Goal: Task Accomplishment & Management: Complete application form

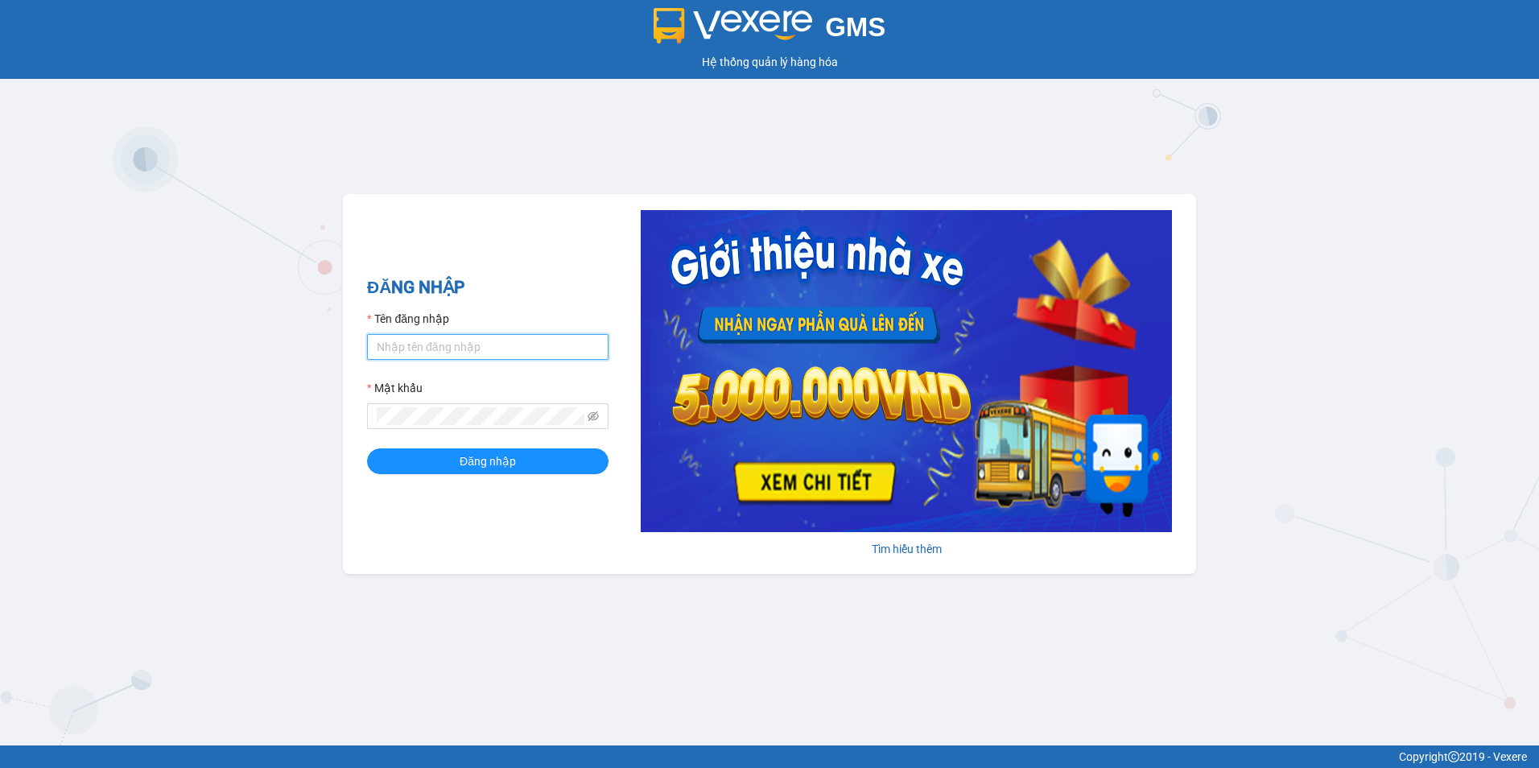
click at [427, 356] on input "Tên đăng nhập" at bounding box center [488, 347] width 242 height 26
type input "banvetamnong.hiepthanh"
click at [456, 456] on button "Đăng nhập" at bounding box center [488, 461] width 242 height 26
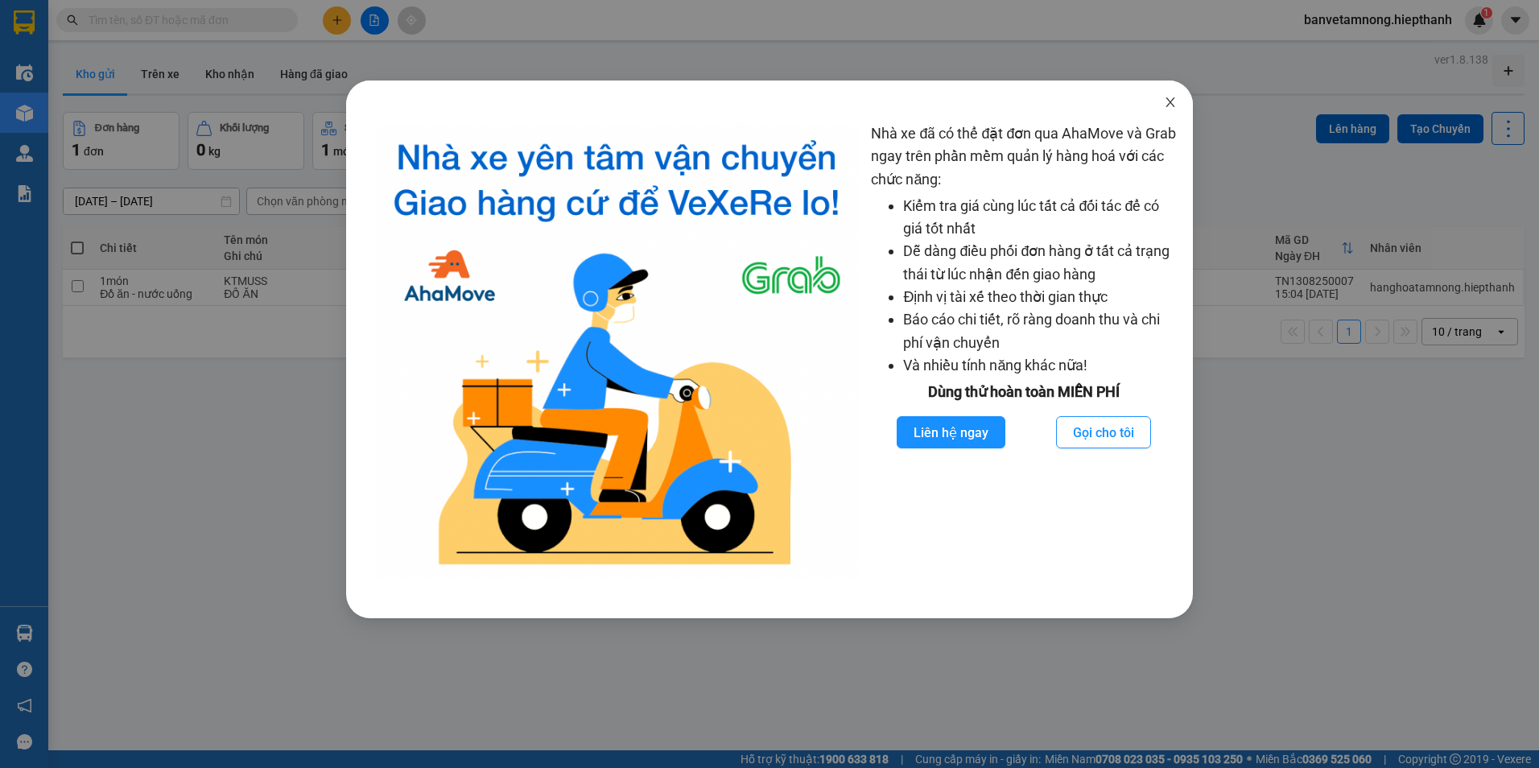
click at [1171, 97] on icon "close" at bounding box center [1170, 102] width 13 height 13
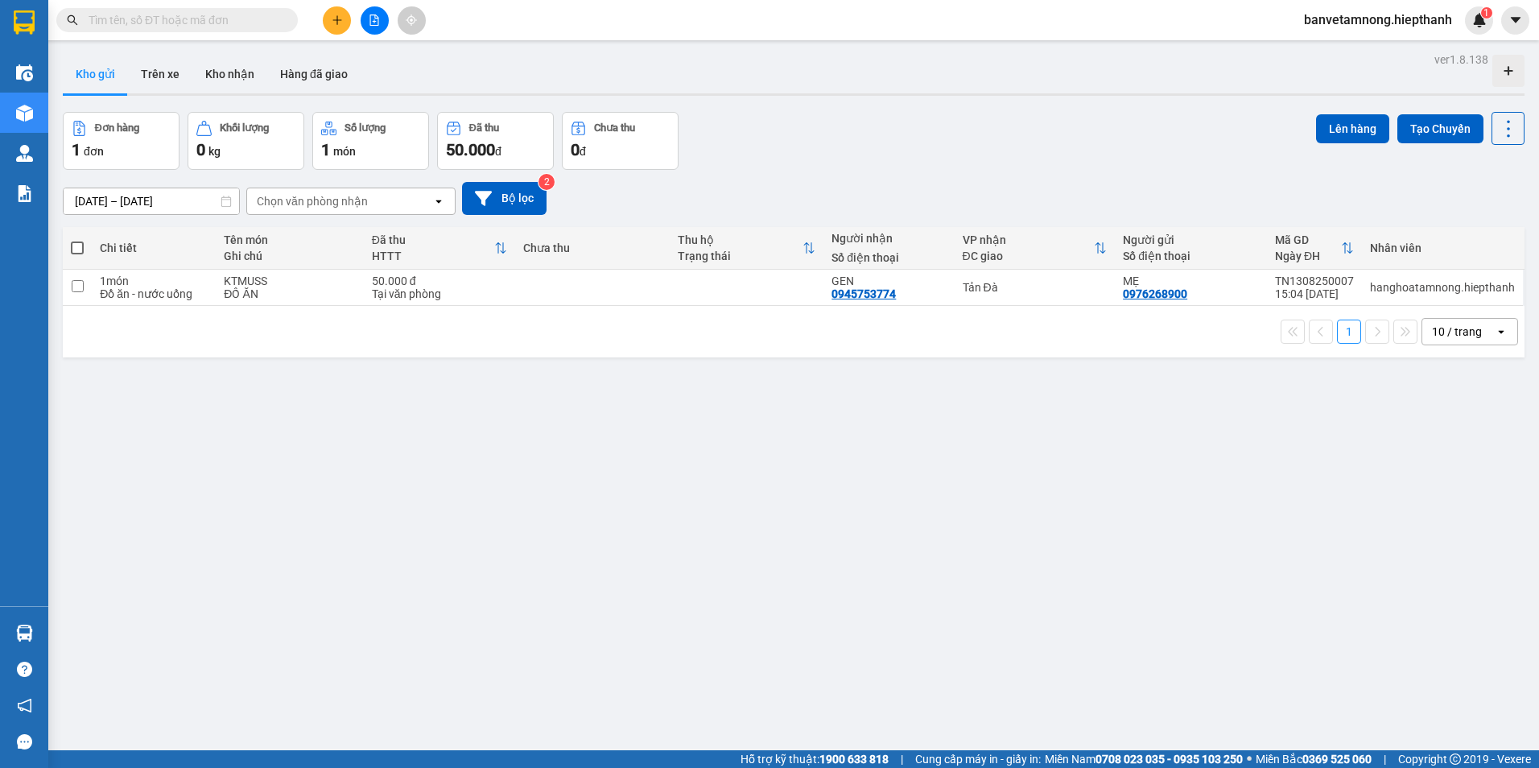
click at [80, 242] on span at bounding box center [77, 248] width 13 height 13
click at [77, 240] on input "checkbox" at bounding box center [77, 240] width 0 height 0
checkbox input "true"
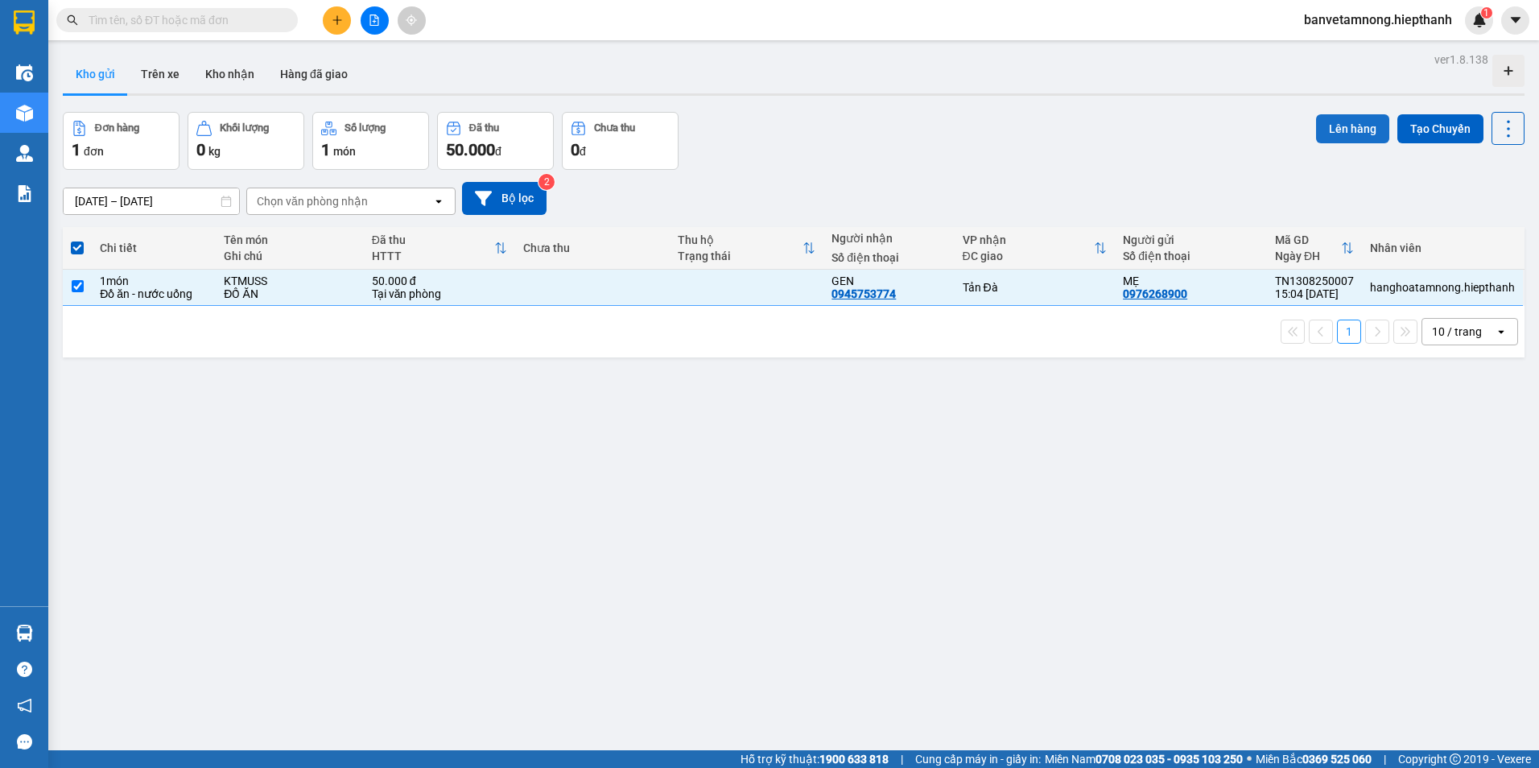
click at [1336, 123] on button "Lên hàng" at bounding box center [1352, 128] width 73 height 29
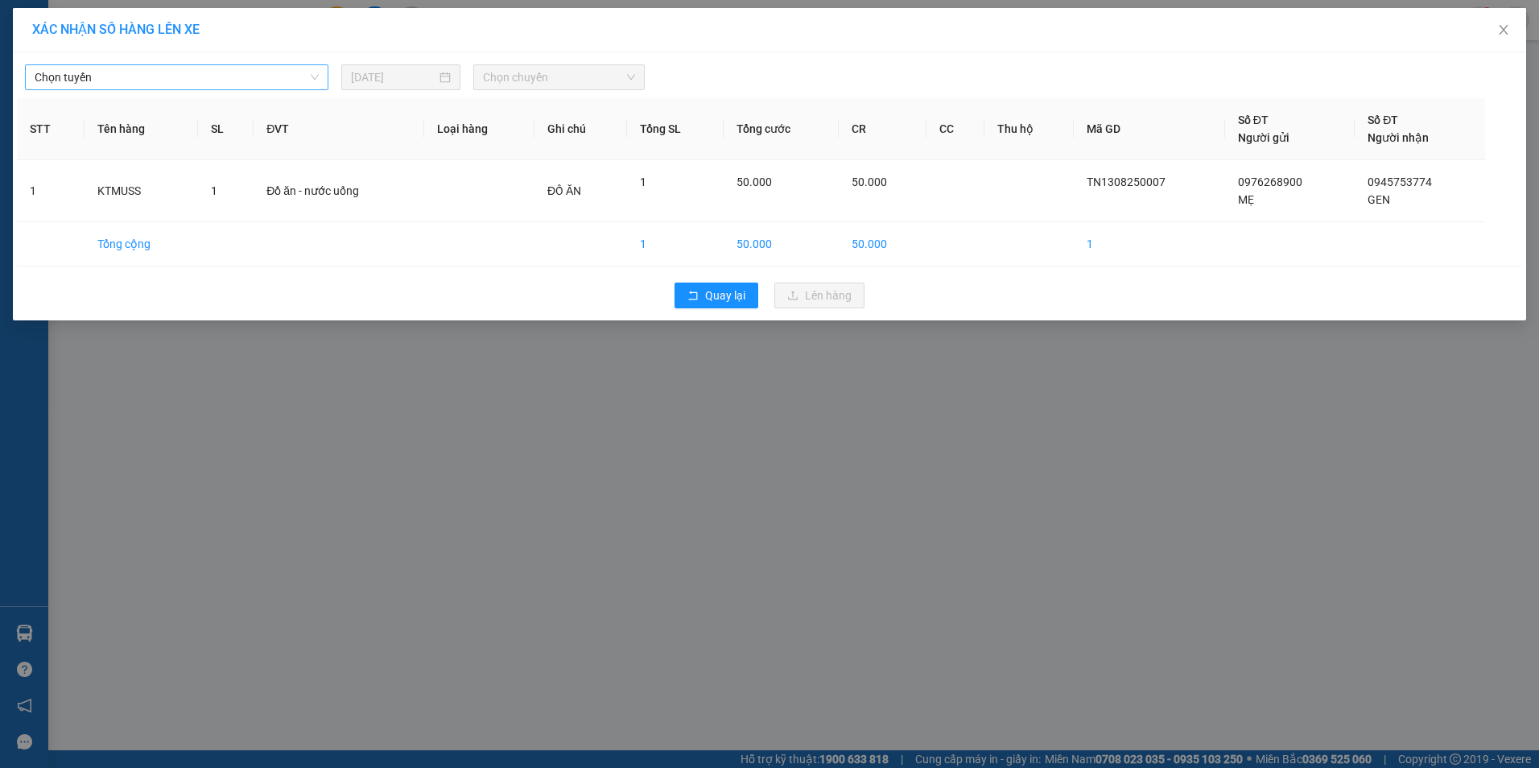
click at [279, 67] on div "Chọn tuyến [DATE] Chọn chuyến" at bounding box center [769, 73] width 1505 height 34
drag, startPoint x: 279, startPoint y: 67, endPoint x: 220, endPoint y: 78, distance: 59.8
click at [220, 78] on span "Chọn tuyến" at bounding box center [177, 77] width 284 height 24
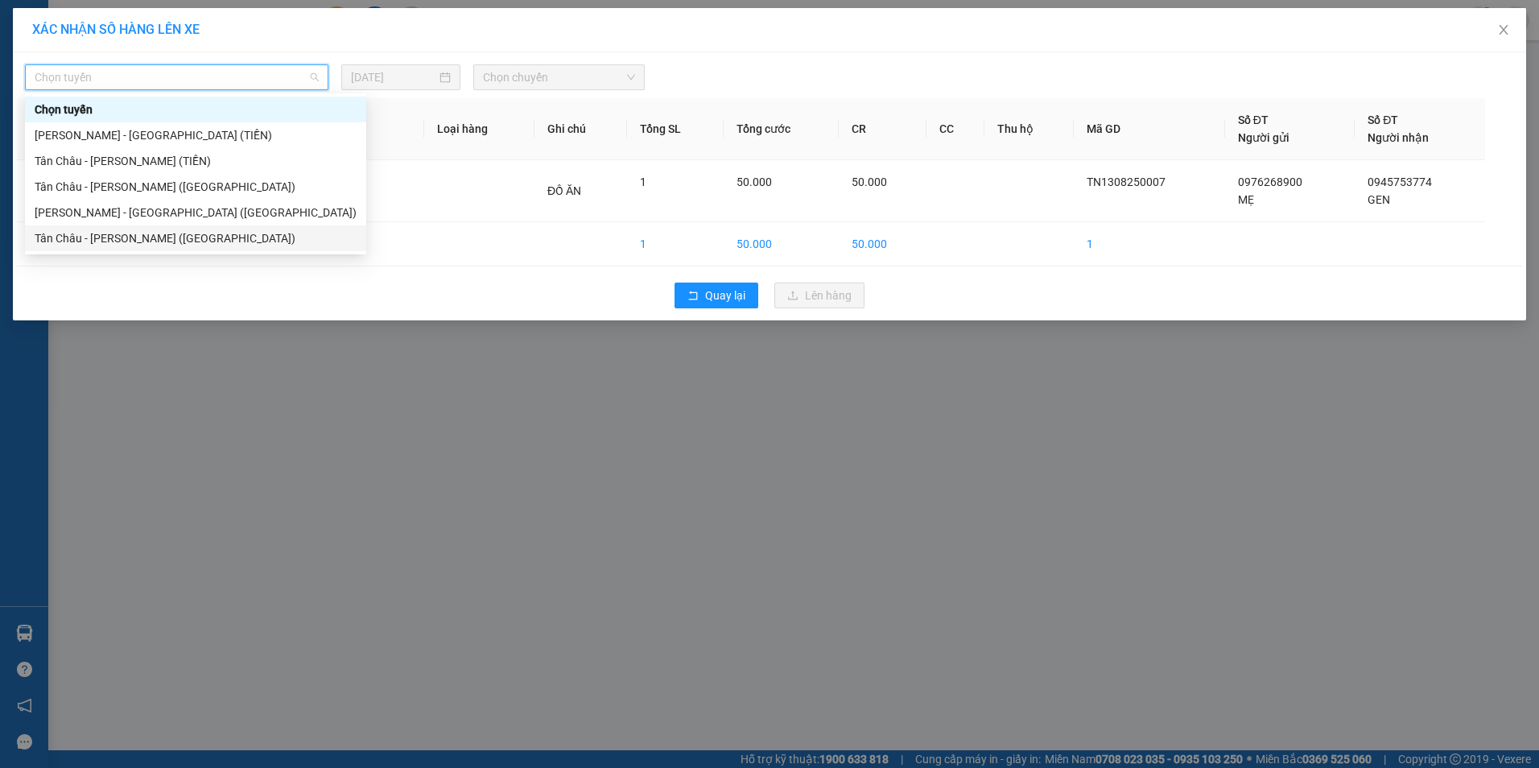
click at [119, 237] on div "Tân Châu - [PERSON_NAME] ([GEOGRAPHIC_DATA])" at bounding box center [196, 238] width 322 height 18
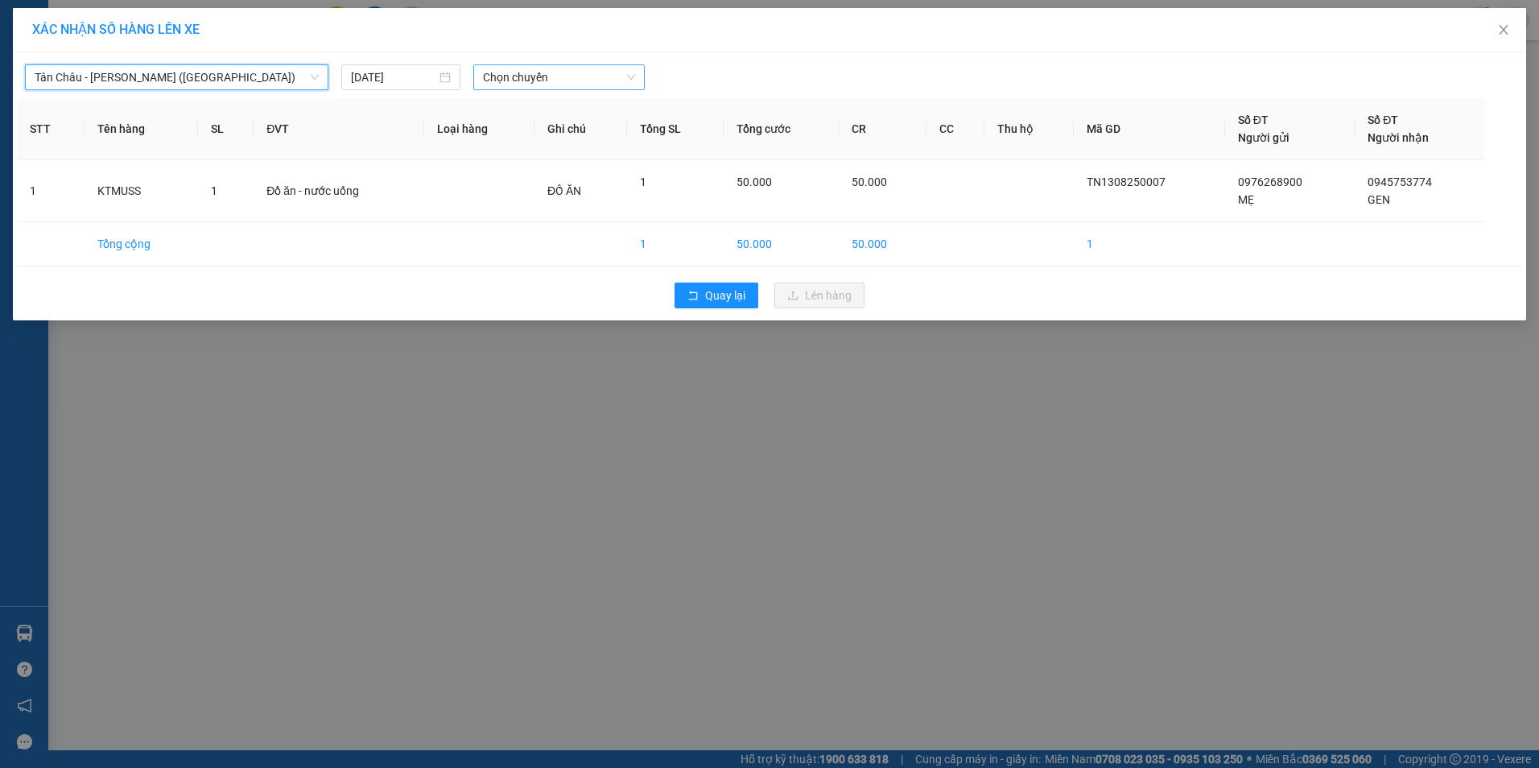
click at [545, 83] on span "Chọn chuyến" at bounding box center [559, 77] width 152 height 24
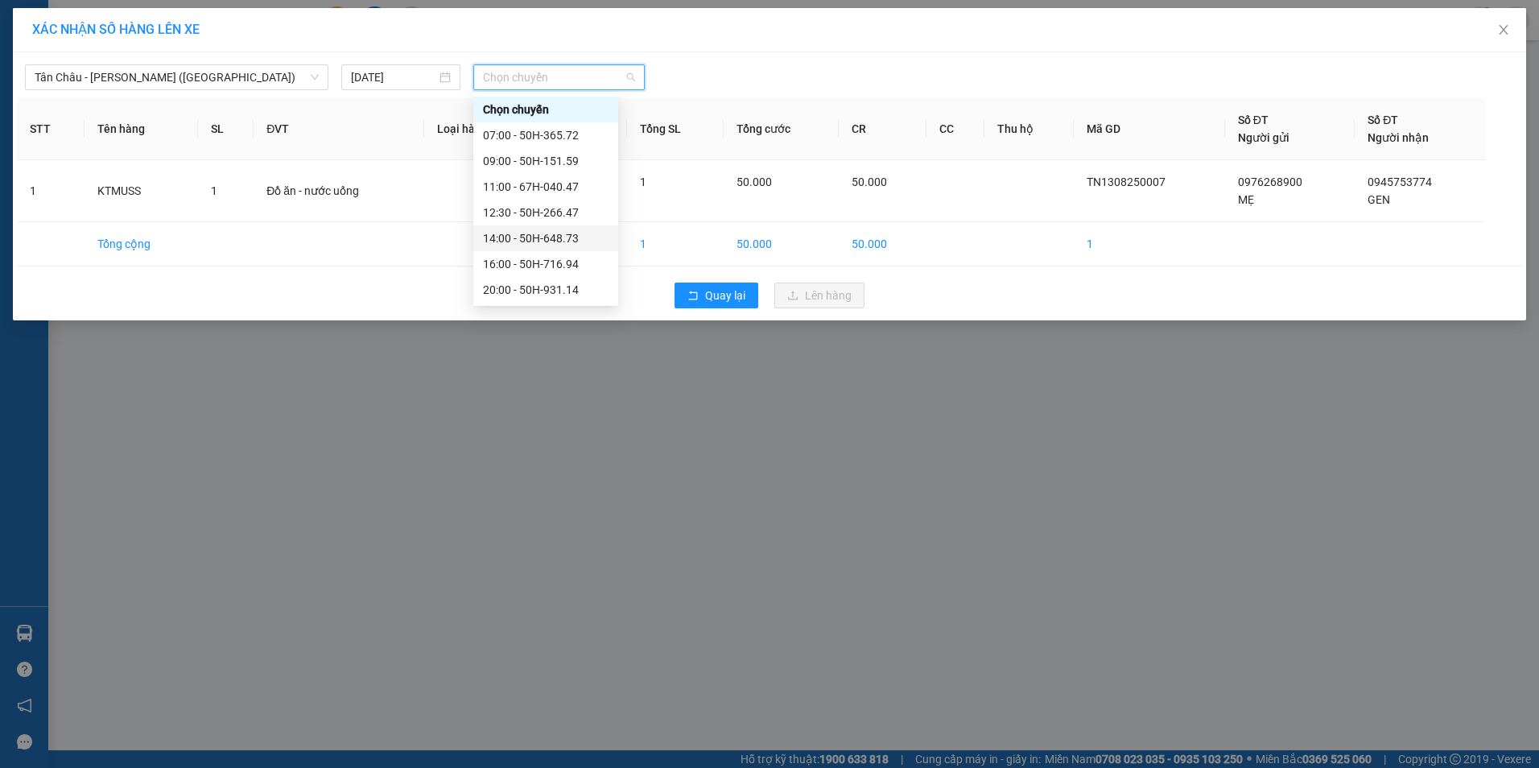
click at [543, 238] on div "14:00 - 50H-648.73" at bounding box center [546, 238] width 126 height 18
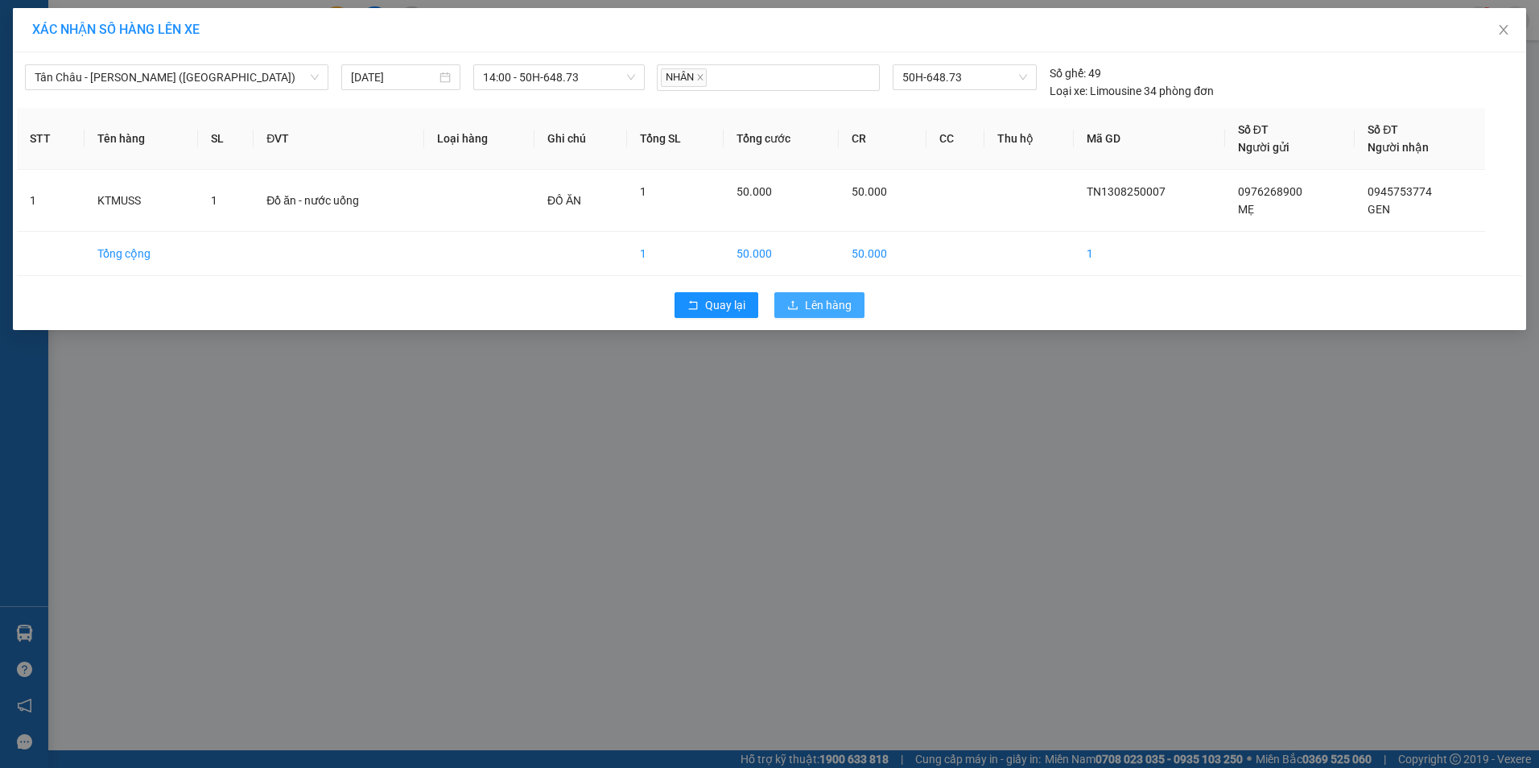
click at [830, 313] on span "Lên hàng" at bounding box center [828, 305] width 47 height 18
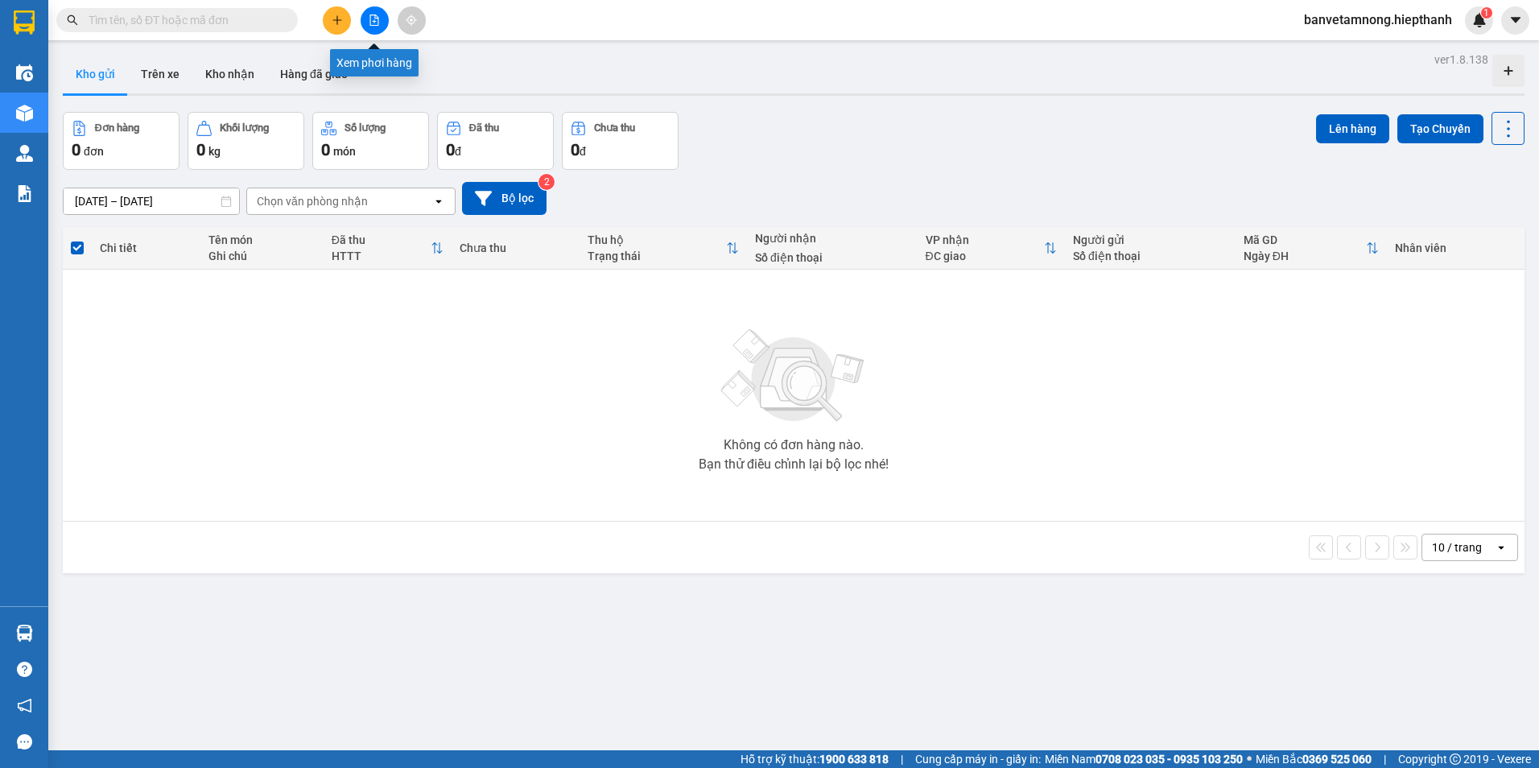
click at [374, 13] on button at bounding box center [375, 20] width 28 height 28
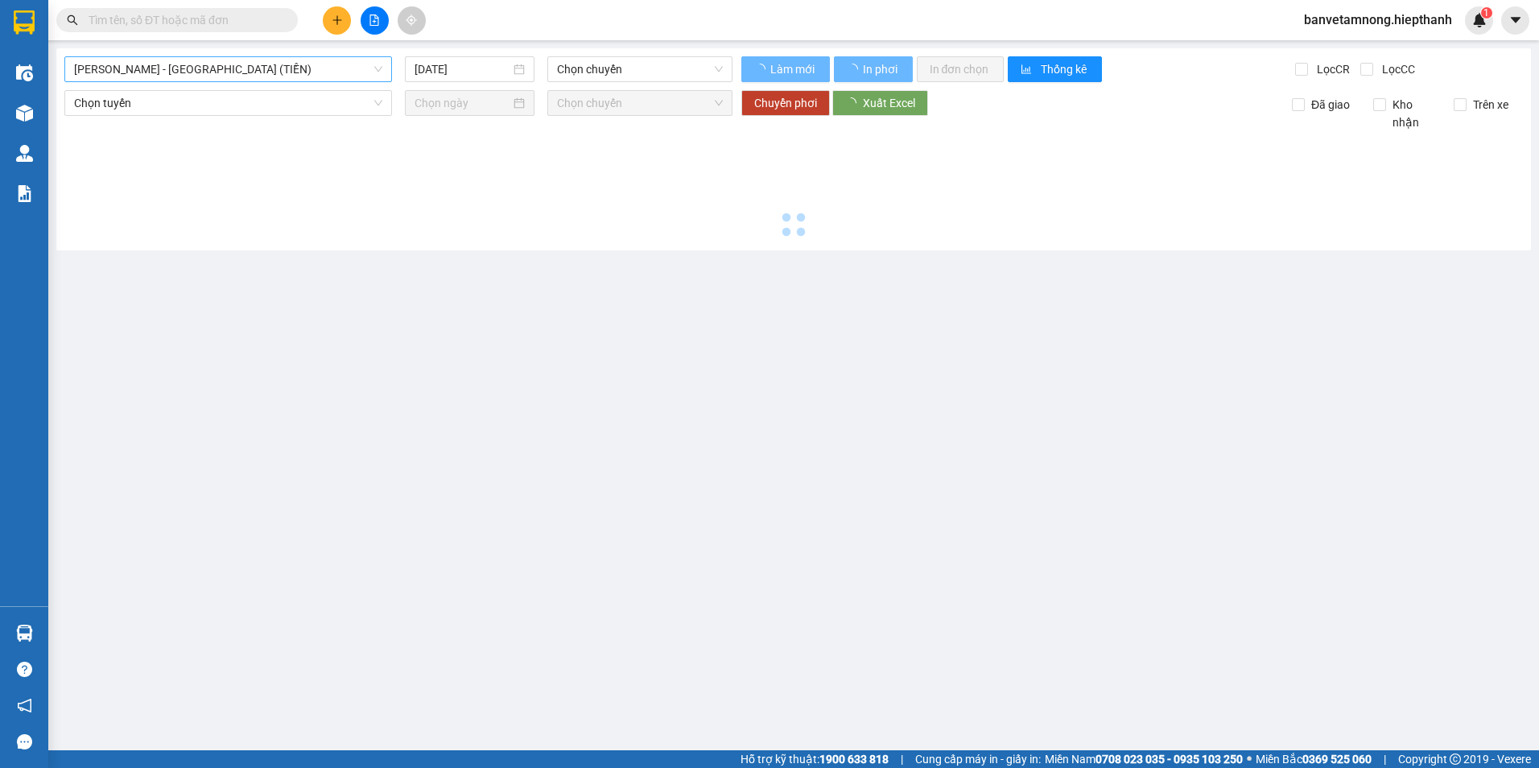
click at [244, 63] on span "[PERSON_NAME] - [GEOGRAPHIC_DATA] (TIỀN)" at bounding box center [228, 69] width 308 height 24
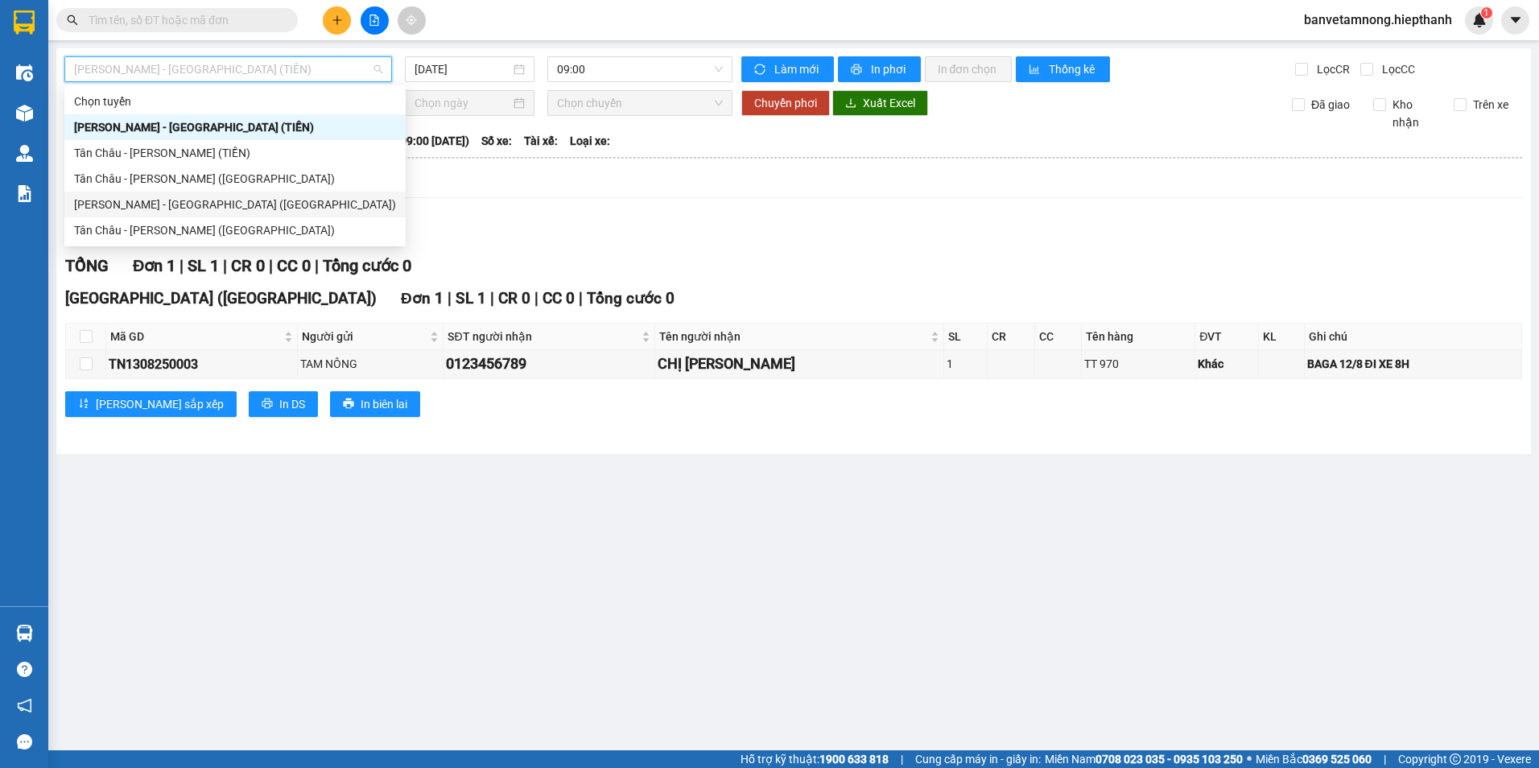
click at [176, 200] on div "[PERSON_NAME] - [GEOGRAPHIC_DATA] ([GEOGRAPHIC_DATA])" at bounding box center [235, 205] width 322 height 18
type input "[DATE]"
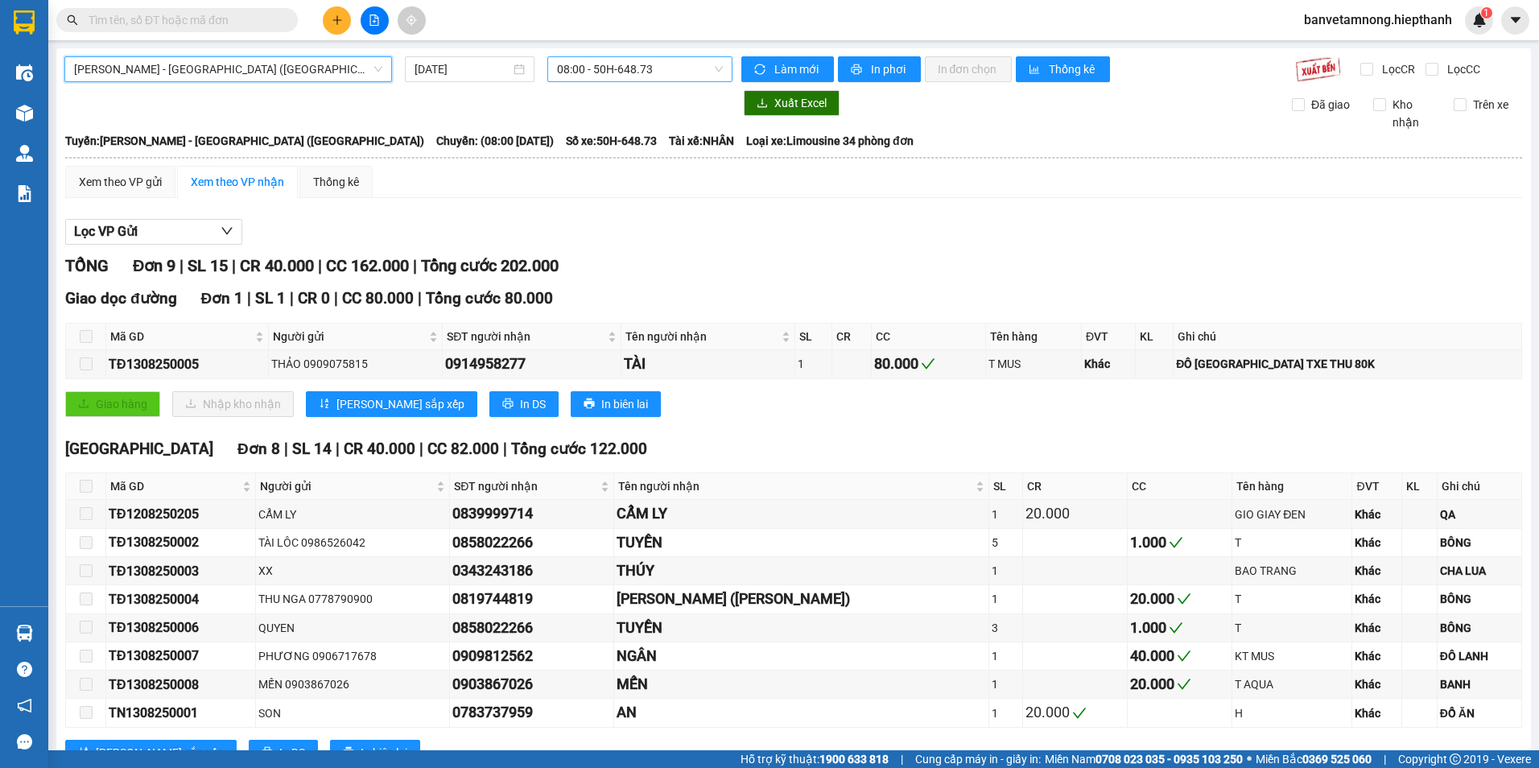
click at [663, 72] on span "08:00 - 50H-648.73" at bounding box center [640, 69] width 167 height 24
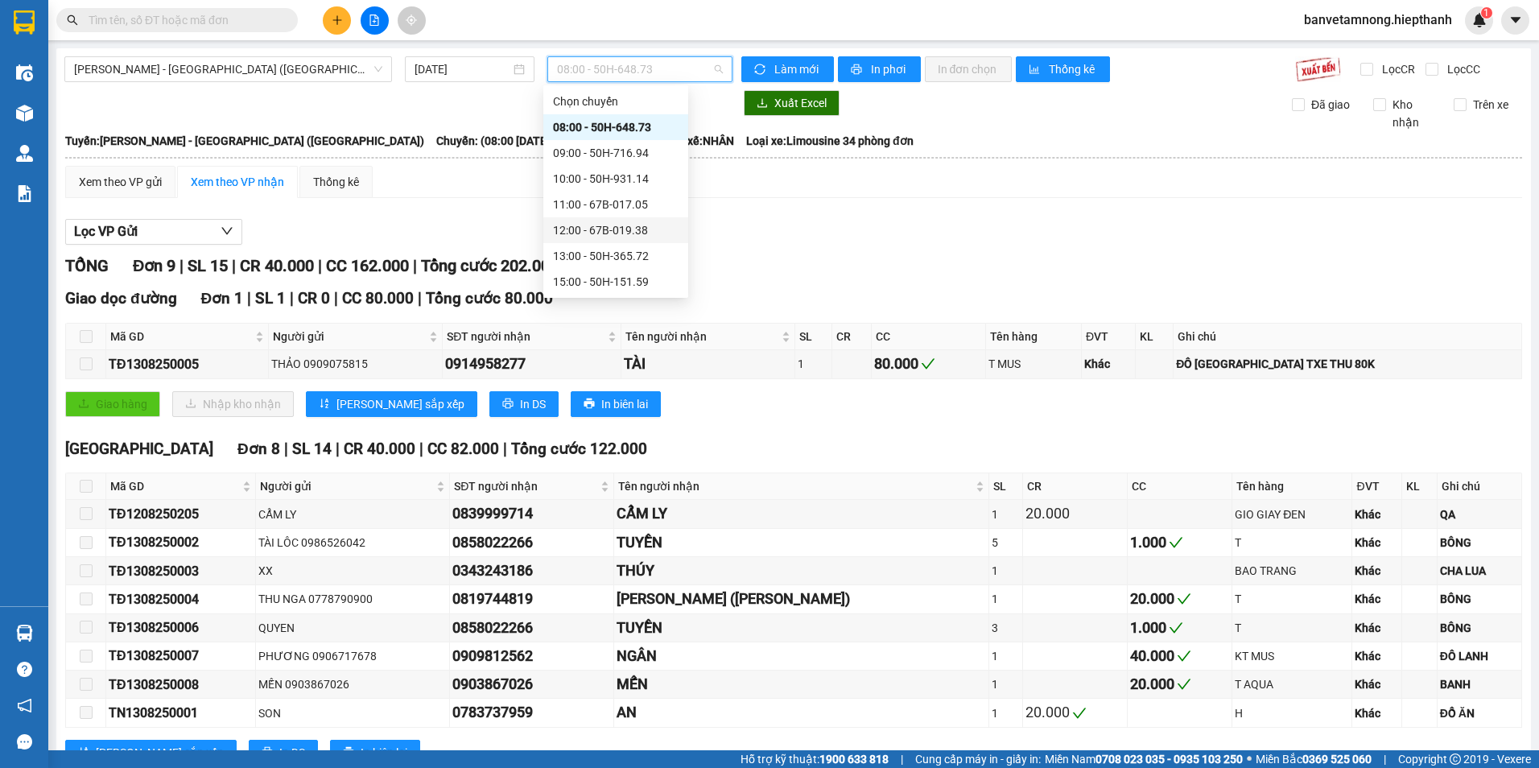
click at [607, 226] on div "12:00 - 67B-019.38" at bounding box center [616, 230] width 126 height 18
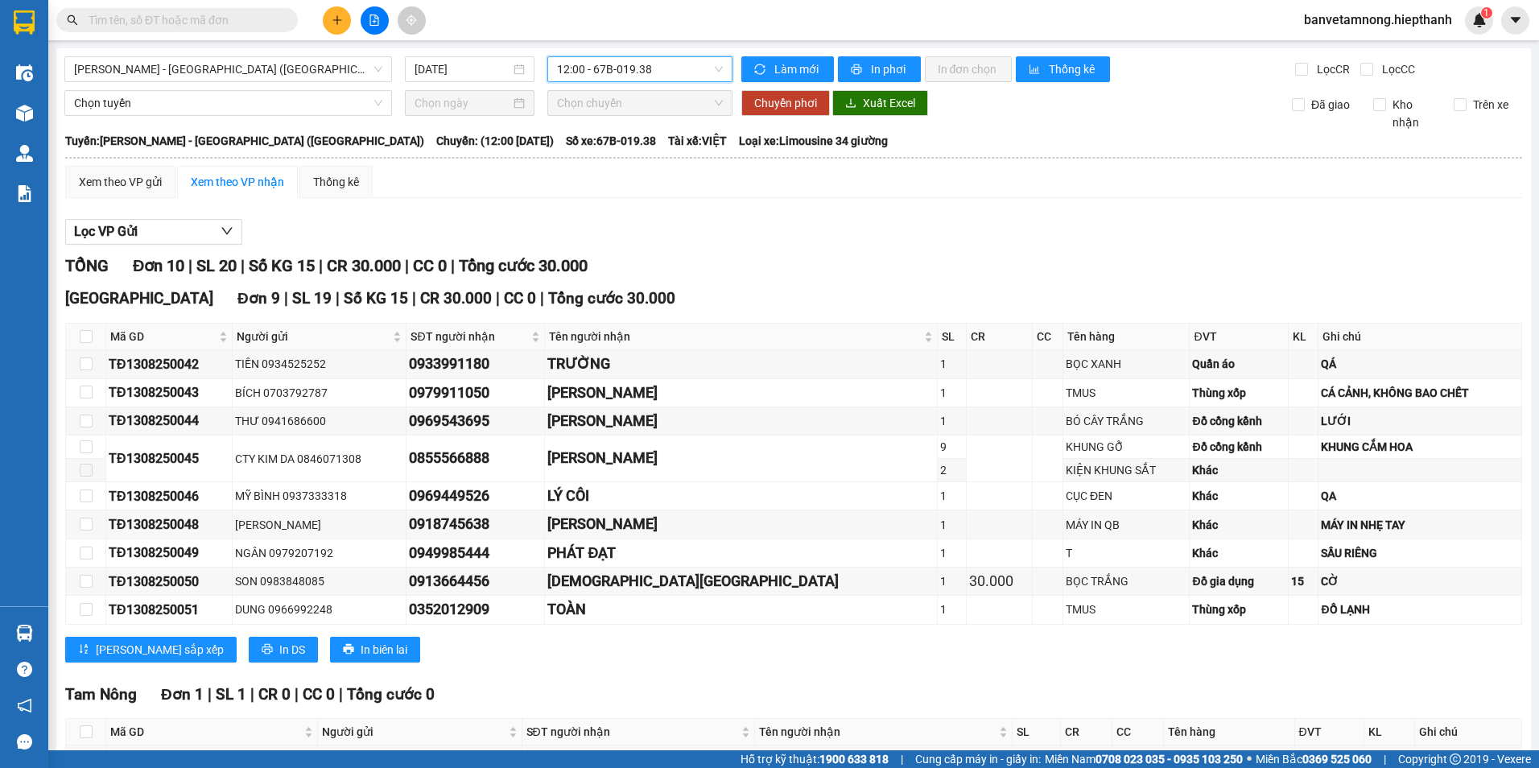
scroll to position [107, 0]
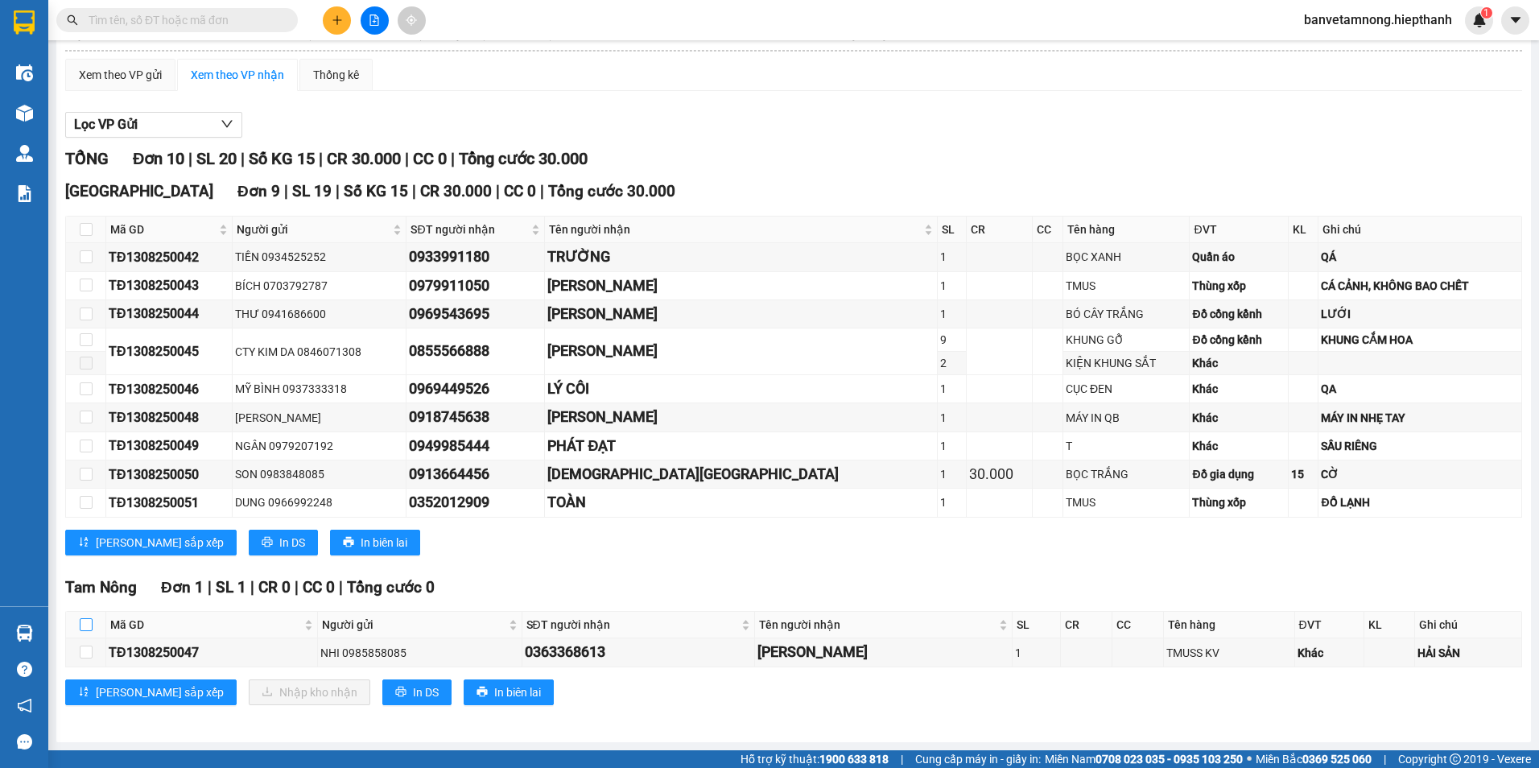
click at [86, 623] on input "checkbox" at bounding box center [86, 624] width 13 height 13
checkbox input "true"
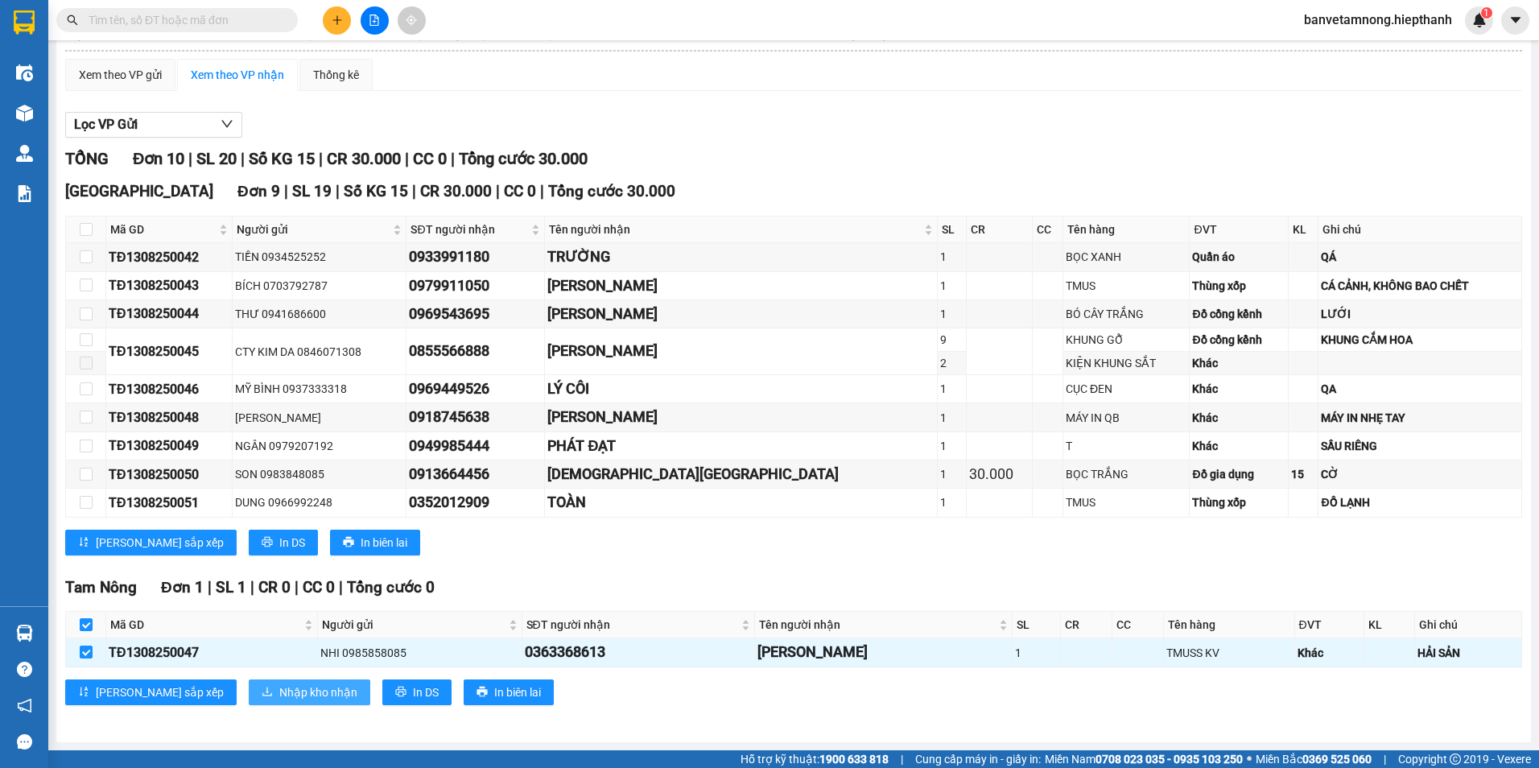
click at [279, 690] on span "Nhập kho nhận" at bounding box center [318, 693] width 78 height 18
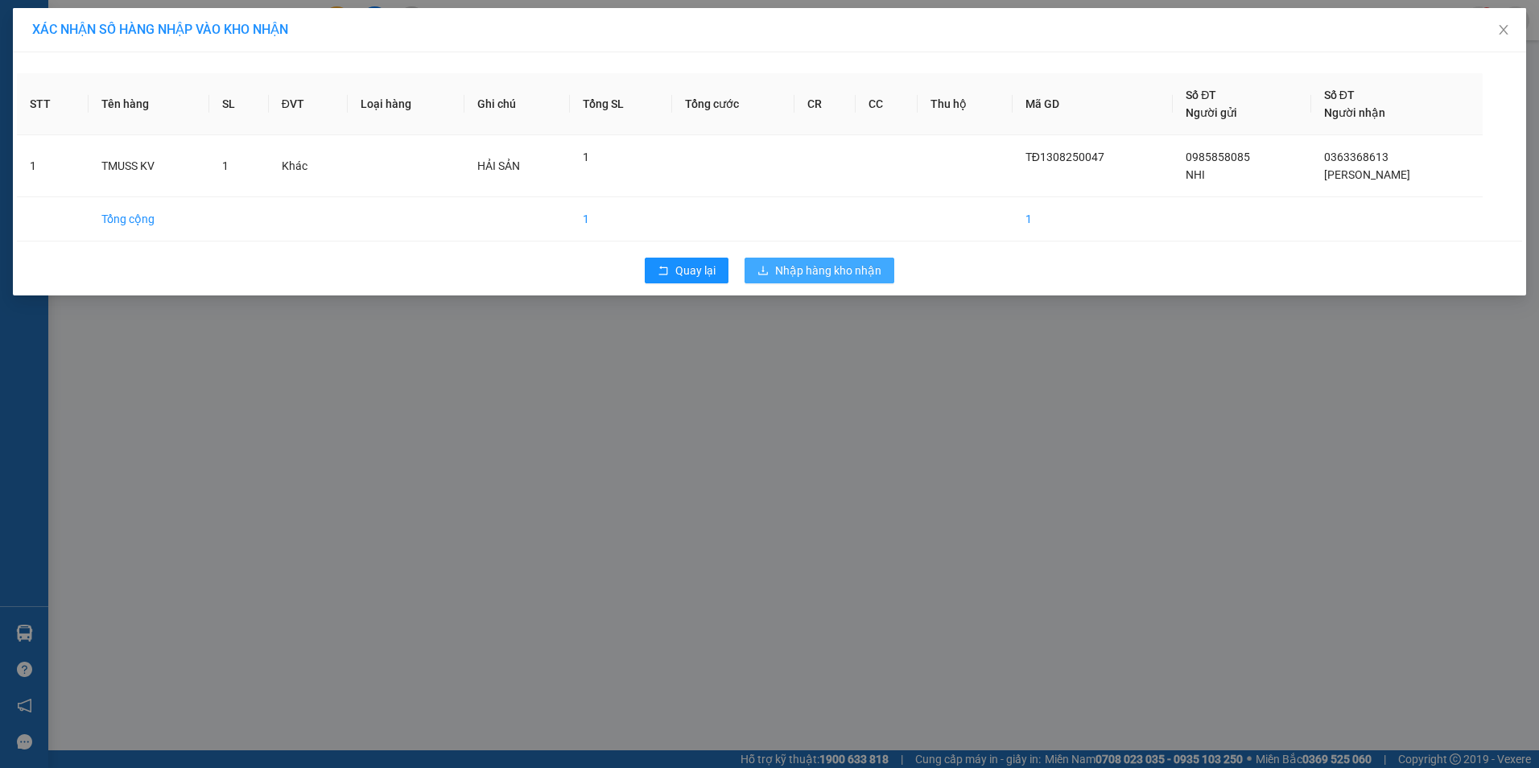
click at [797, 279] on span "Nhập hàng kho nhận" at bounding box center [828, 271] width 106 height 18
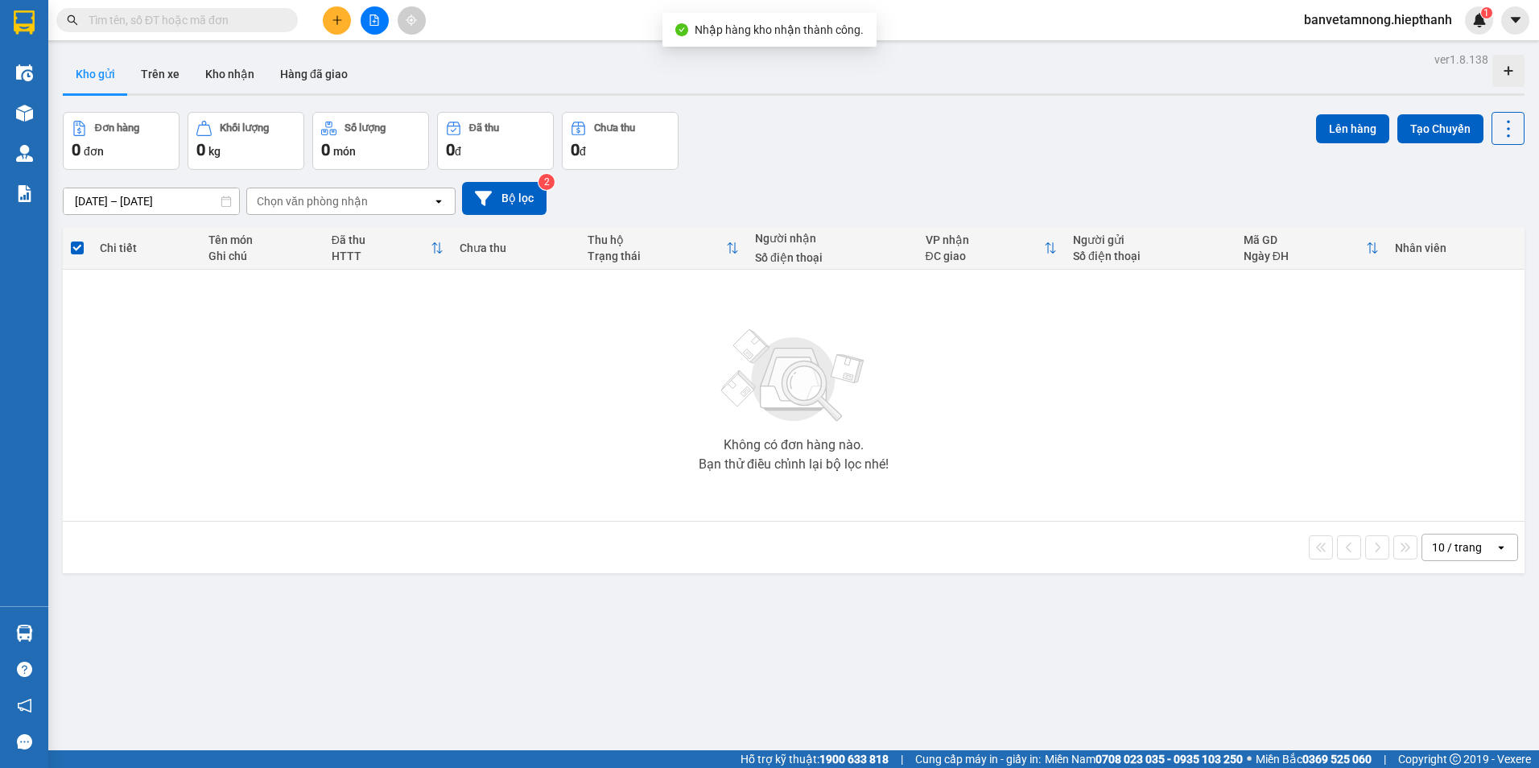
click at [384, 25] on button at bounding box center [375, 20] width 28 height 28
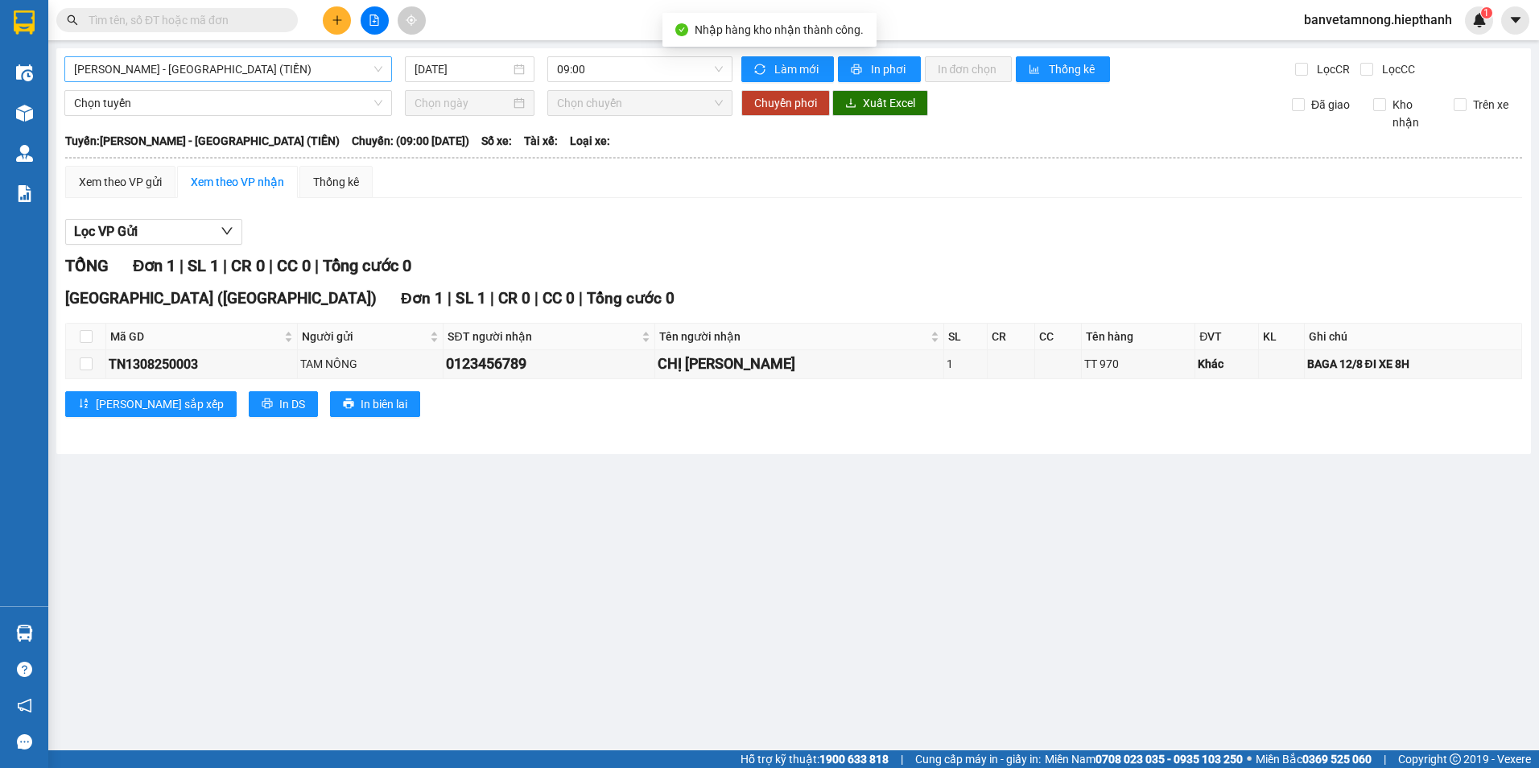
click at [249, 71] on span "[PERSON_NAME] - [GEOGRAPHIC_DATA] (TIỀN)" at bounding box center [228, 69] width 308 height 24
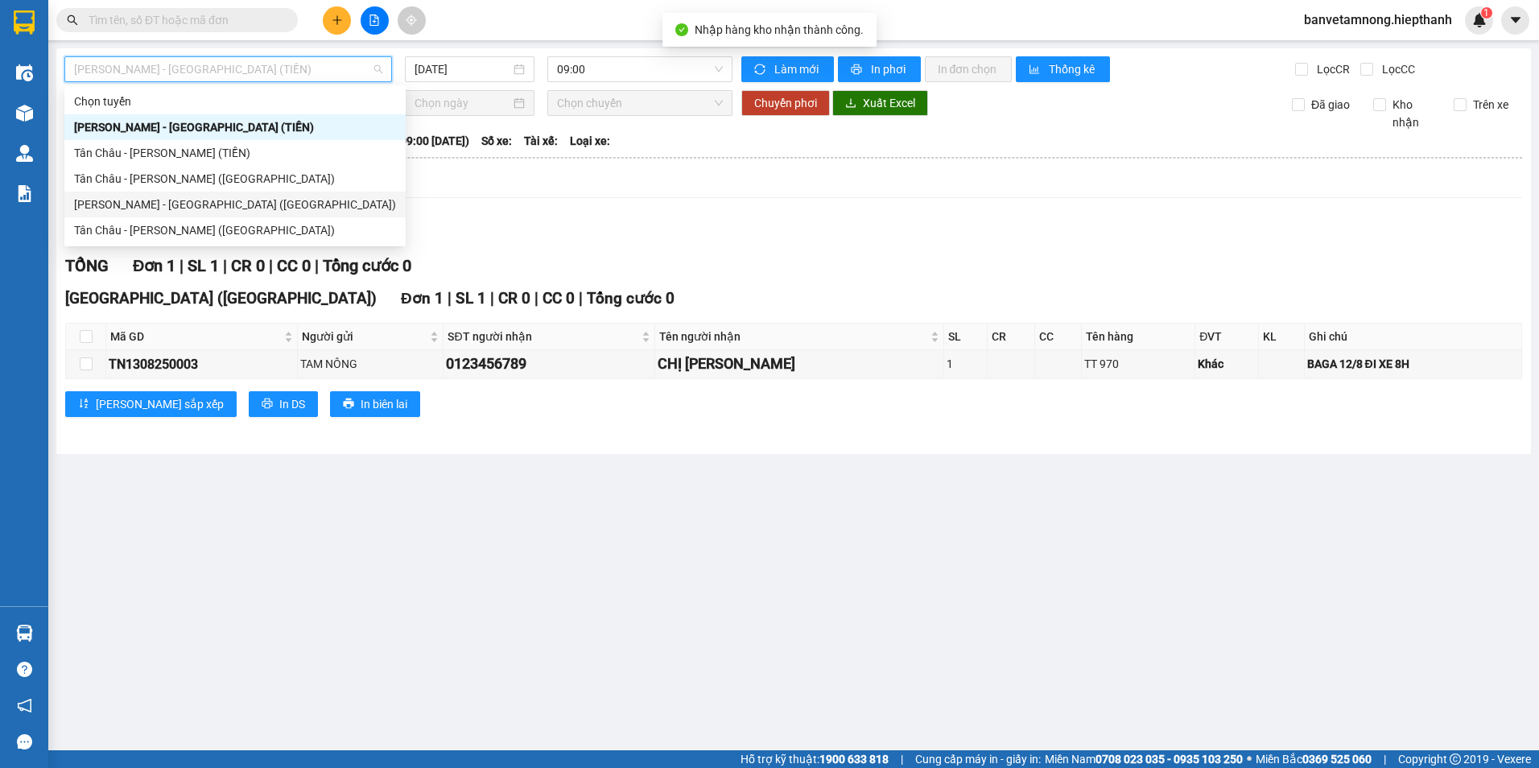
click at [142, 211] on div "[PERSON_NAME] - [GEOGRAPHIC_DATA] ([GEOGRAPHIC_DATA])" at bounding box center [235, 205] width 322 height 18
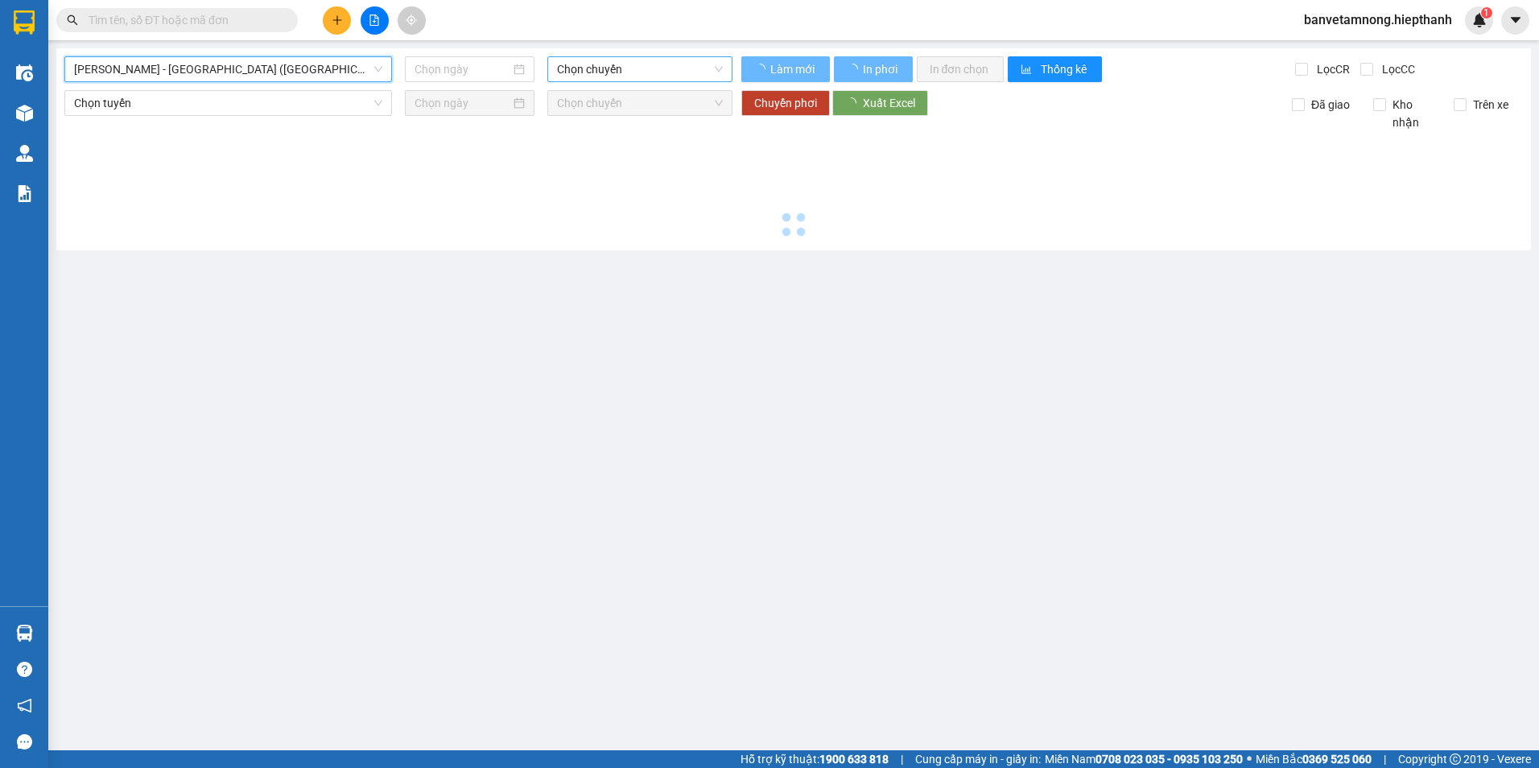
type input "[DATE]"
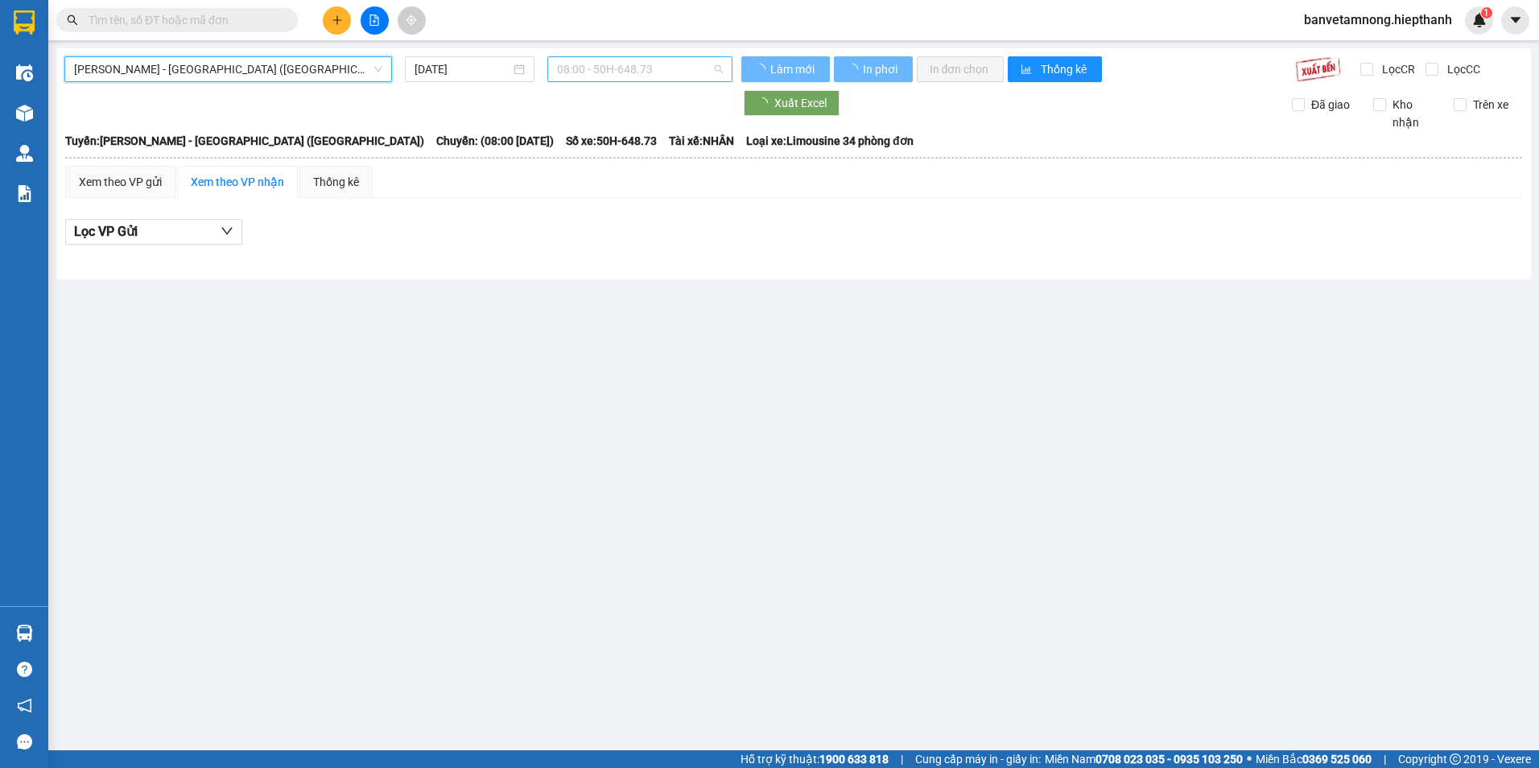
click at [583, 64] on span "08:00 - 50H-648.73" at bounding box center [640, 69] width 167 height 24
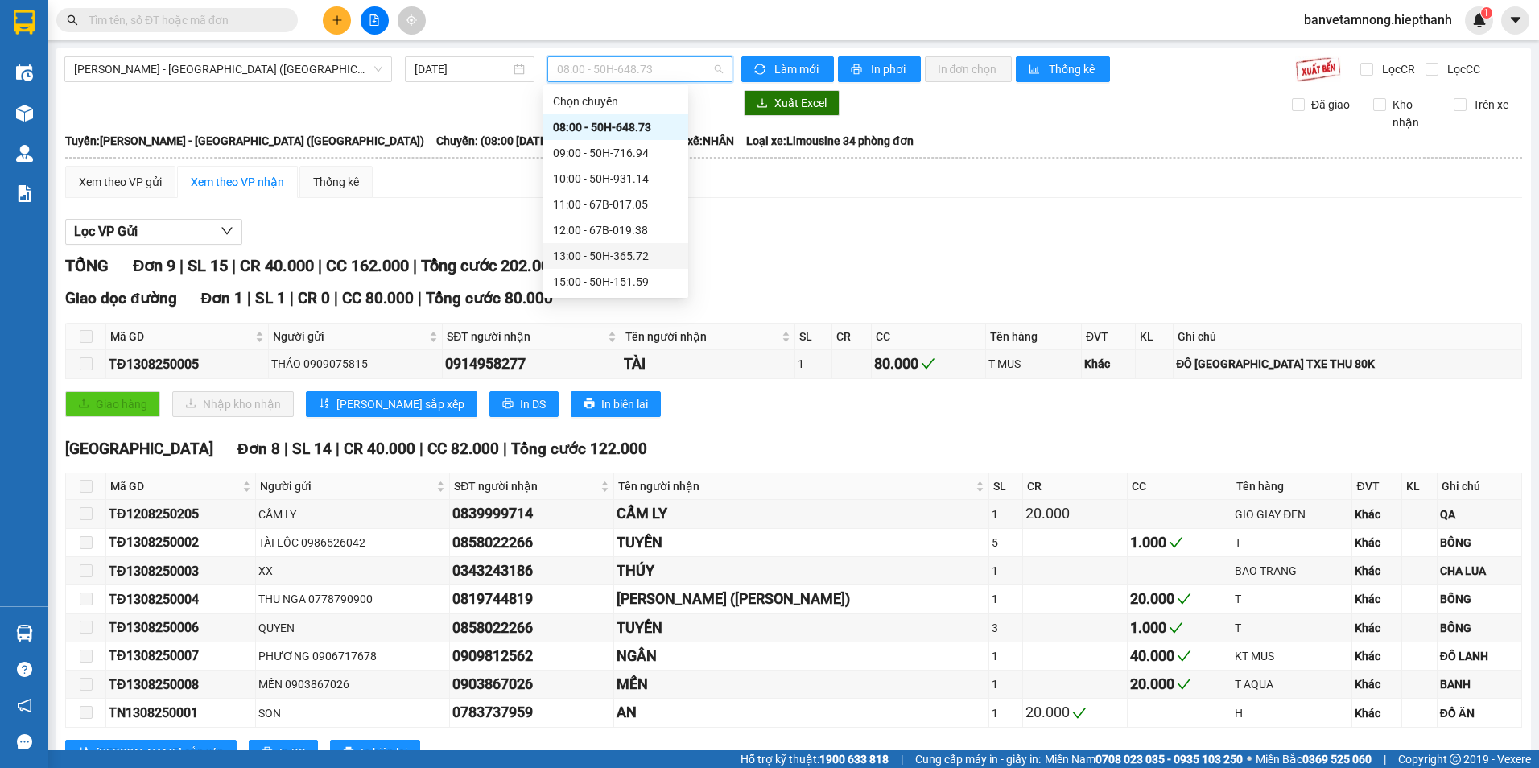
click at [610, 251] on div "13:00 - 50H-365.72" at bounding box center [616, 256] width 126 height 18
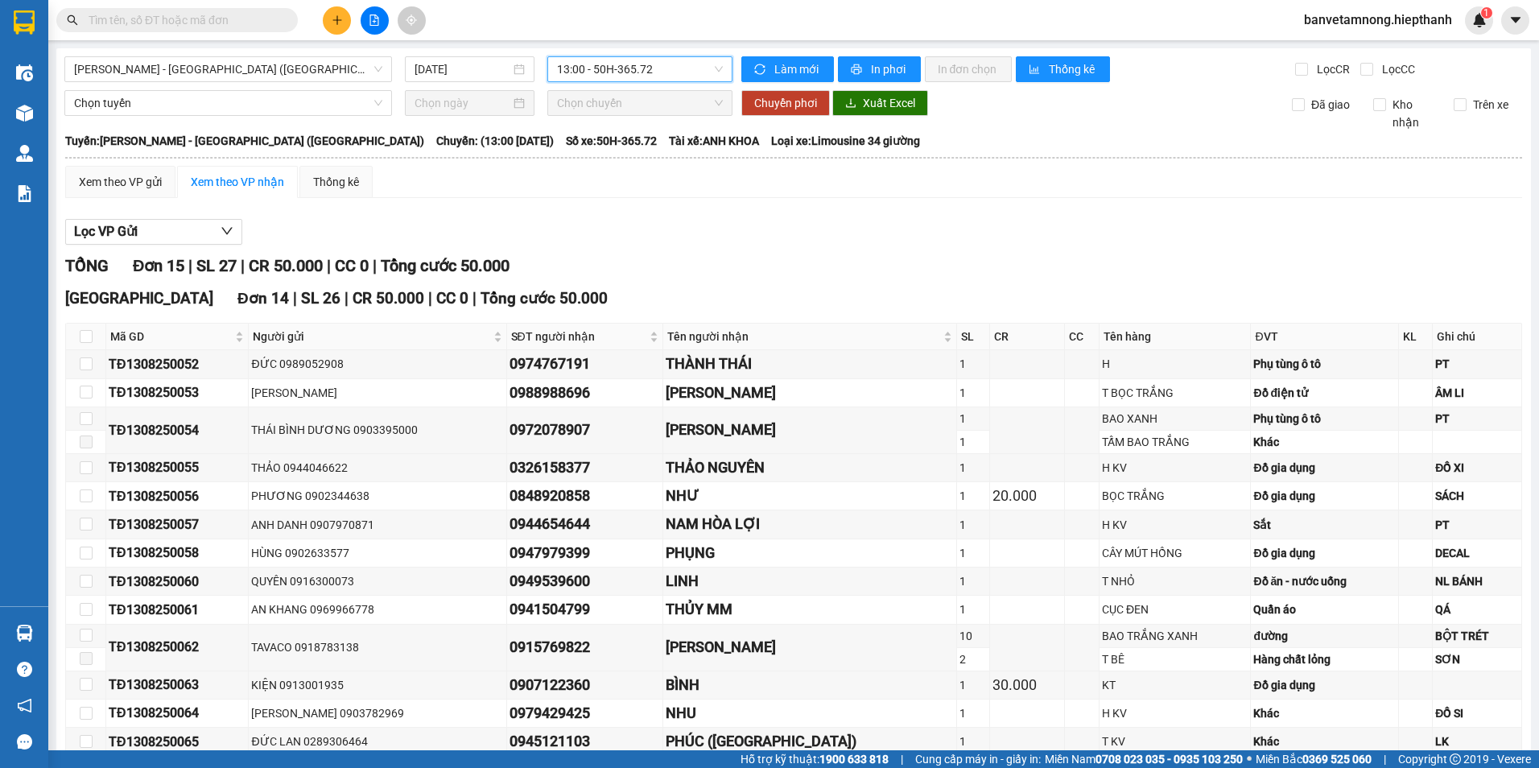
click at [621, 75] on span "13:00 - 50H-365.72" at bounding box center [640, 69] width 167 height 24
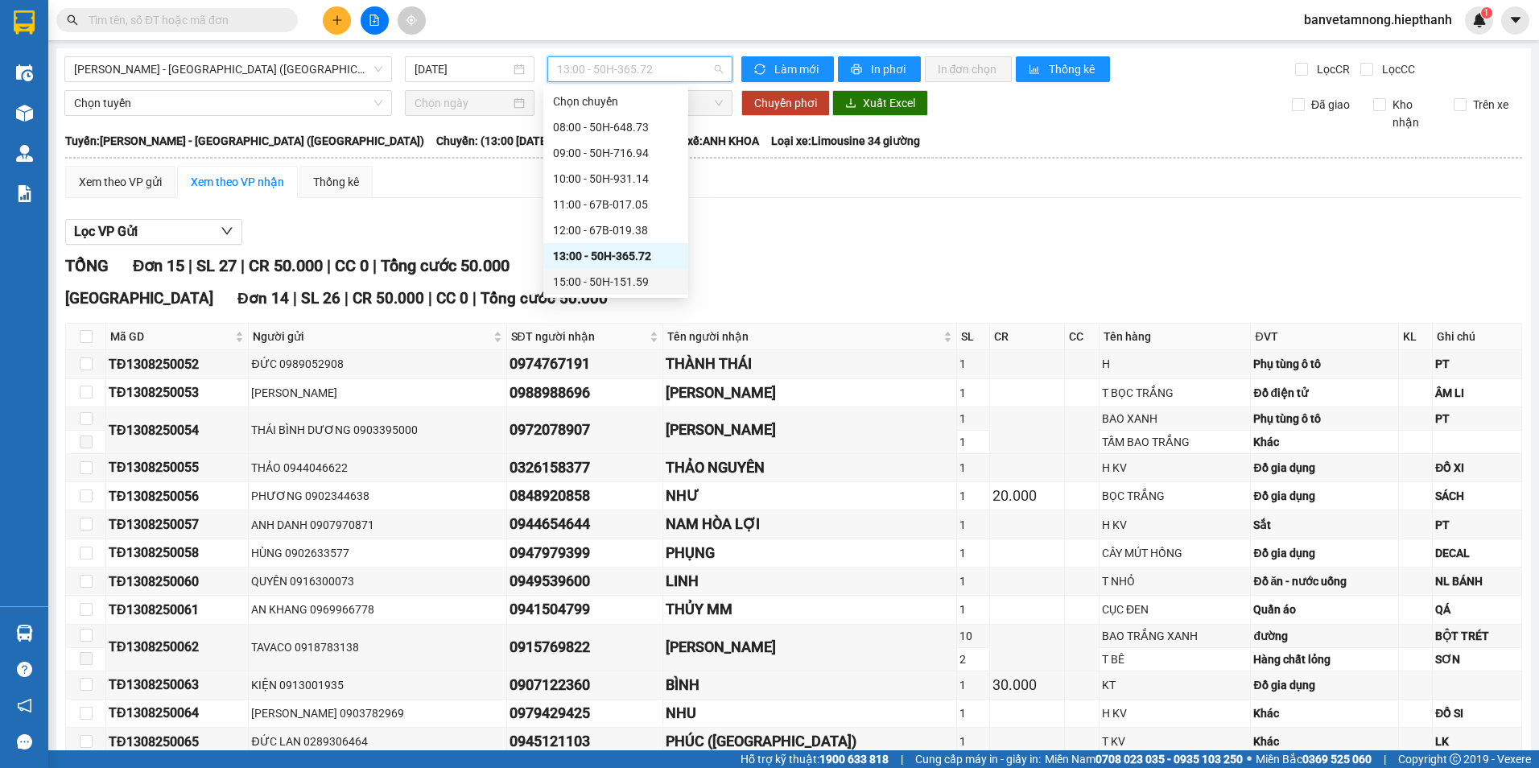
click at [568, 284] on div "15:00 - 50H-151.59" at bounding box center [616, 282] width 126 height 18
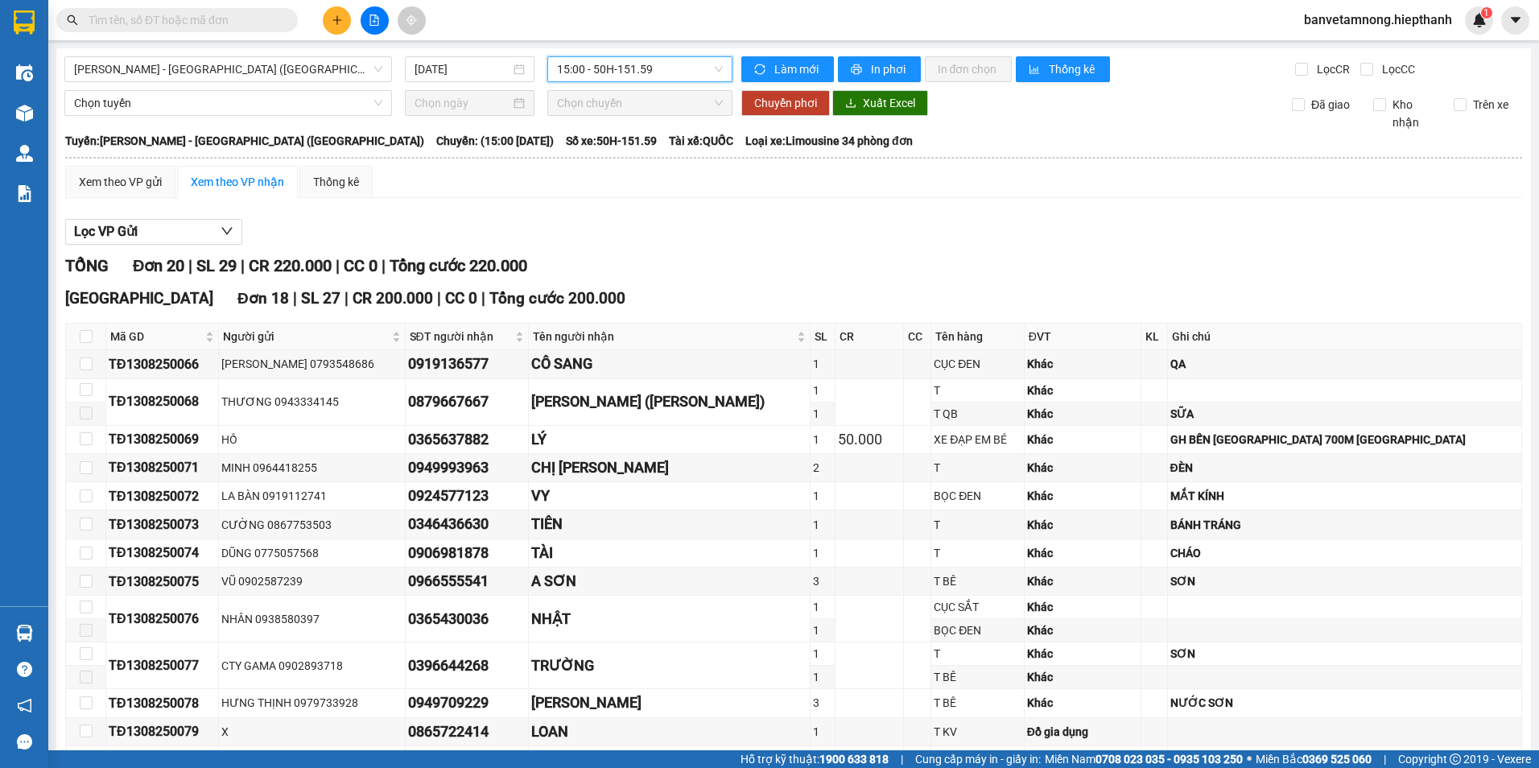
click at [603, 81] on div "15:00 - 50H-151.59" at bounding box center [640, 69] width 186 height 26
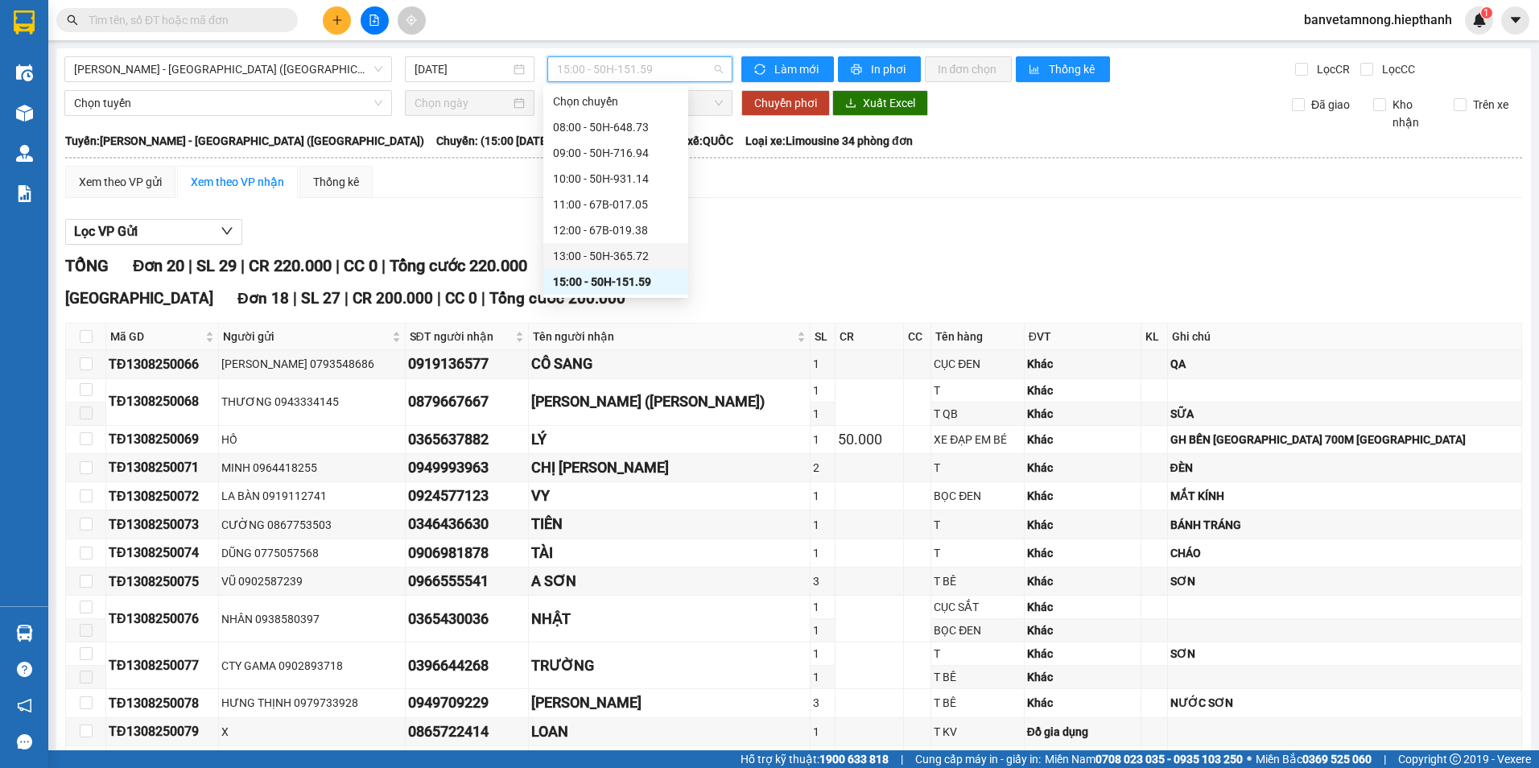
scroll to position [103, 0]
click at [589, 200] on div "17:00 - 67H-040.47" at bounding box center [616, 205] width 126 height 18
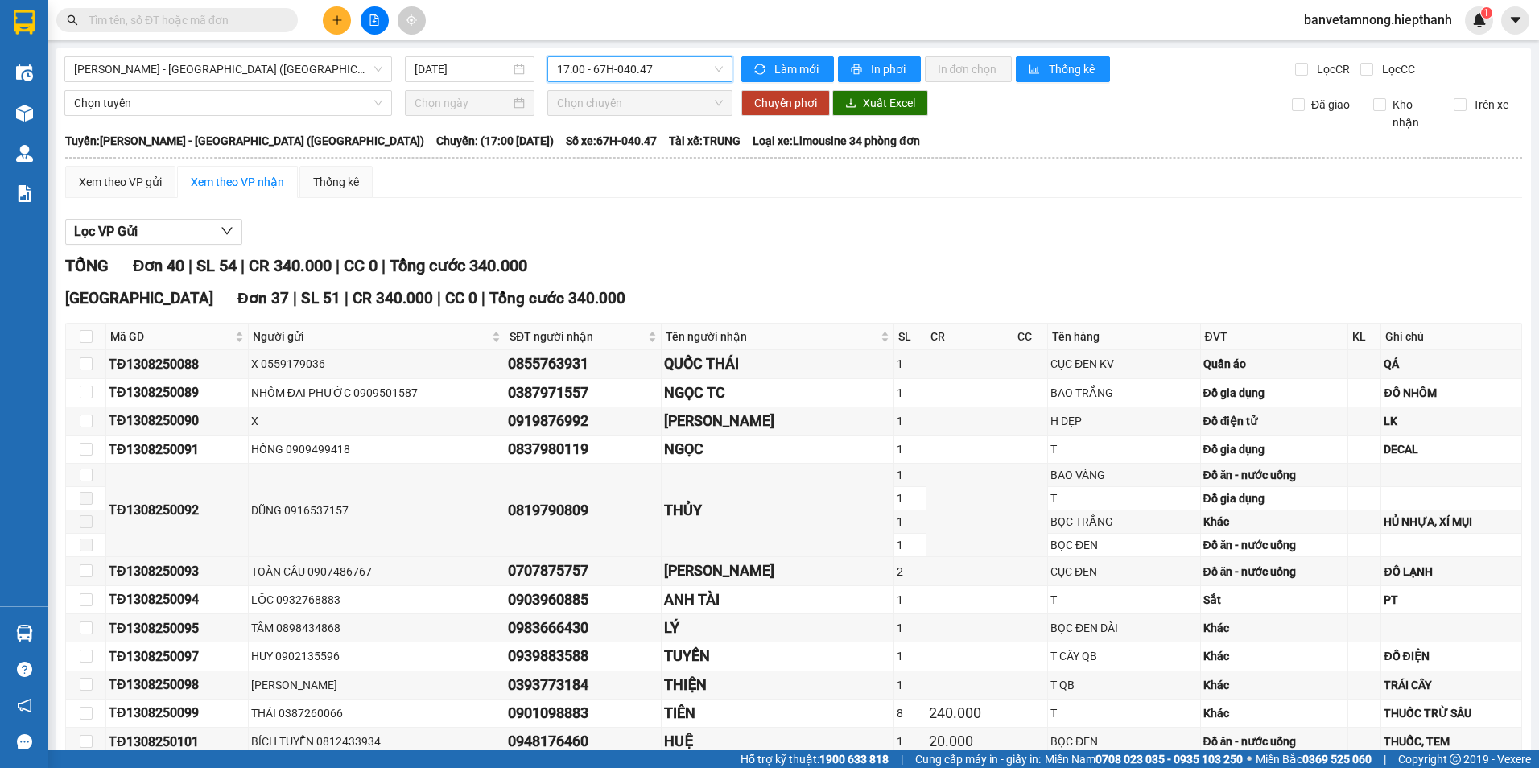
drag, startPoint x: 648, startPoint y: 68, endPoint x: 621, endPoint y: 97, distance: 39.9
click at [646, 69] on span "17:00 - 67H-040.47" at bounding box center [640, 69] width 167 height 24
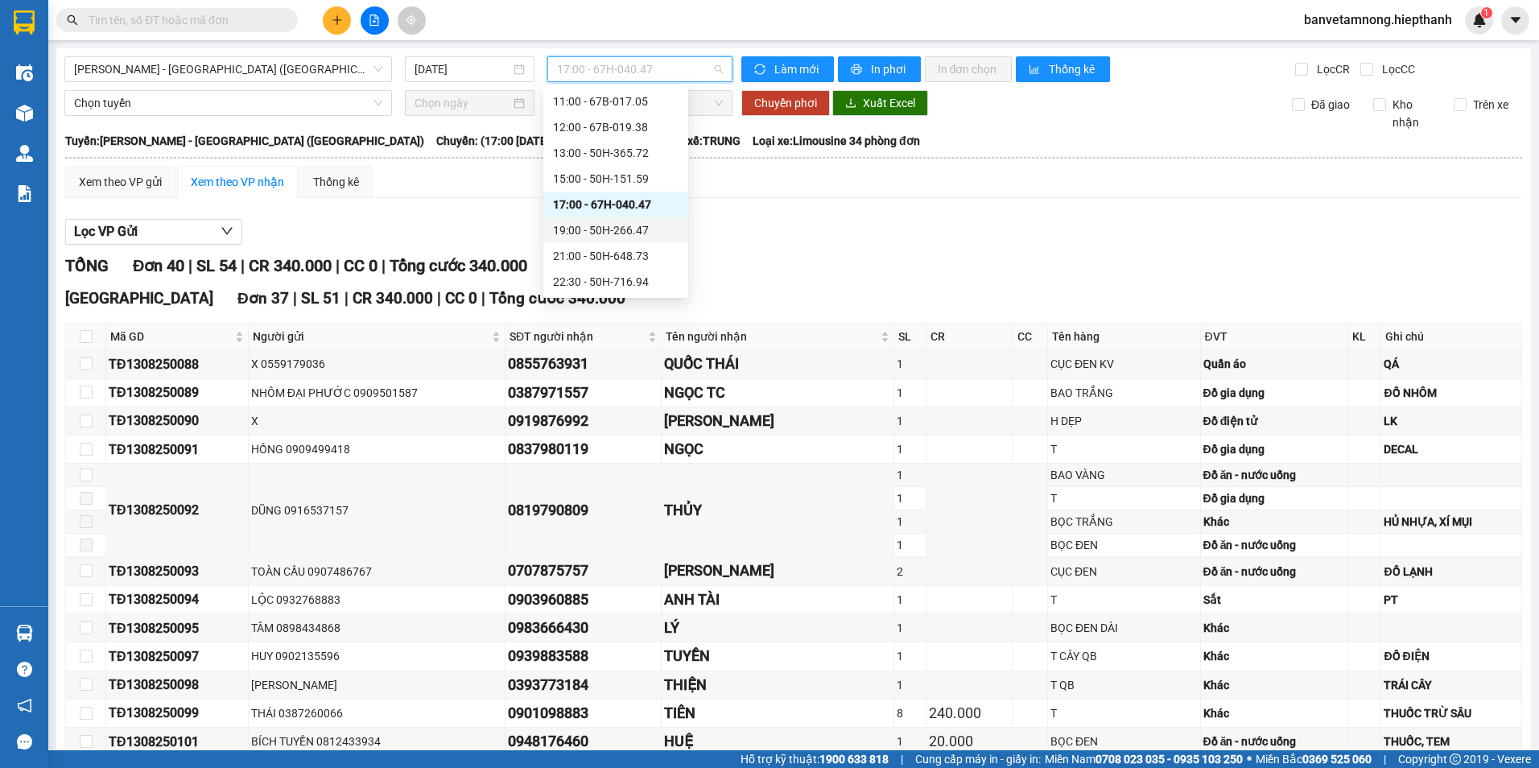
click at [583, 228] on div "19:00 - 50H-266.47" at bounding box center [616, 230] width 126 height 18
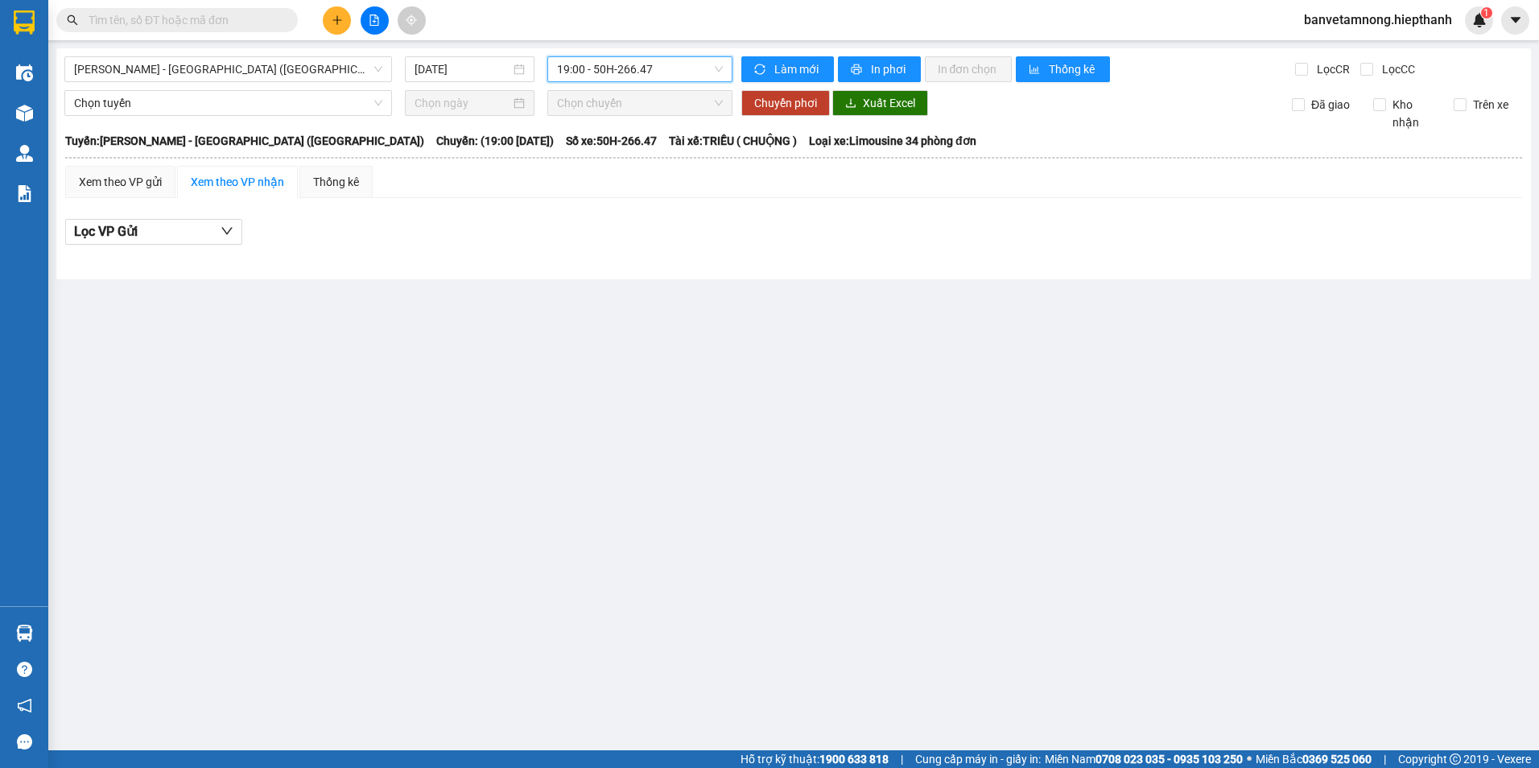
click at [608, 68] on span "19:00 - 50H-266.47" at bounding box center [640, 69] width 167 height 24
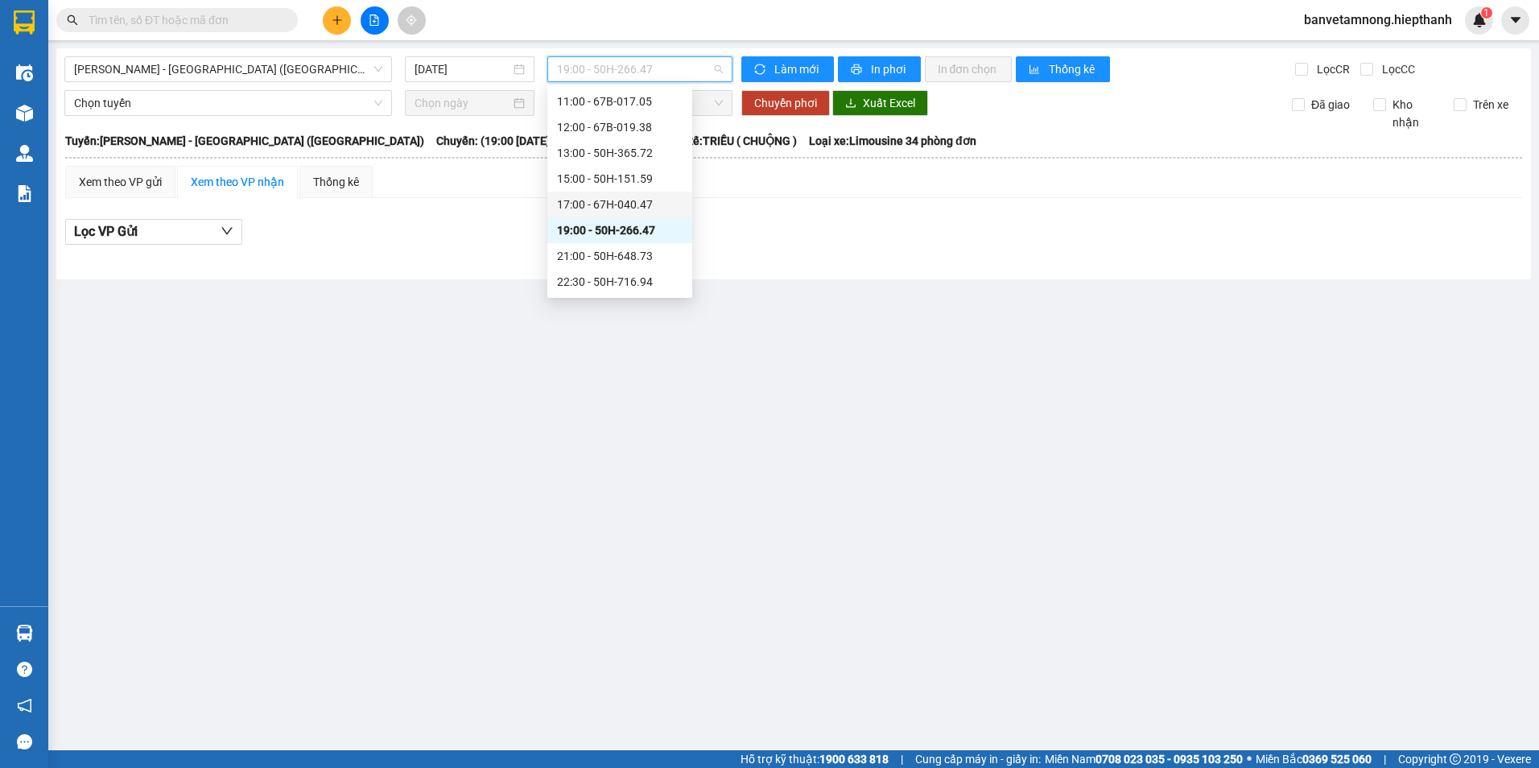
click at [572, 198] on div "17:00 - 67H-040.47" at bounding box center [620, 205] width 126 height 18
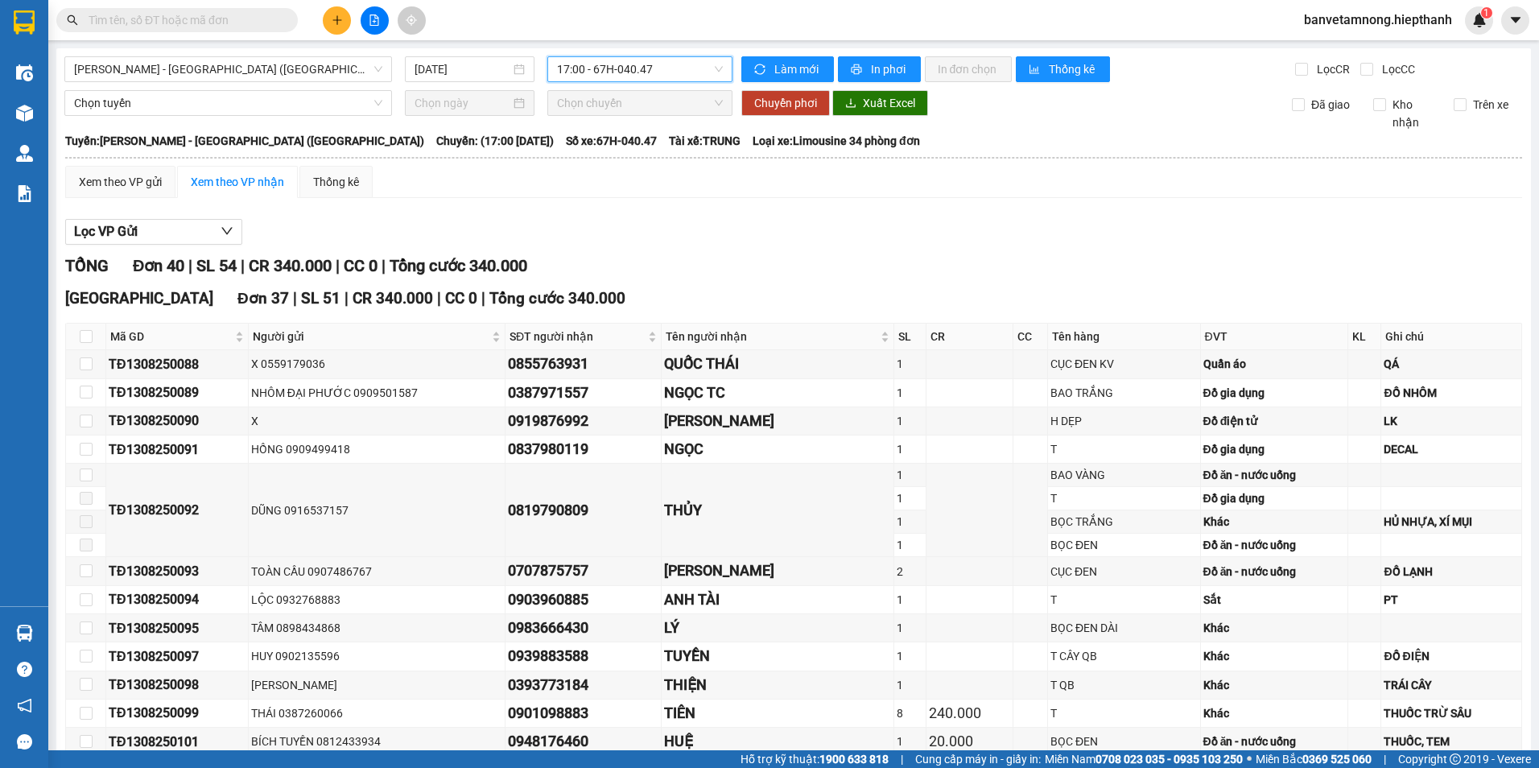
click at [619, 76] on span "17:00 - 67H-040.47" at bounding box center [640, 69] width 167 height 24
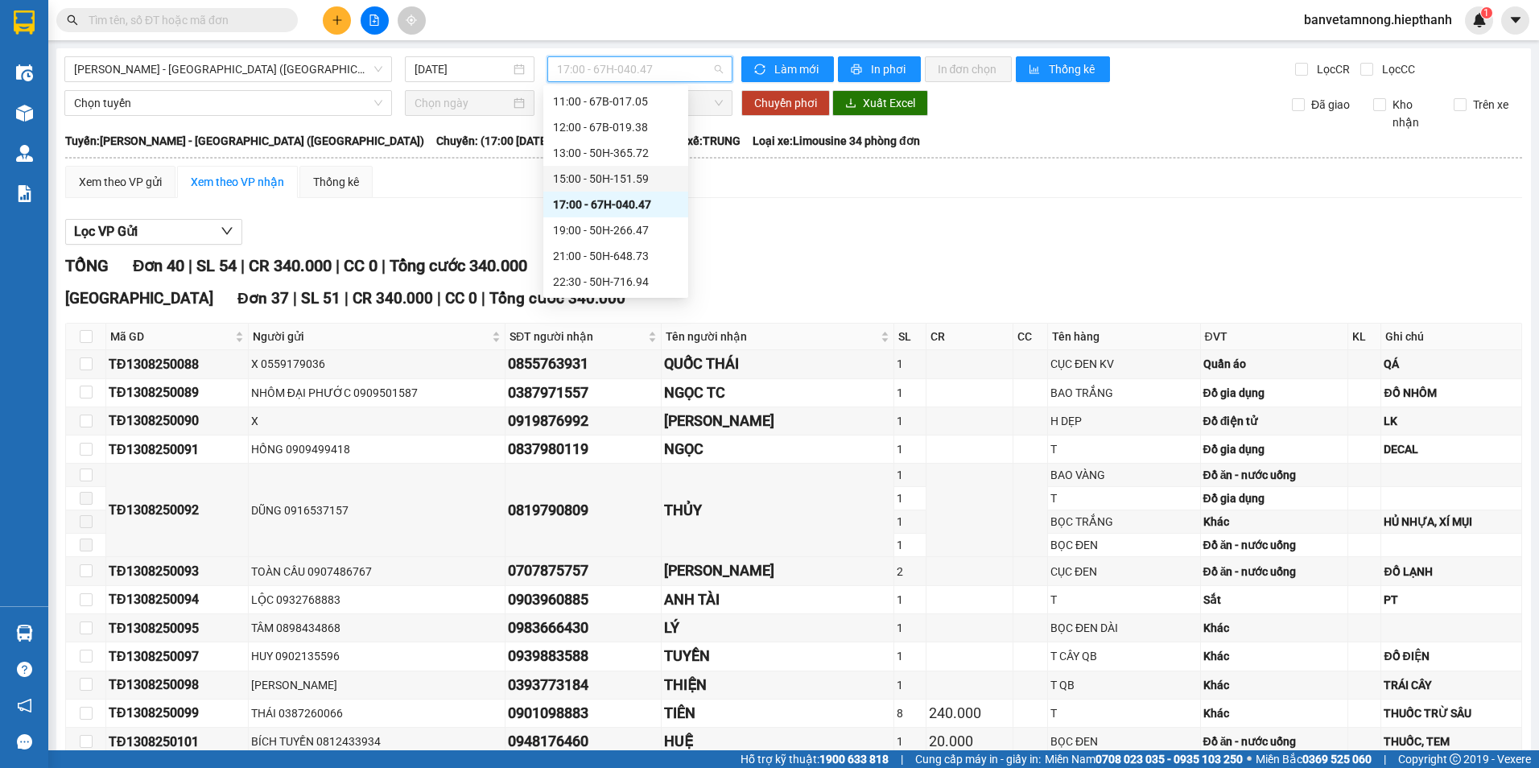
click at [583, 176] on div "15:00 - 50H-151.59" at bounding box center [616, 179] width 126 height 18
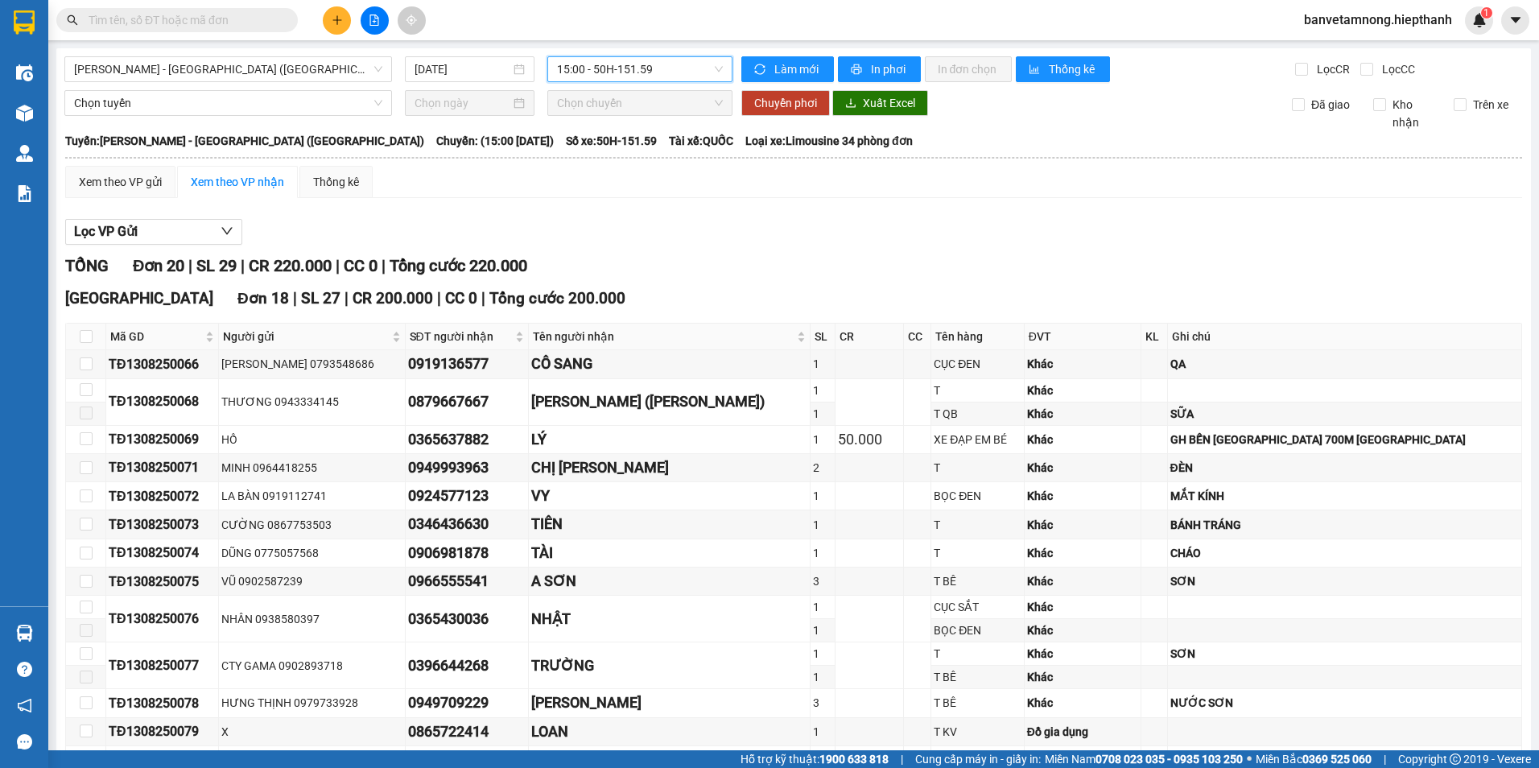
click at [646, 80] on span "15:00 - 50H-151.59" at bounding box center [640, 69] width 167 height 24
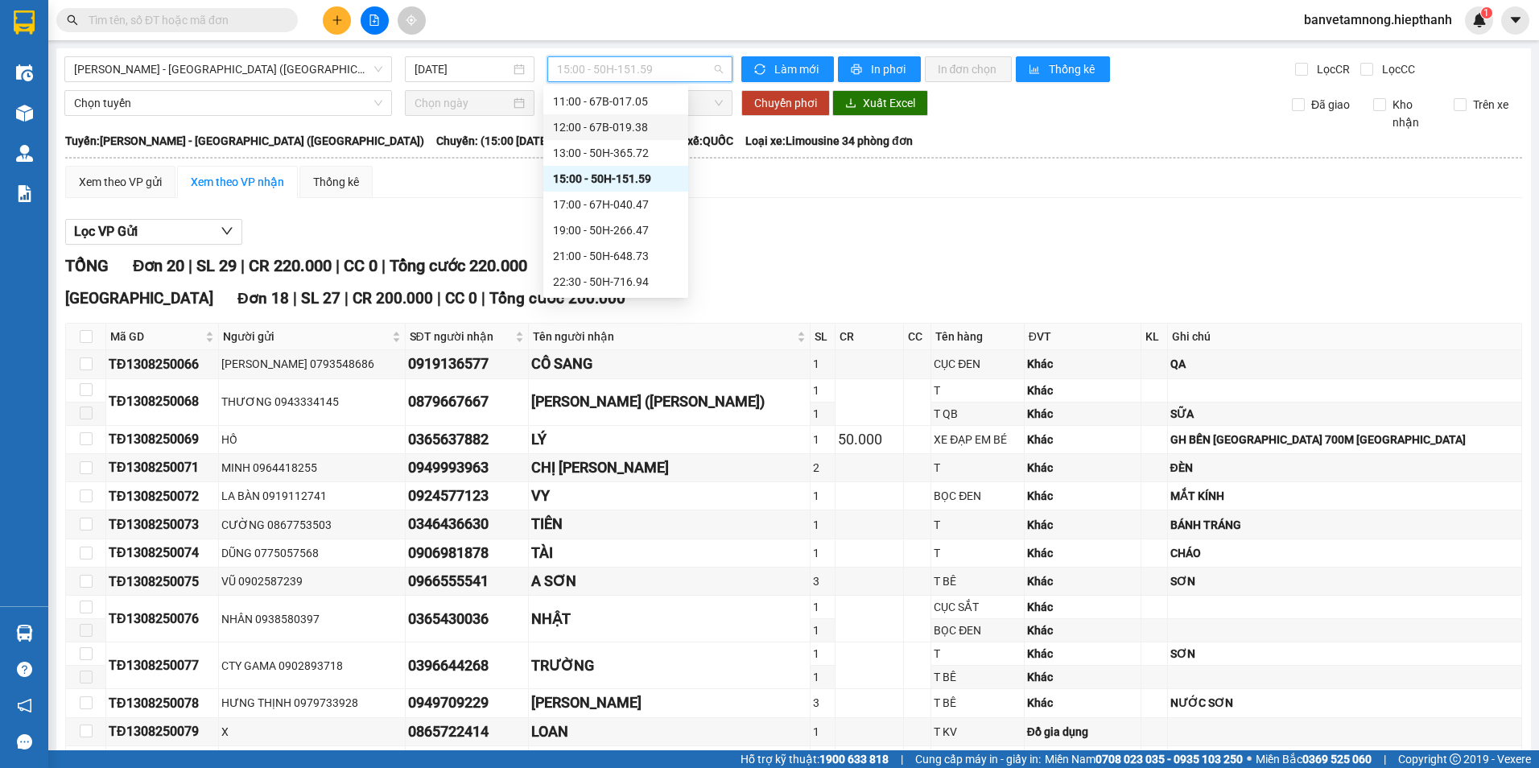
drag, startPoint x: 637, startPoint y: 122, endPoint x: 628, endPoint y: 127, distance: 10.1
click at [636, 122] on div "12:00 - 67B-019.38" at bounding box center [616, 127] width 126 height 18
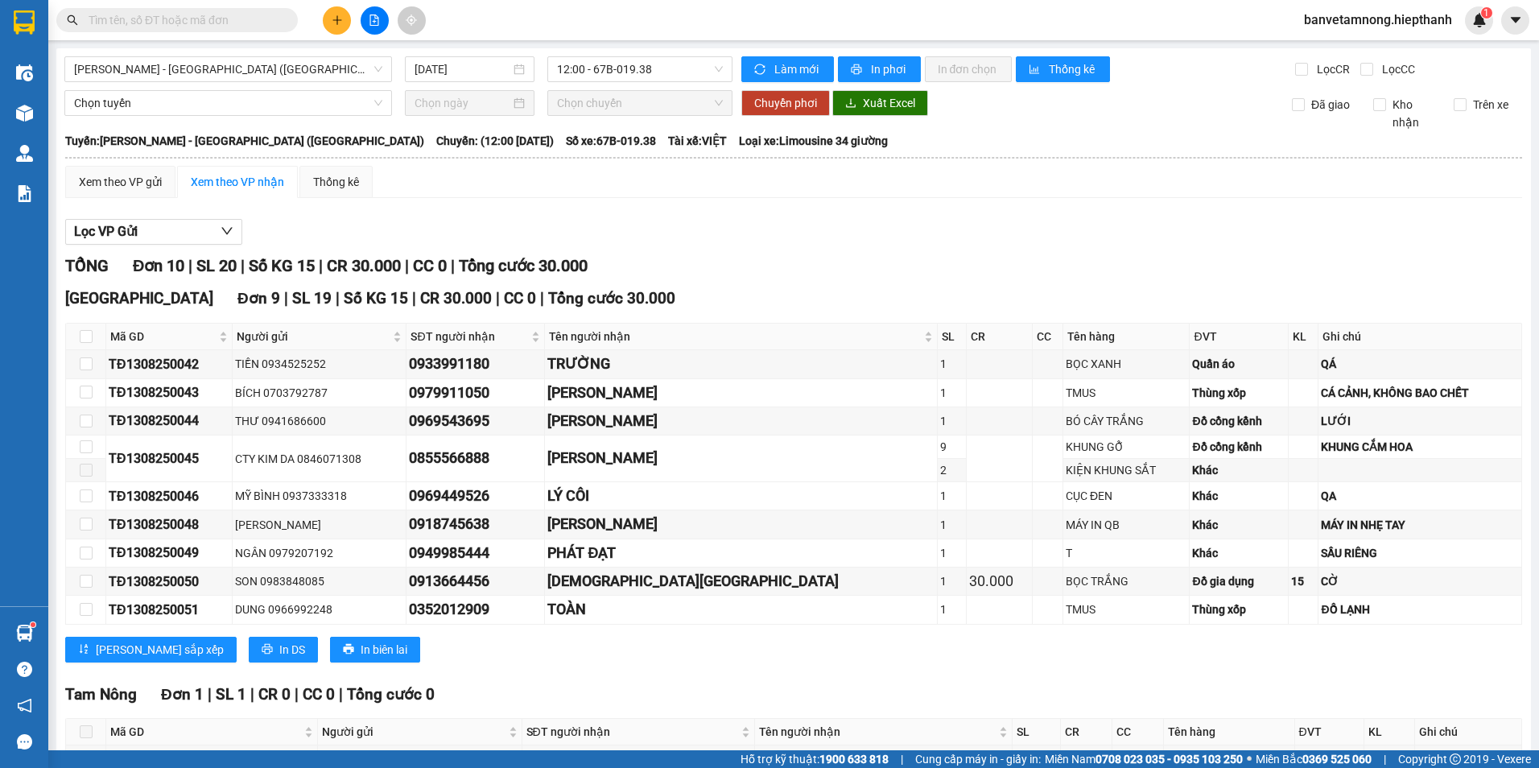
click at [183, 18] on input "text" at bounding box center [184, 20] width 190 height 18
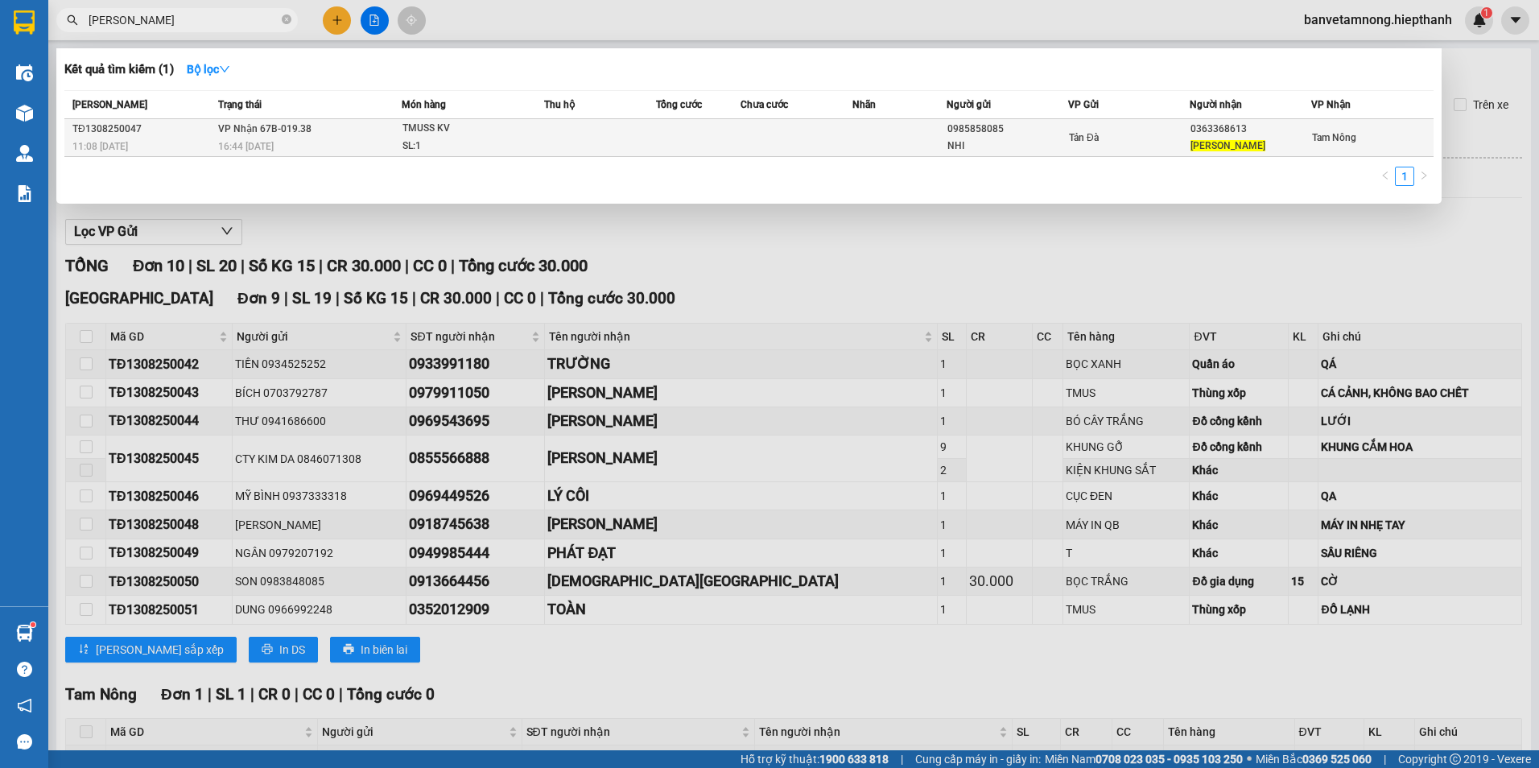
type input "[PERSON_NAME]"
click at [320, 138] on div "16:44 [DATE]" at bounding box center [309, 147] width 183 height 18
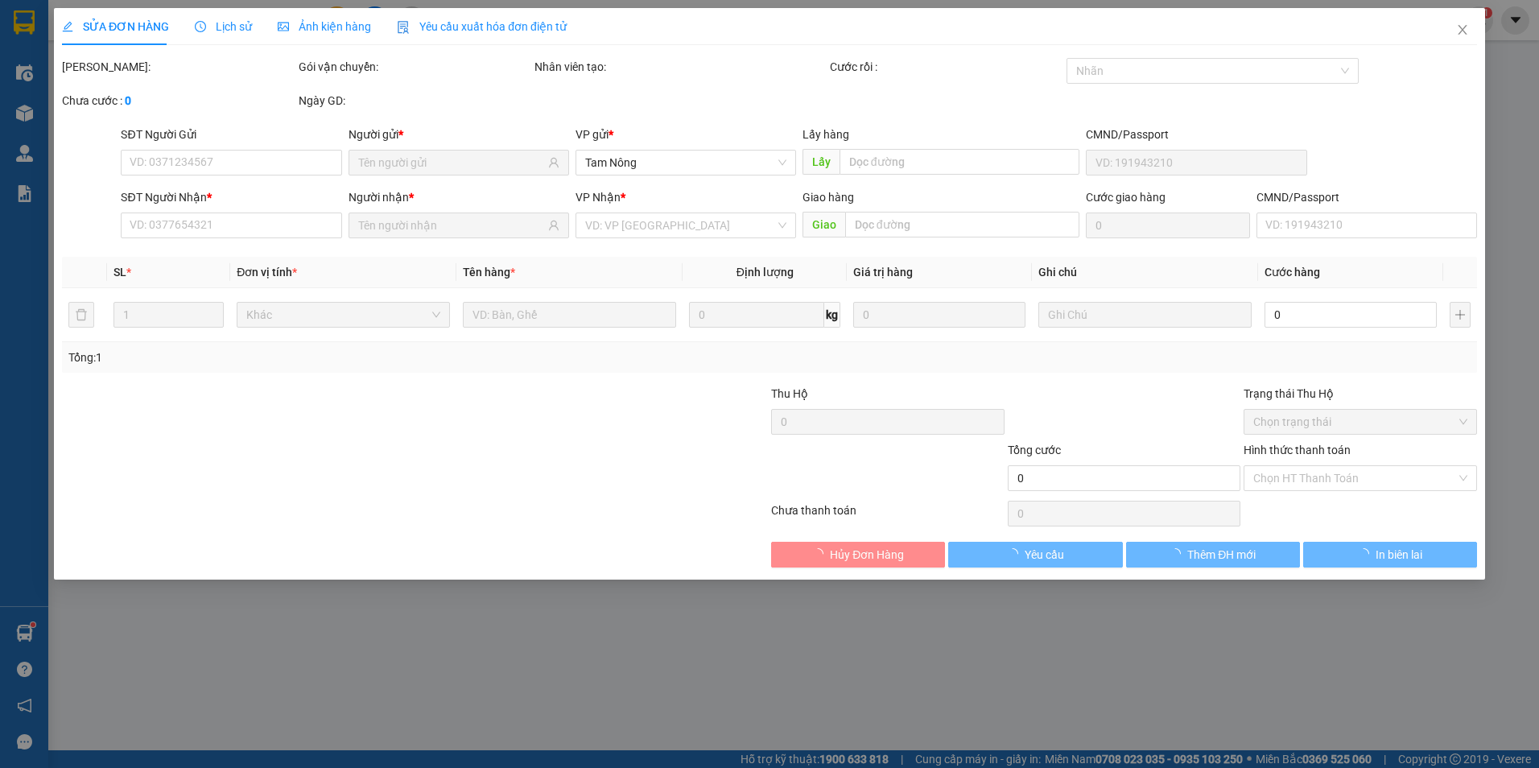
type input "0985858085"
type input "NHI"
type input "0363368613"
type input "[PERSON_NAME]"
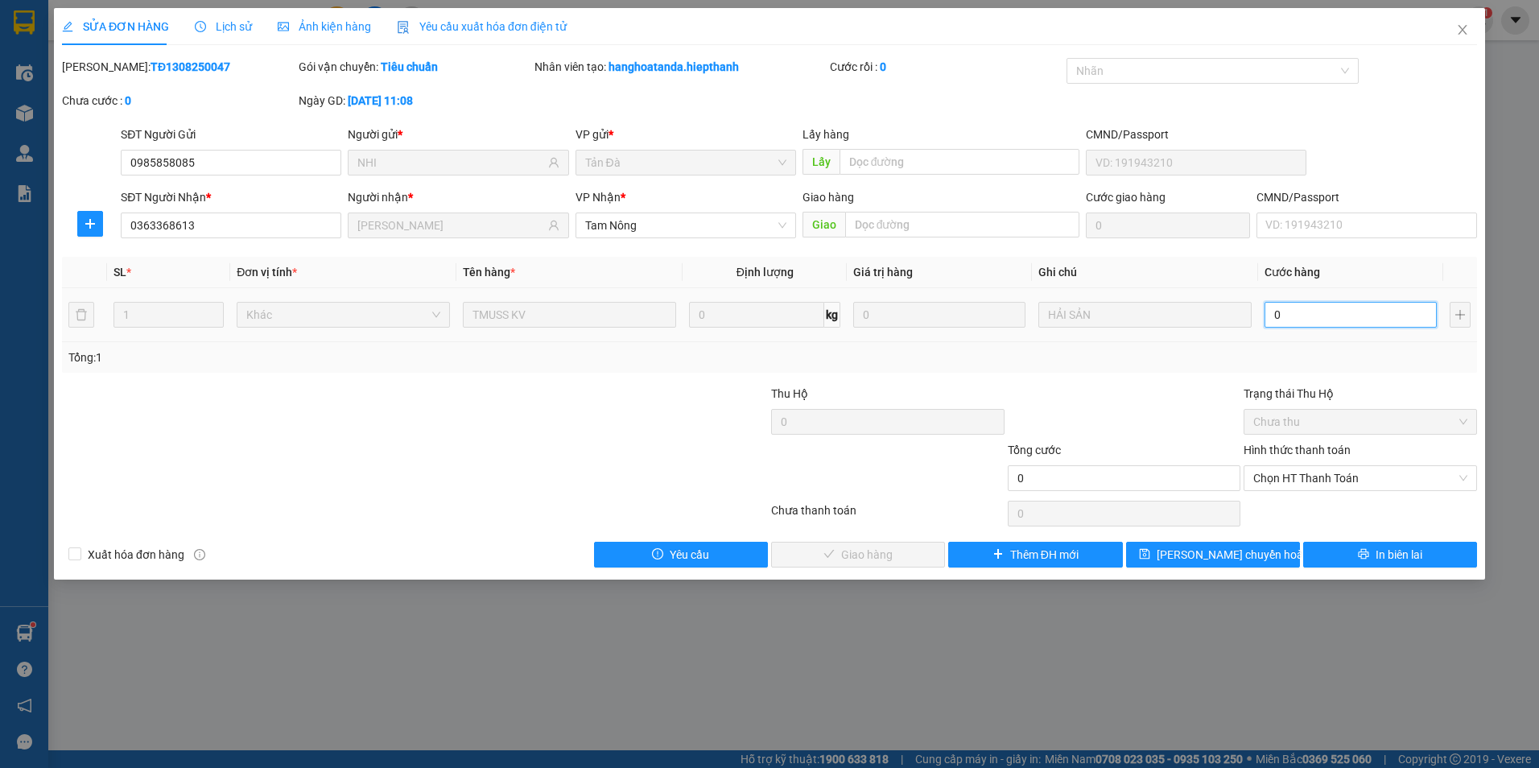
click at [1347, 317] on input "0" at bounding box center [1351, 315] width 172 height 26
type input "4"
type input "40"
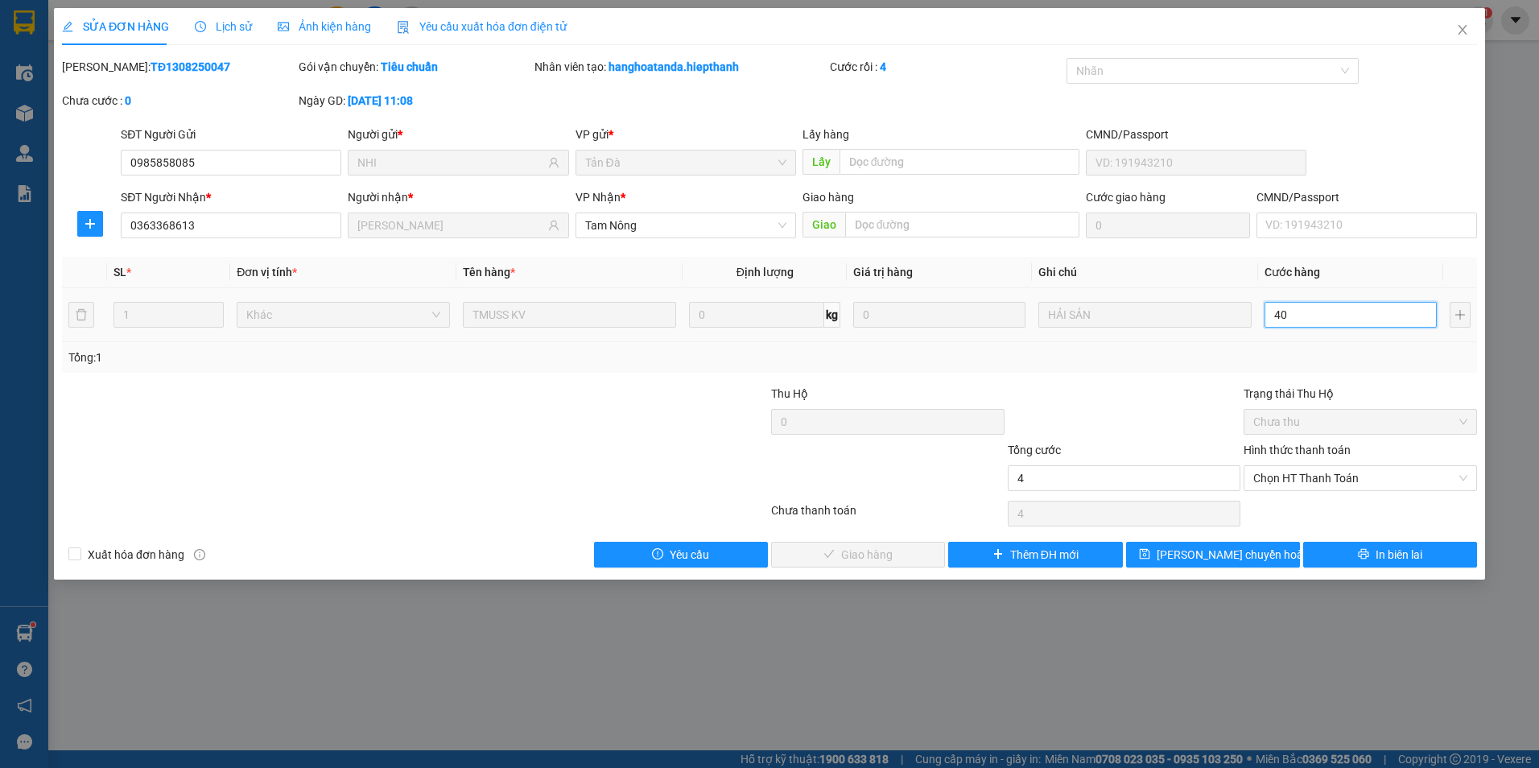
type input "40"
type input "40.000"
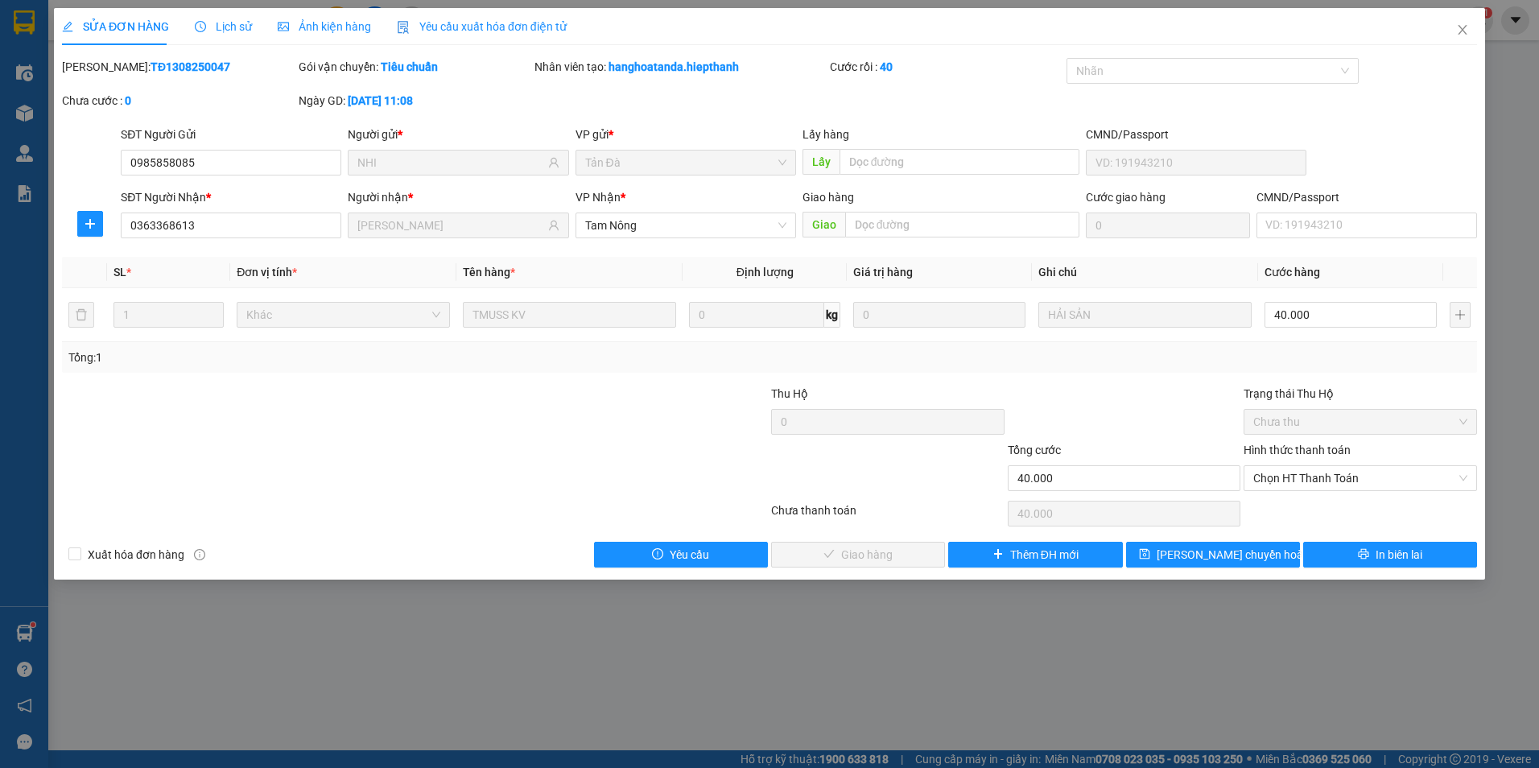
click at [1373, 353] on div "Tổng: 1" at bounding box center [769, 358] width 1402 height 18
click at [1333, 479] on span "Chọn HT Thanh Toán" at bounding box center [1361, 478] width 214 height 24
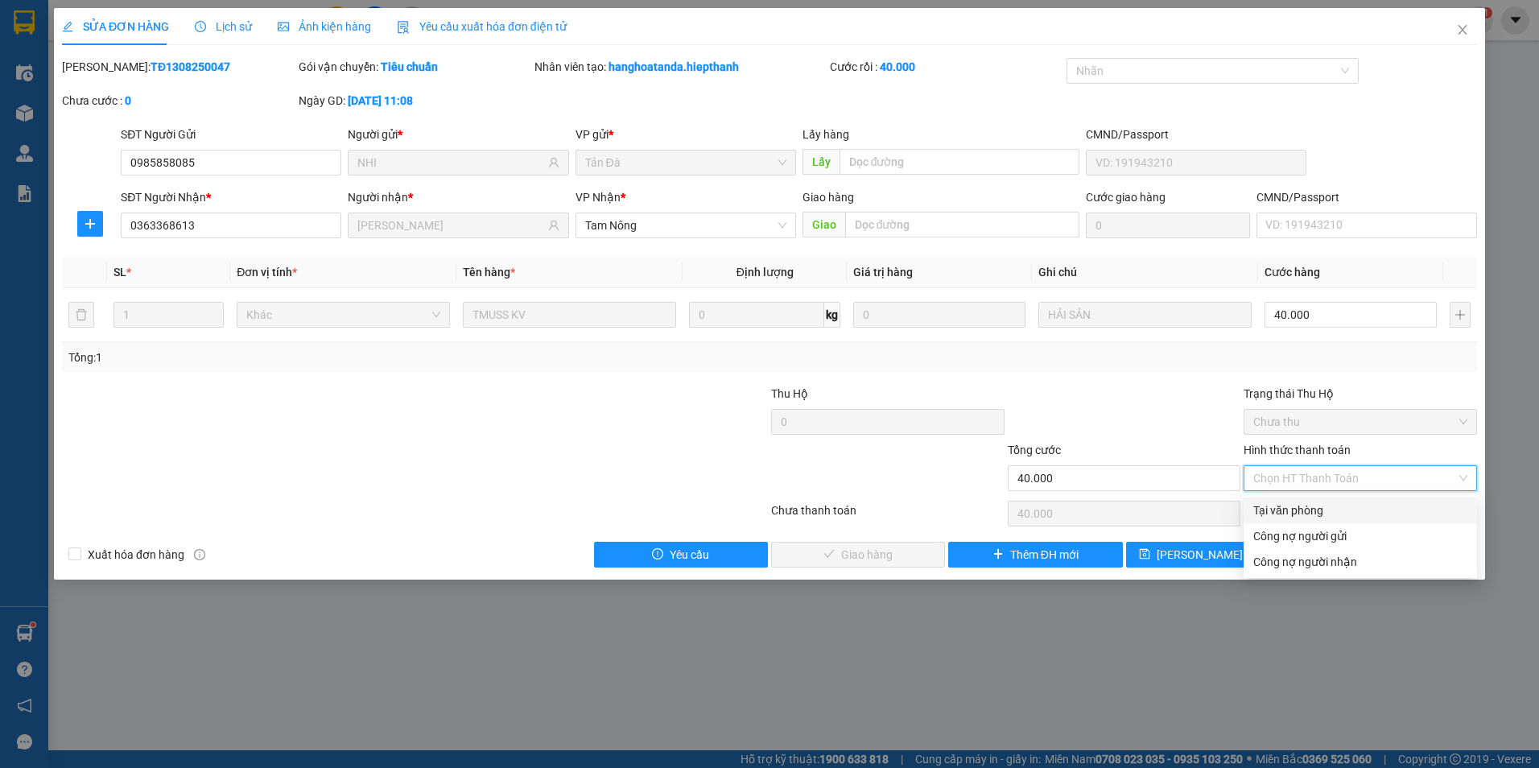
click at [1311, 507] on div "Tại văn phòng" at bounding box center [1361, 511] width 214 height 18
type input "0"
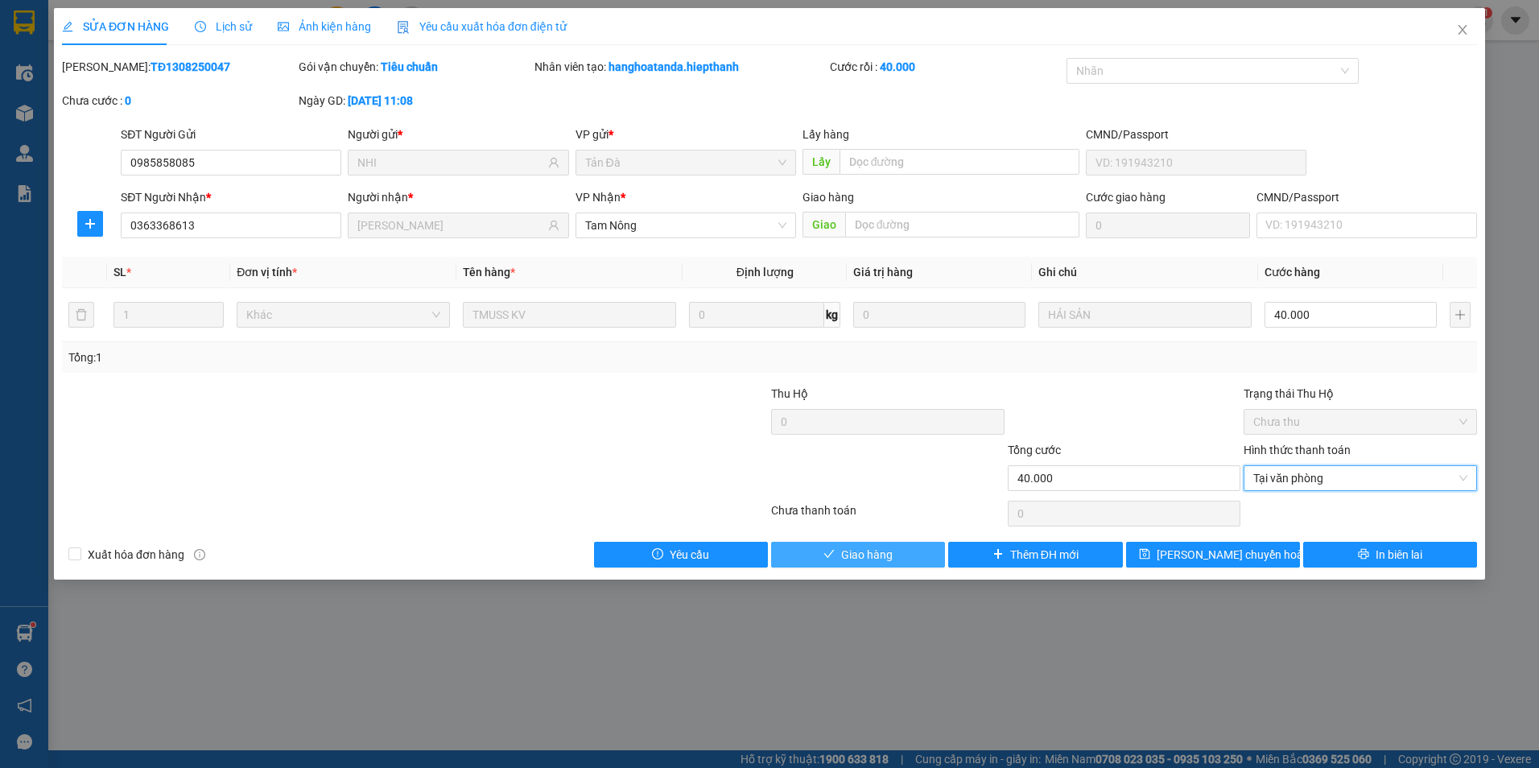
click at [874, 547] on span "Giao hàng" at bounding box center [867, 555] width 52 height 18
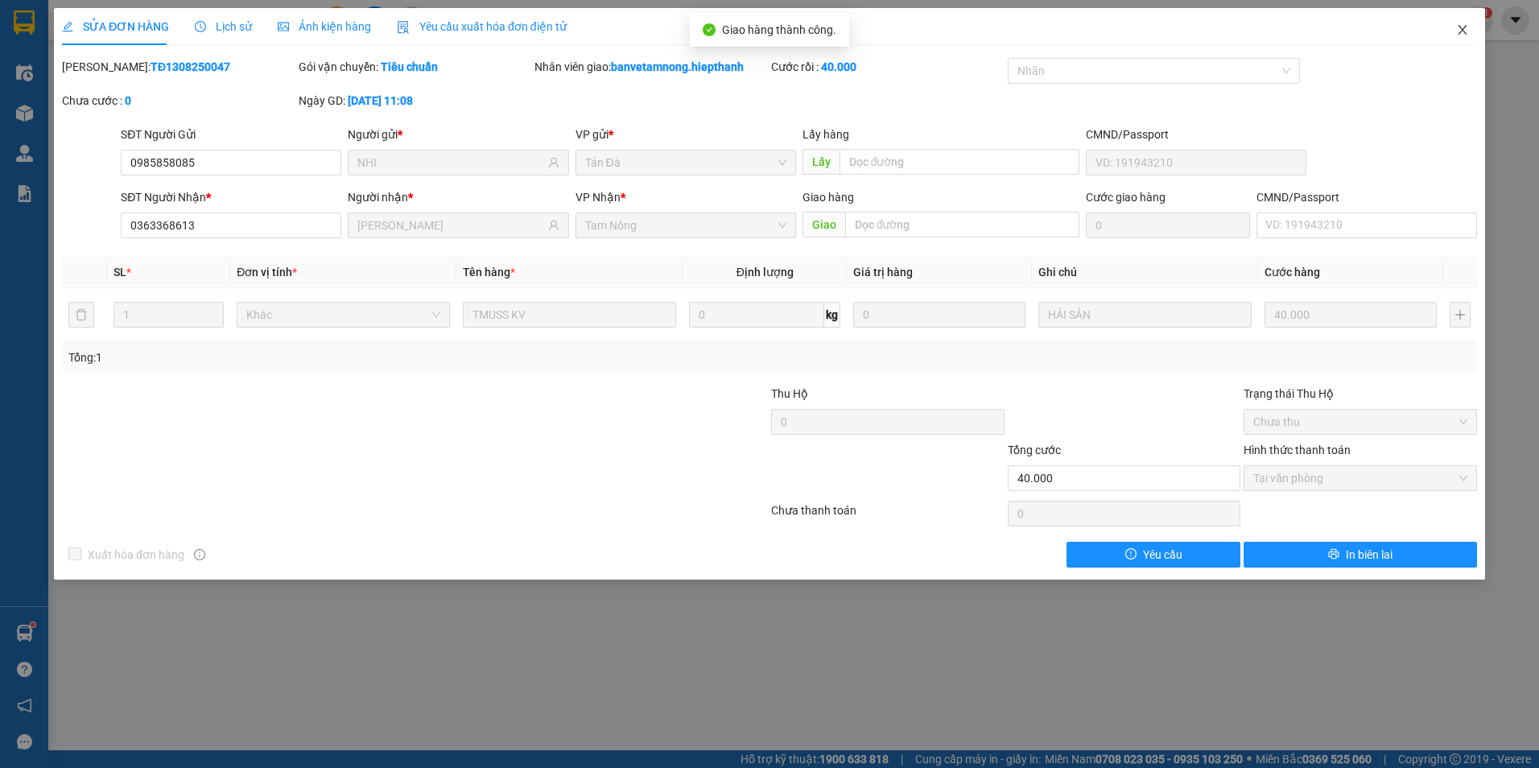
click at [1453, 36] on span "Close" at bounding box center [1462, 30] width 45 height 45
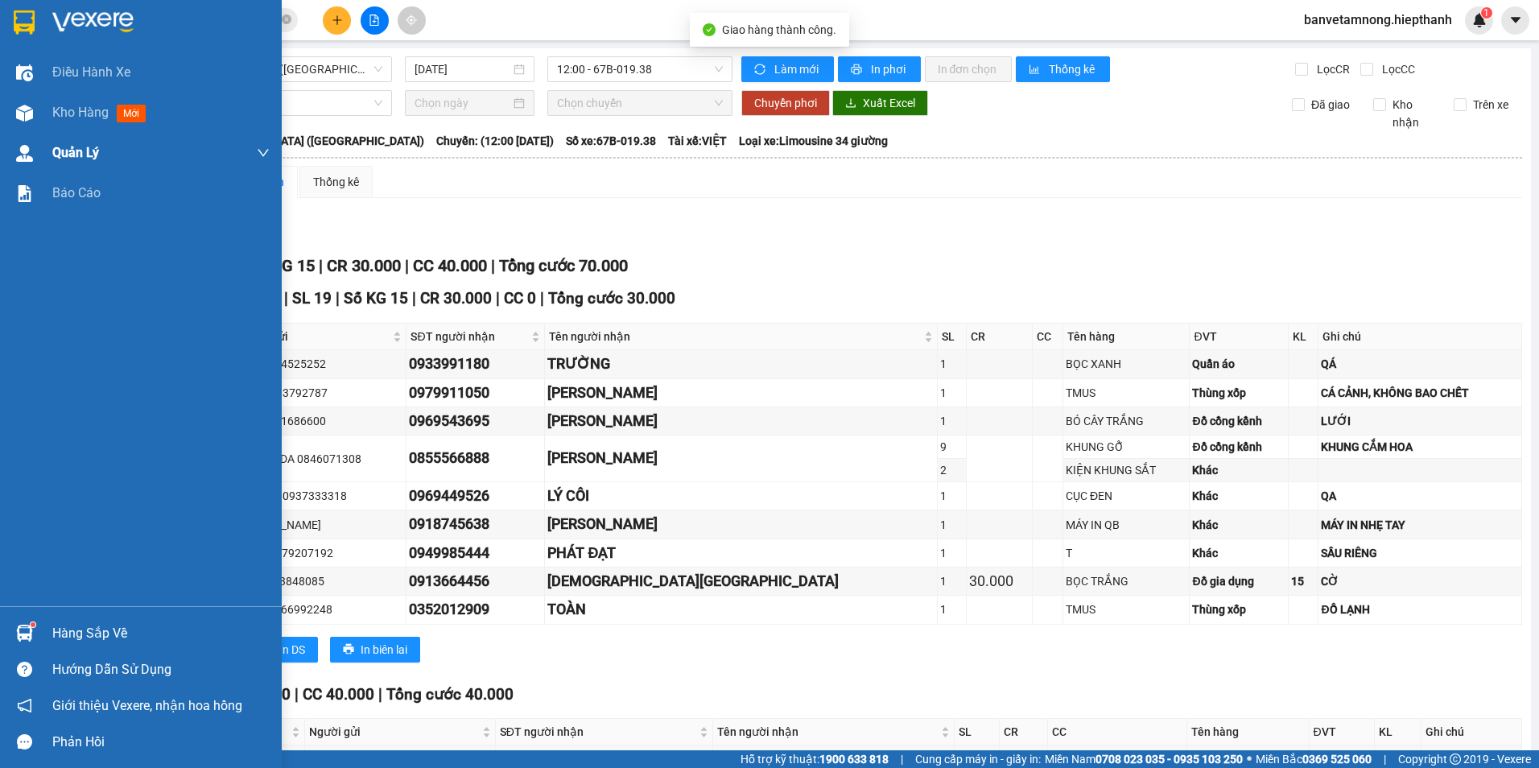
click at [27, 14] on img at bounding box center [24, 22] width 21 height 24
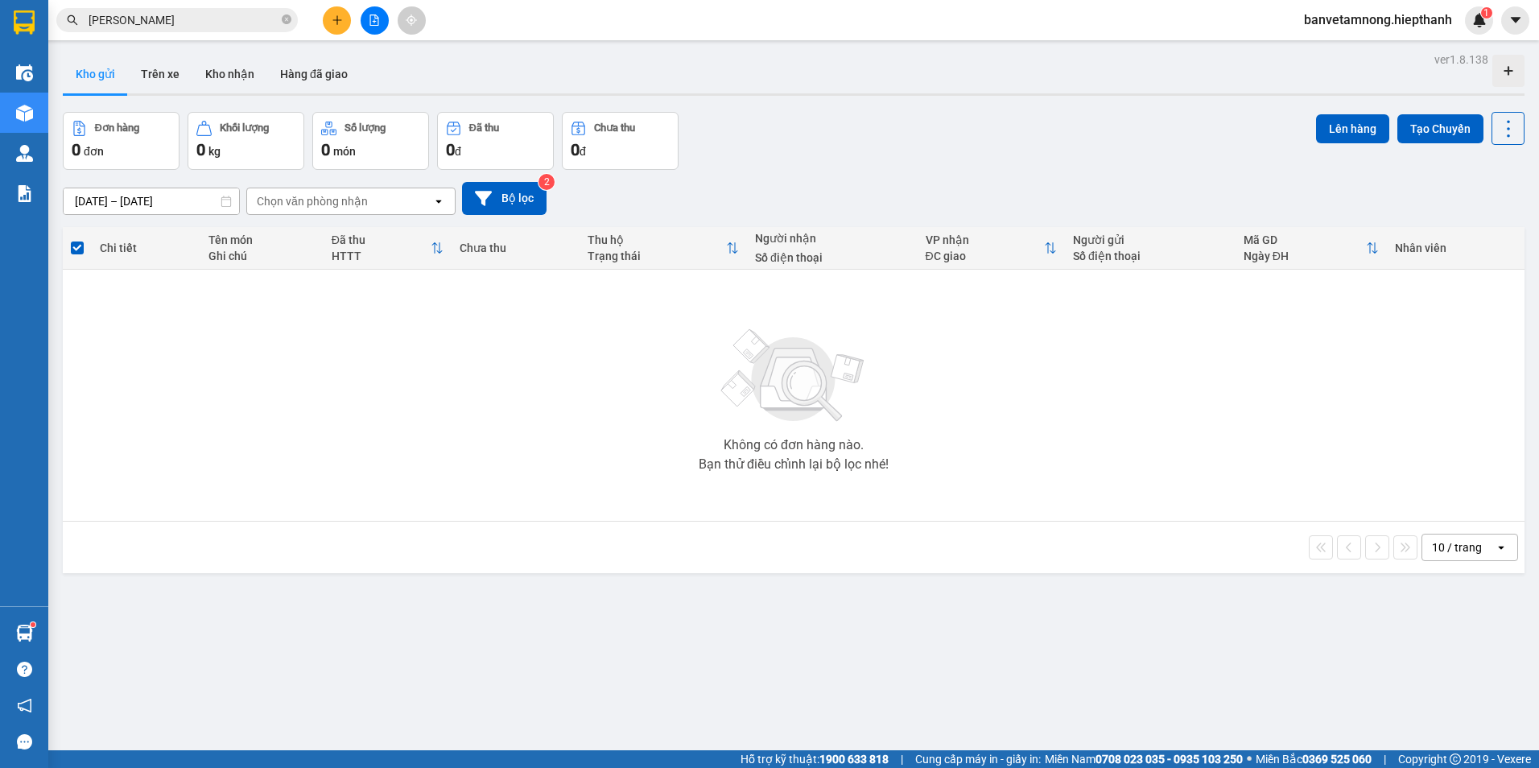
click at [69, 76] on button "Kho gửi" at bounding box center [95, 74] width 65 height 39
click at [77, 79] on button "Kho gửi" at bounding box center [95, 74] width 65 height 39
drag, startPoint x: 78, startPoint y: 79, endPoint x: 98, endPoint y: 75, distance: 20.5
click at [80, 79] on button "Kho gửi" at bounding box center [95, 74] width 65 height 39
click at [130, 82] on button "Trên xe" at bounding box center [160, 74] width 64 height 39
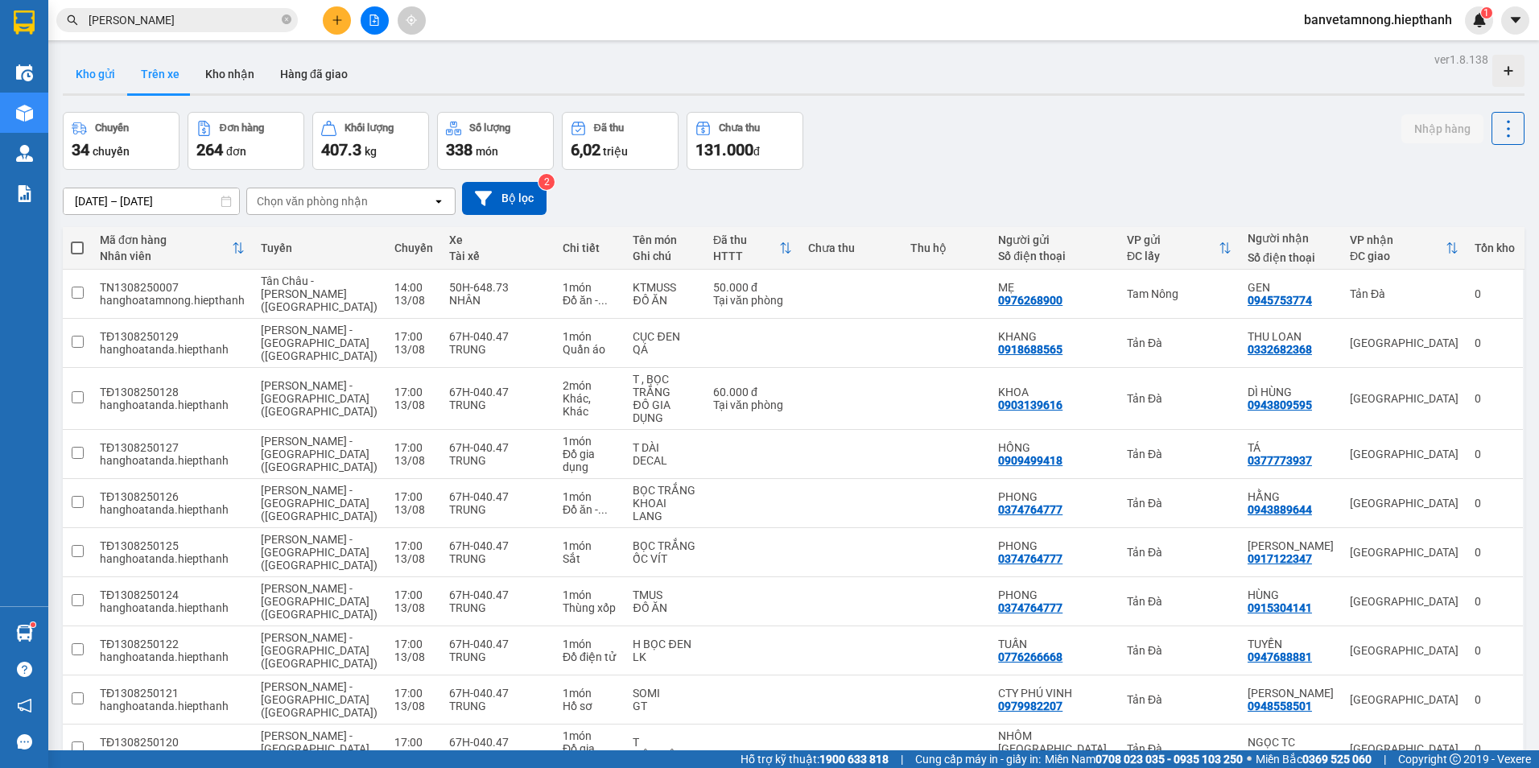
click at [118, 73] on button "Kho gửi" at bounding box center [95, 74] width 65 height 39
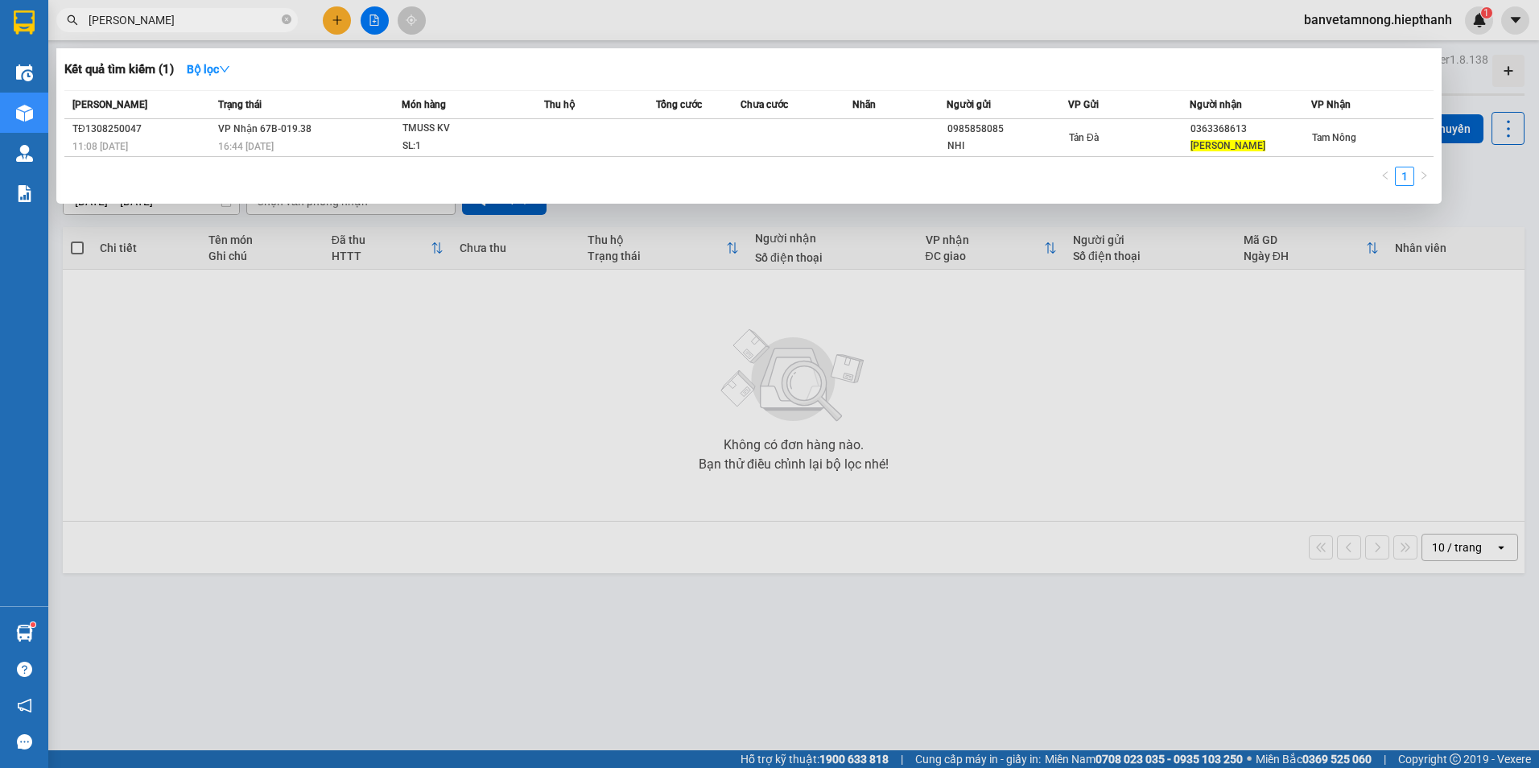
click at [240, 14] on input "[PERSON_NAME]" at bounding box center [184, 20] width 190 height 18
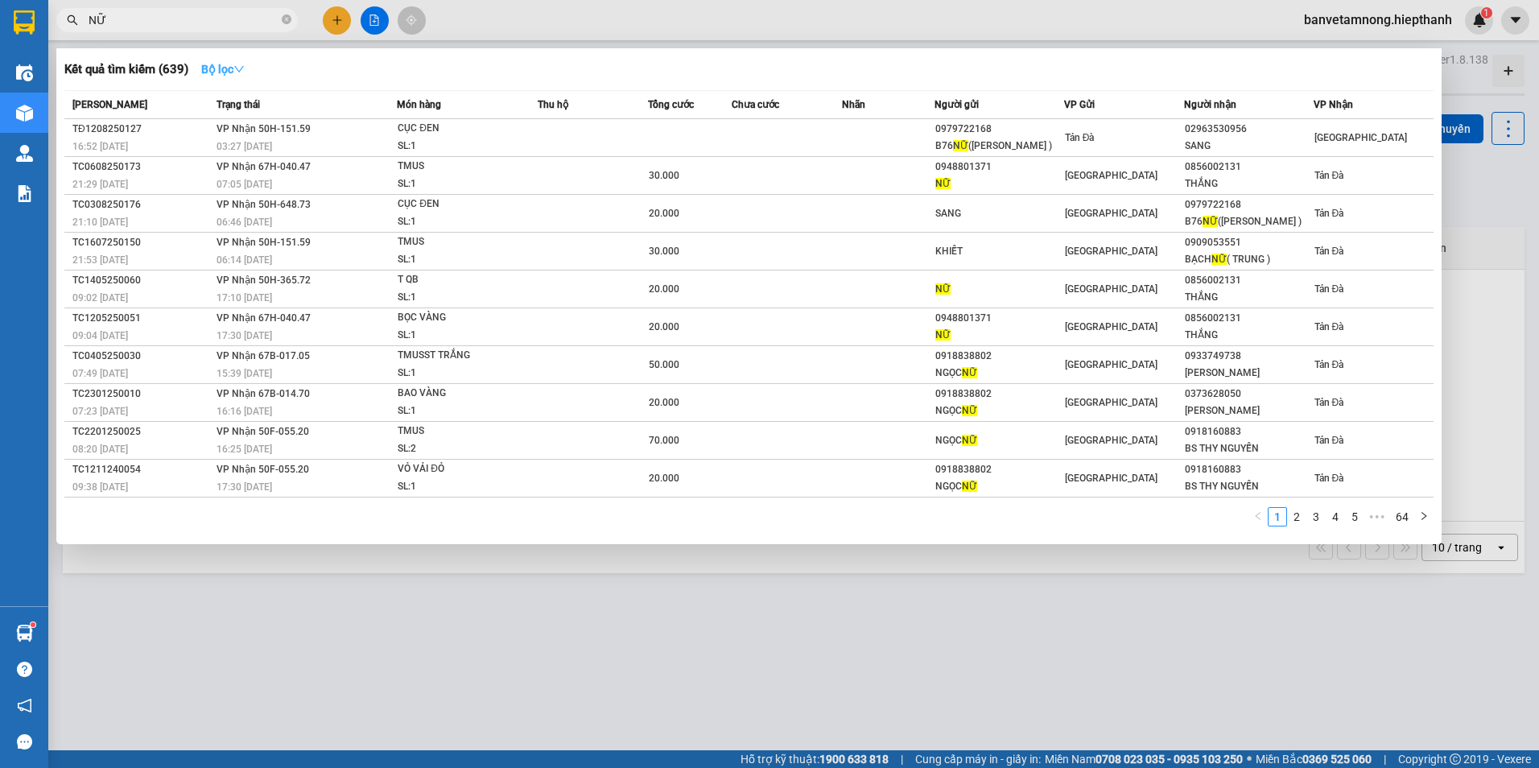
type input "NỮ"
click at [236, 60] on button "Bộ lọc" at bounding box center [222, 69] width 69 height 26
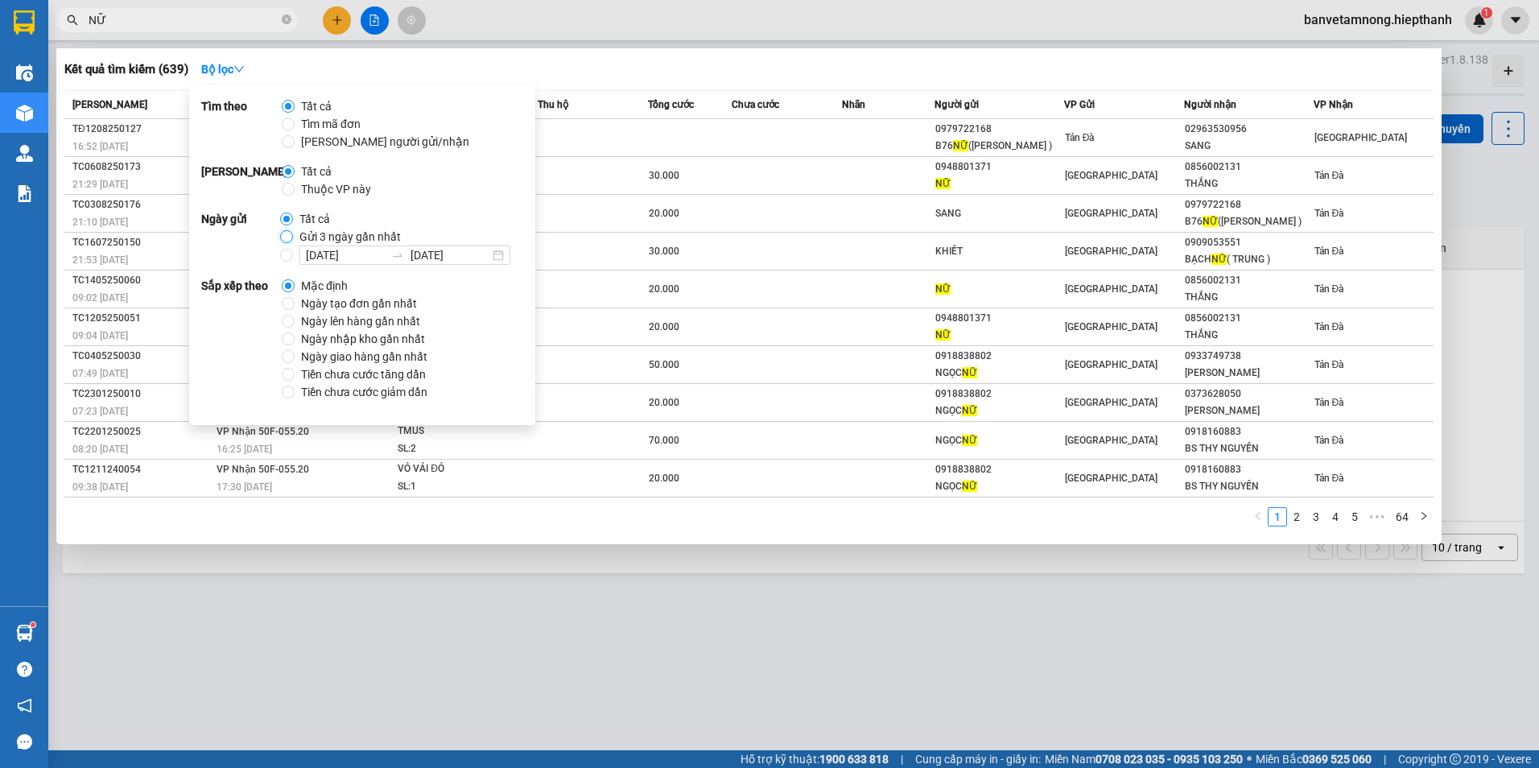
click at [283, 237] on input "Gửi 3 ngày gần nhất" at bounding box center [286, 236] width 13 height 13
radio input "true"
radio input "false"
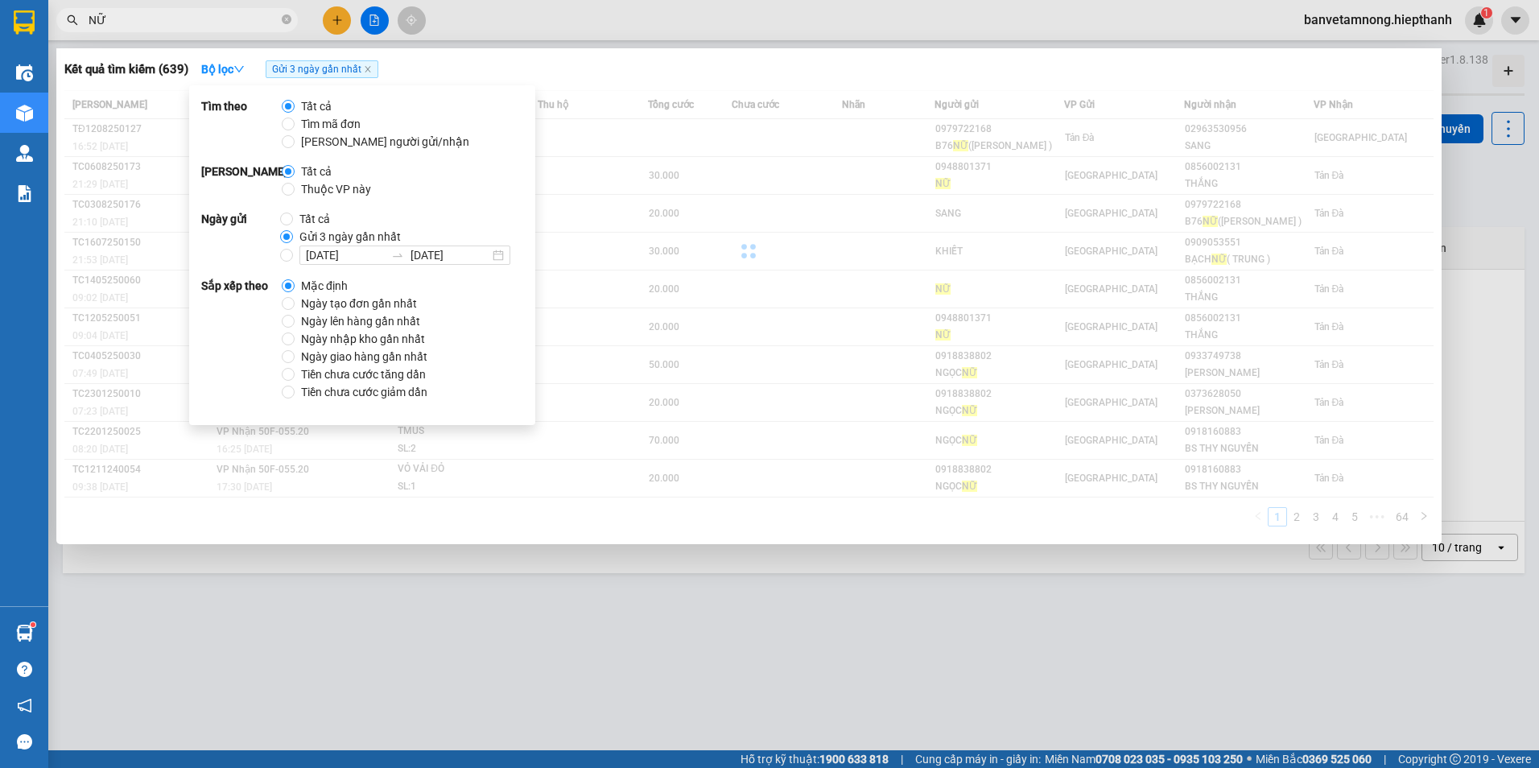
click at [248, 30] on span "NỮ" at bounding box center [177, 20] width 242 height 24
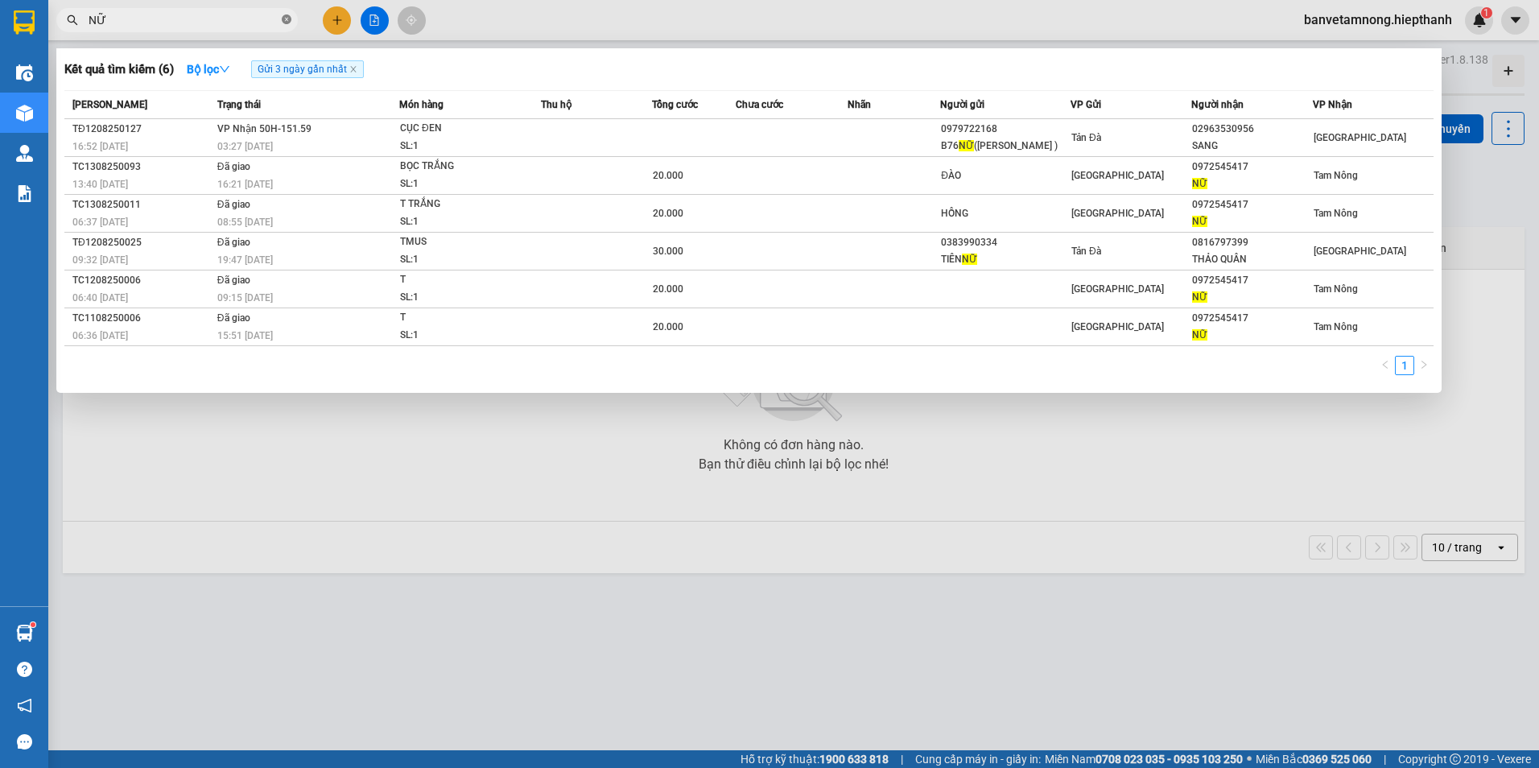
click at [286, 19] on icon "close-circle" at bounding box center [287, 19] width 10 height 10
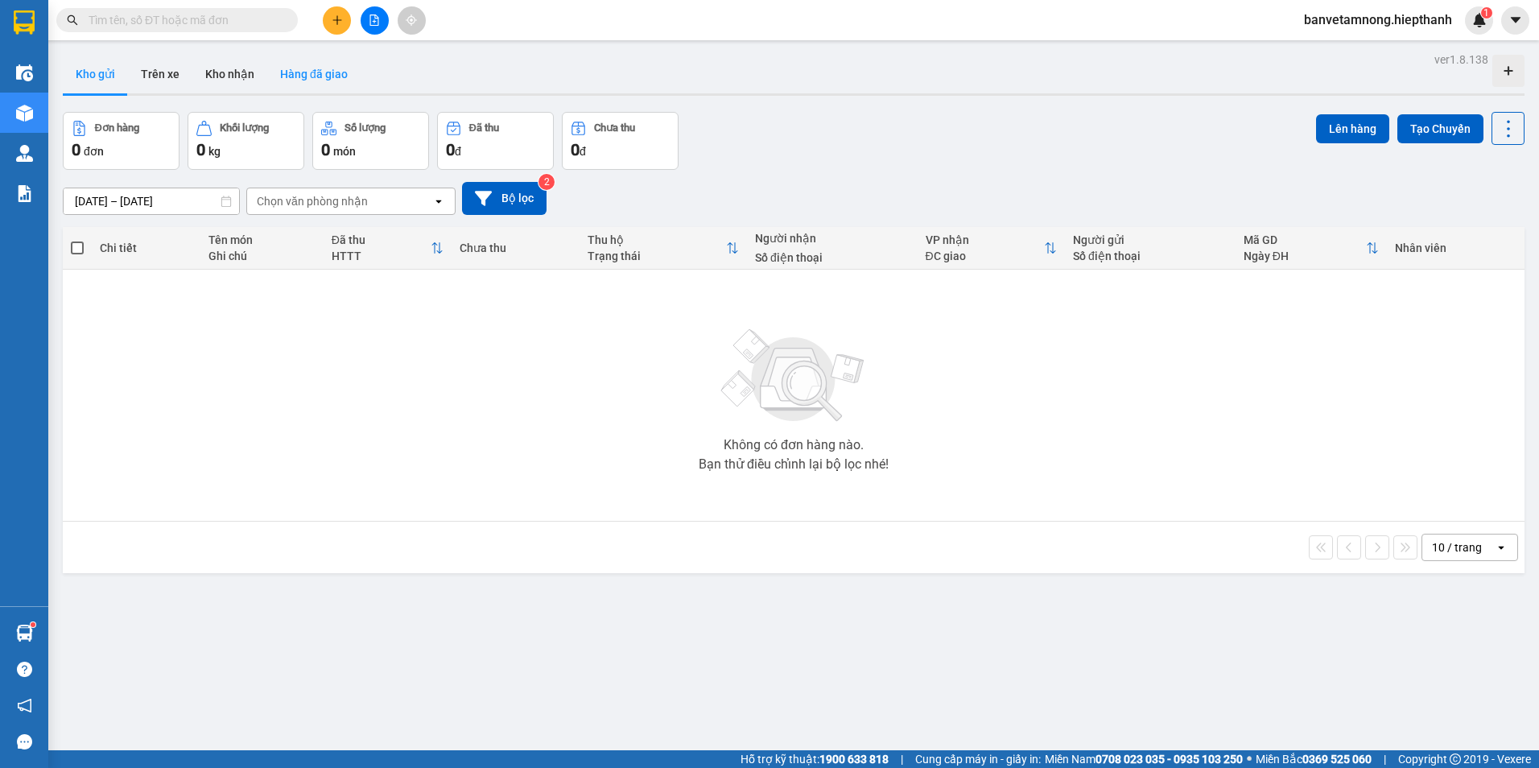
click at [324, 58] on button "Hàng đã giao" at bounding box center [313, 74] width 93 height 39
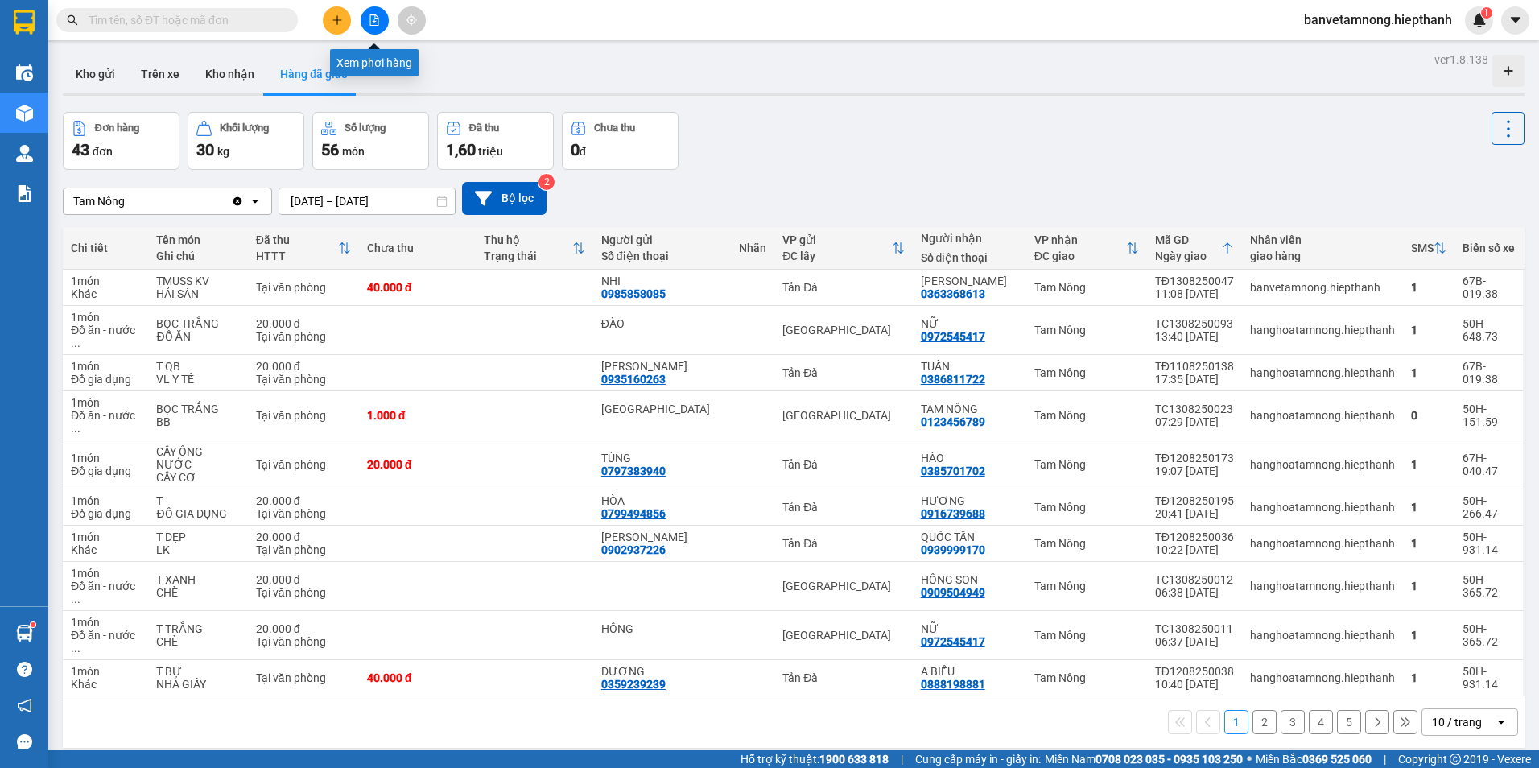
click at [375, 17] on icon "file-add" at bounding box center [374, 19] width 9 height 11
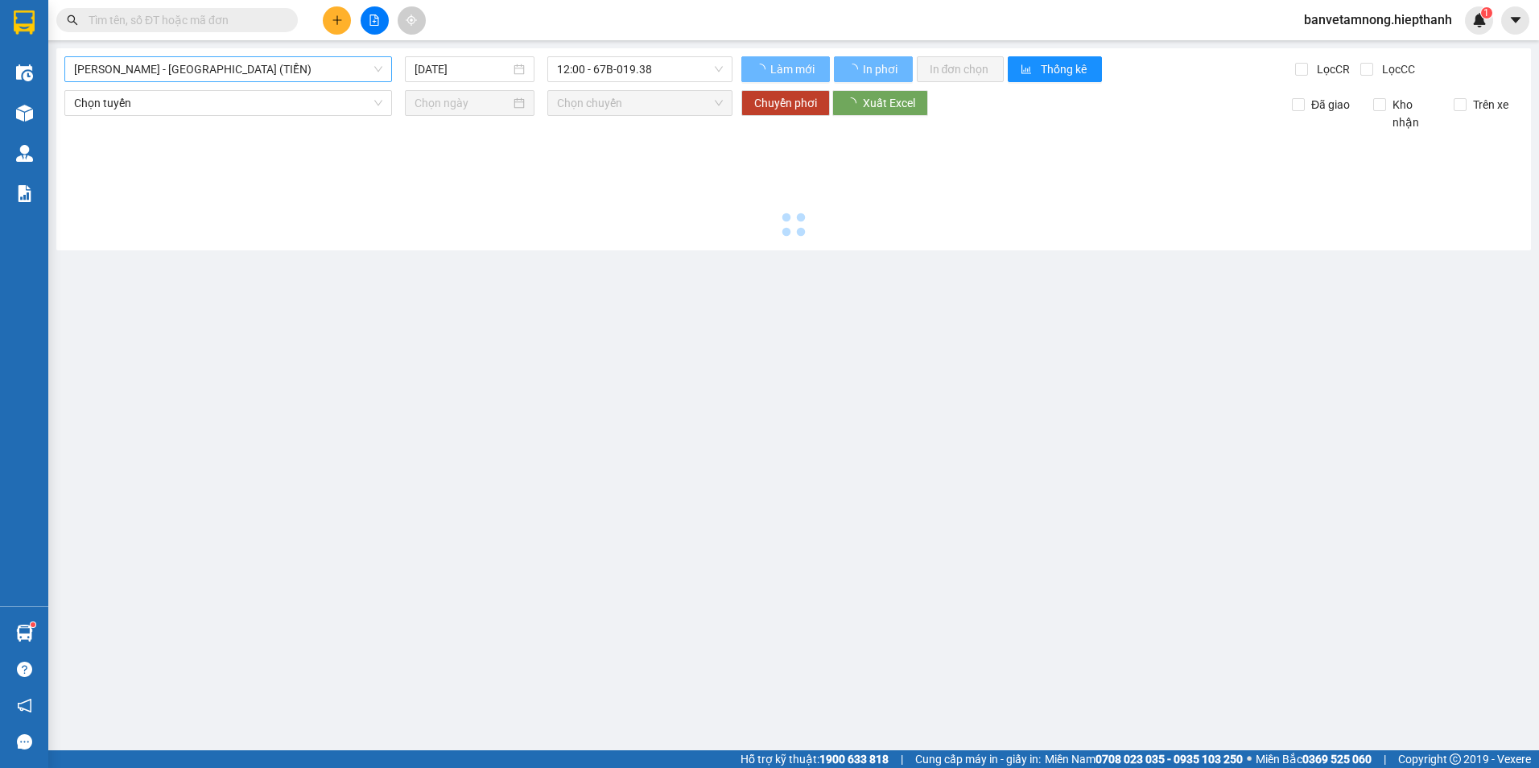
click at [226, 71] on span "[PERSON_NAME] - [GEOGRAPHIC_DATA] (TIỀN)" at bounding box center [228, 69] width 308 height 24
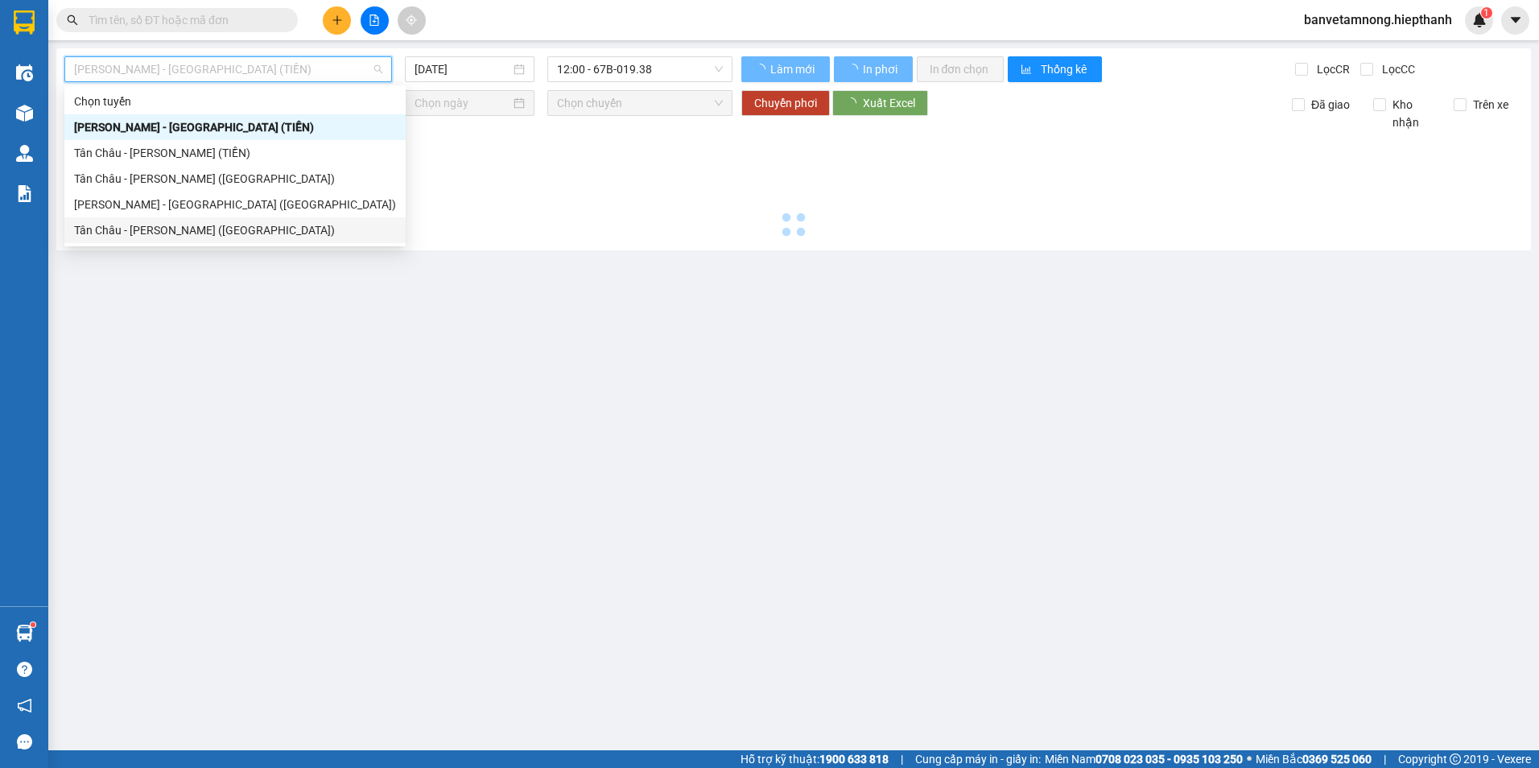
click at [164, 220] on div "Tân Châu - [PERSON_NAME] ([GEOGRAPHIC_DATA])" at bounding box center [234, 230] width 341 height 26
type input "[DATE]"
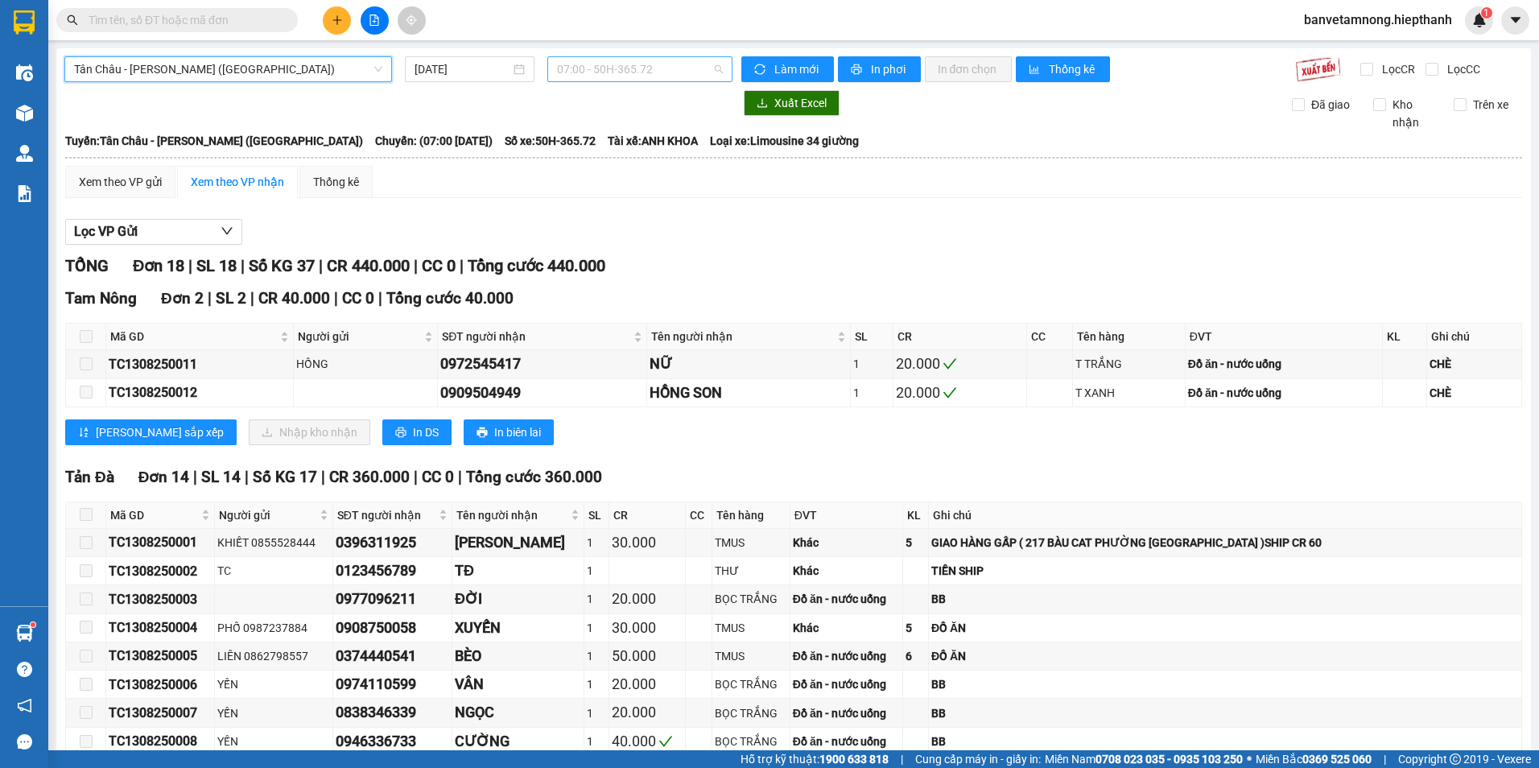
click at [626, 74] on span "07:00 - 50H-365.72" at bounding box center [640, 69] width 167 height 24
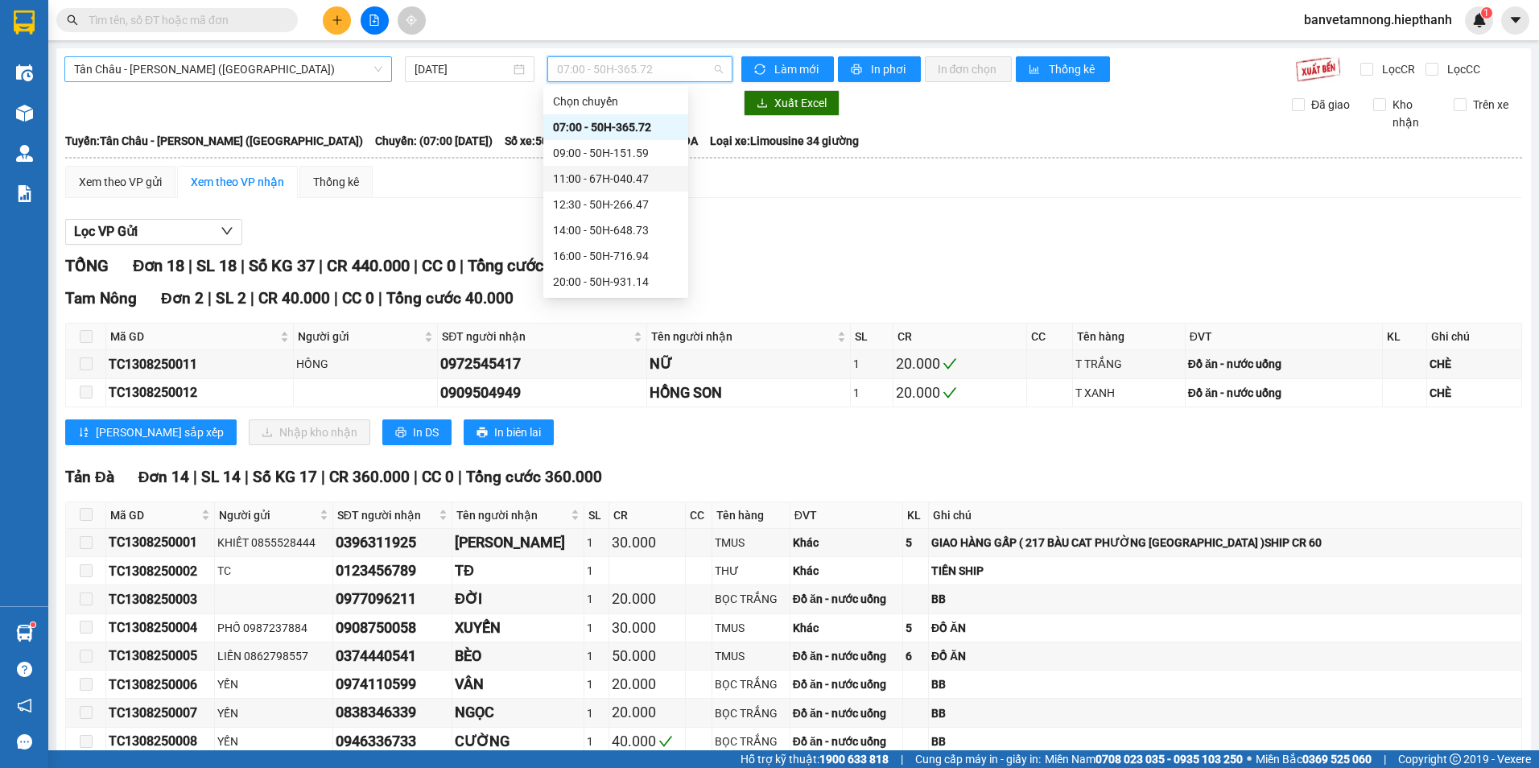
click at [192, 65] on span "Tân Châu - [PERSON_NAME] ([GEOGRAPHIC_DATA])" at bounding box center [228, 69] width 308 height 24
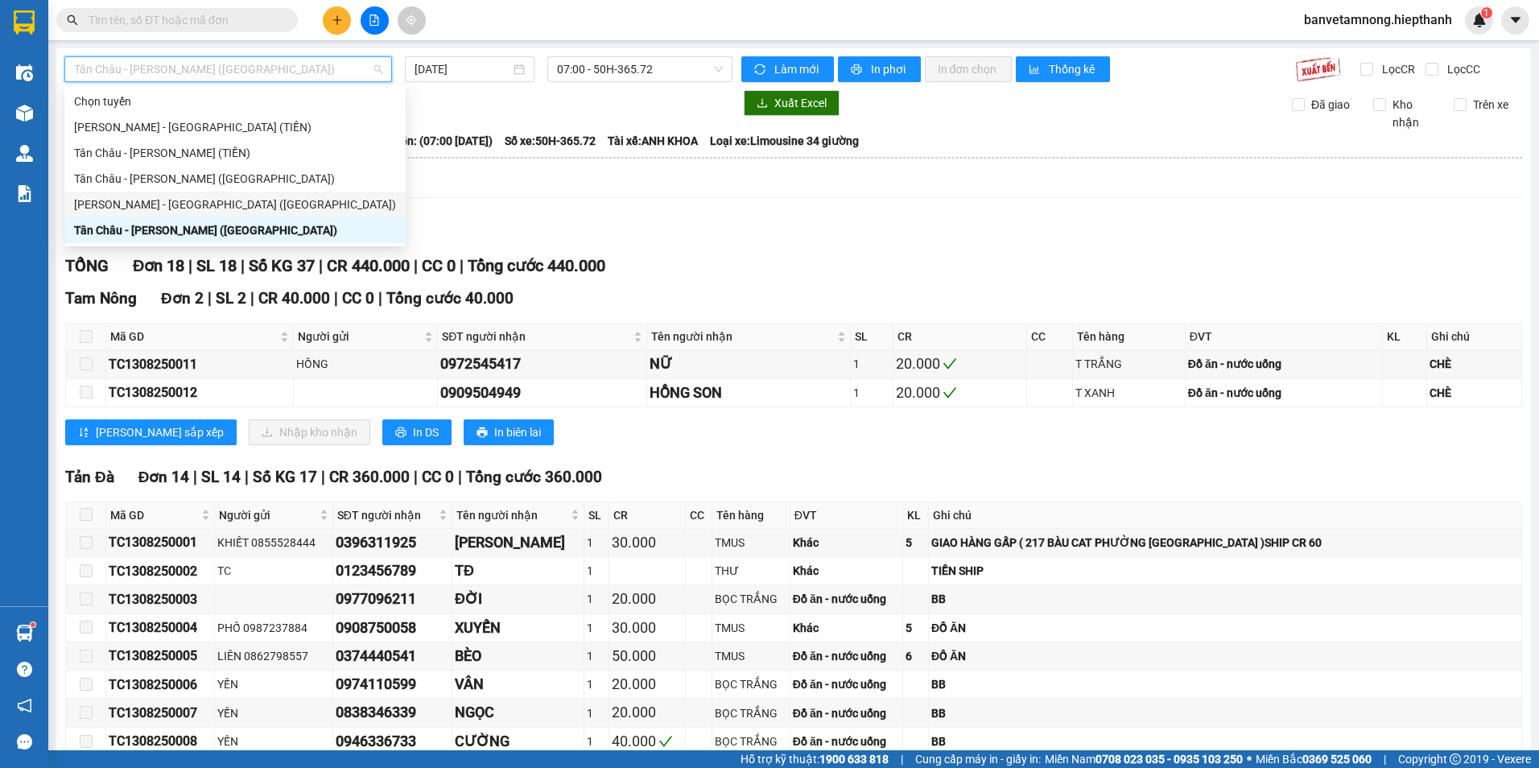
click at [147, 202] on div "[PERSON_NAME] - [GEOGRAPHIC_DATA] ([GEOGRAPHIC_DATA])" at bounding box center [235, 205] width 322 height 18
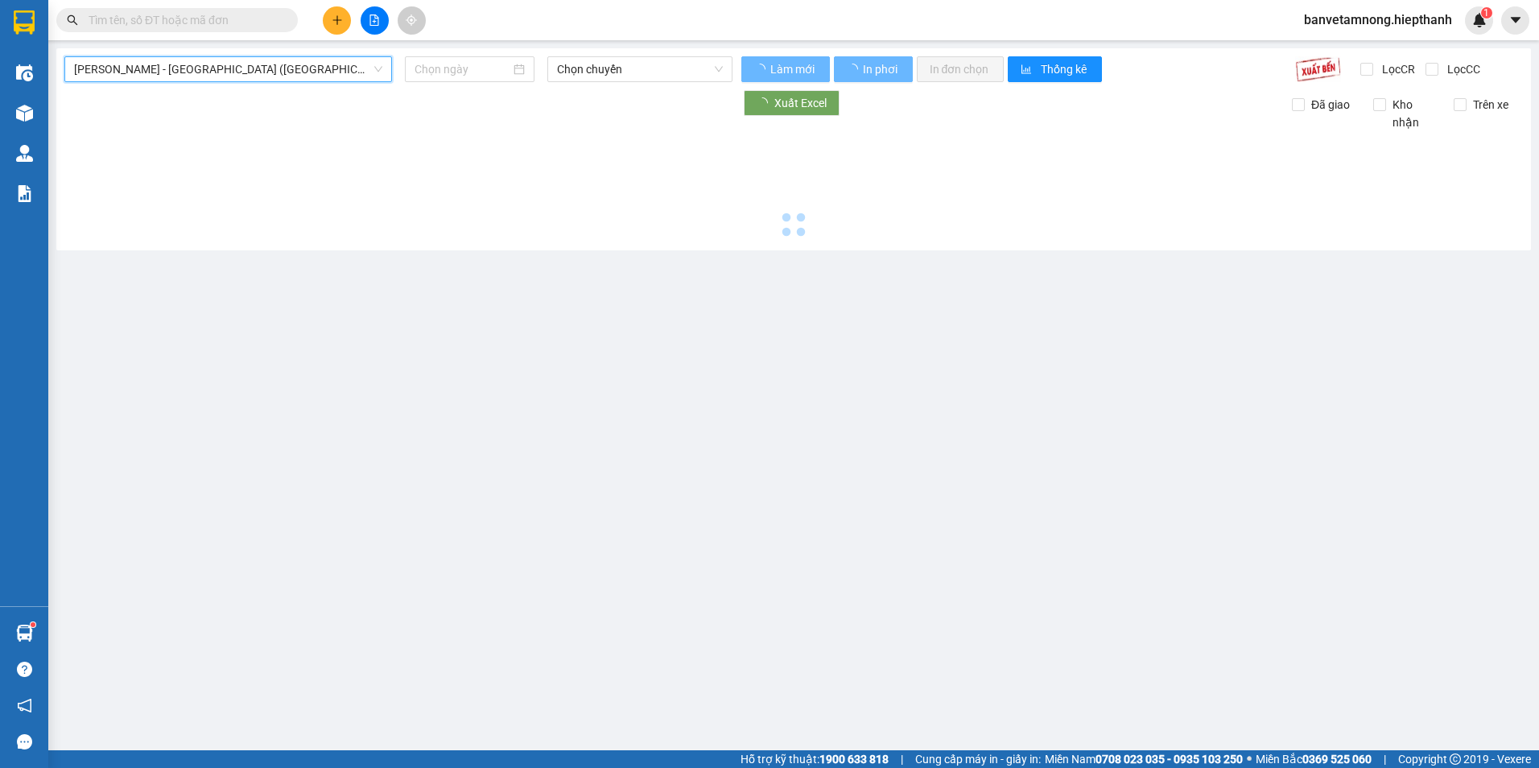
type input "[DATE]"
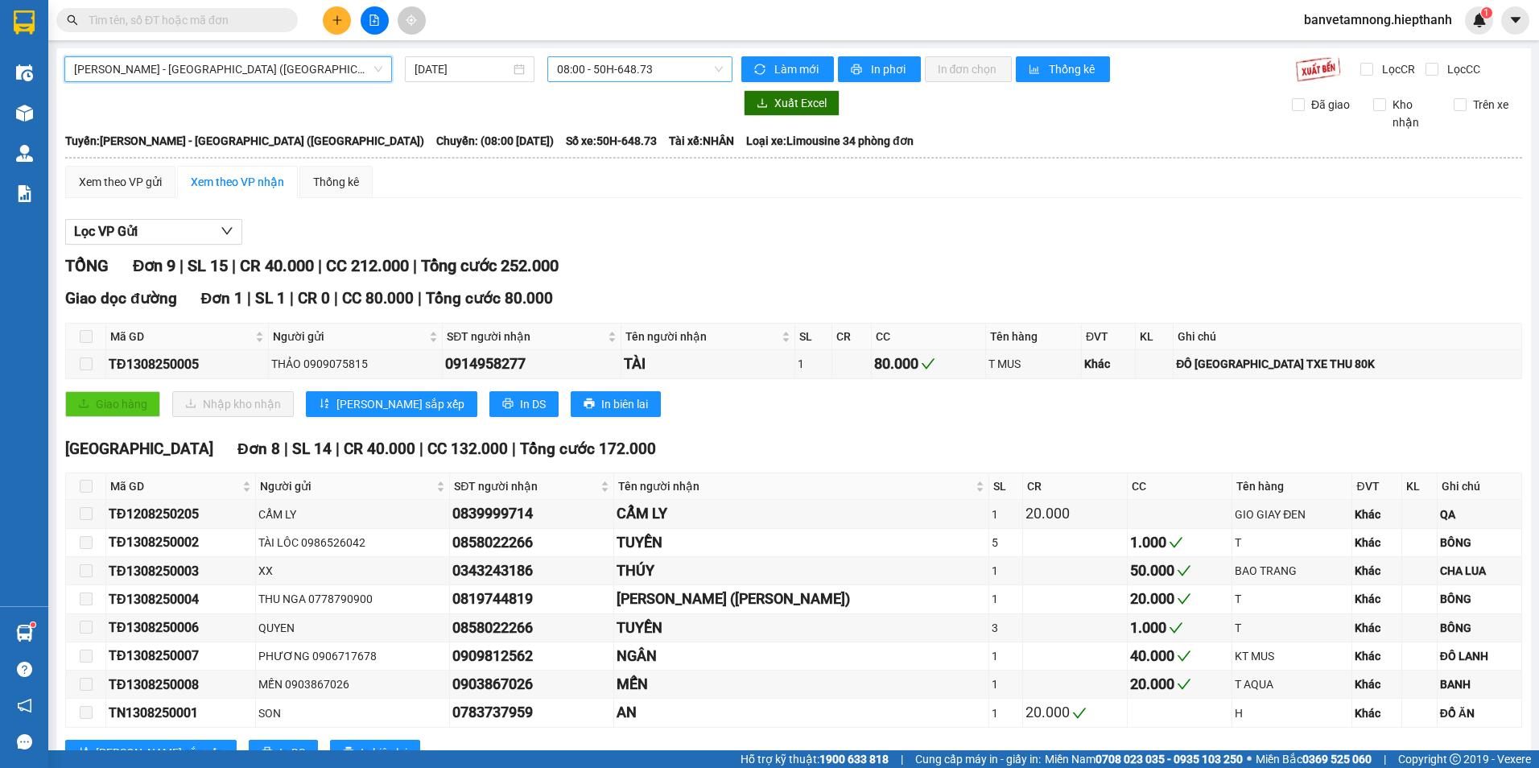
click at [666, 65] on span "08:00 - 50H-648.73" at bounding box center [640, 69] width 167 height 24
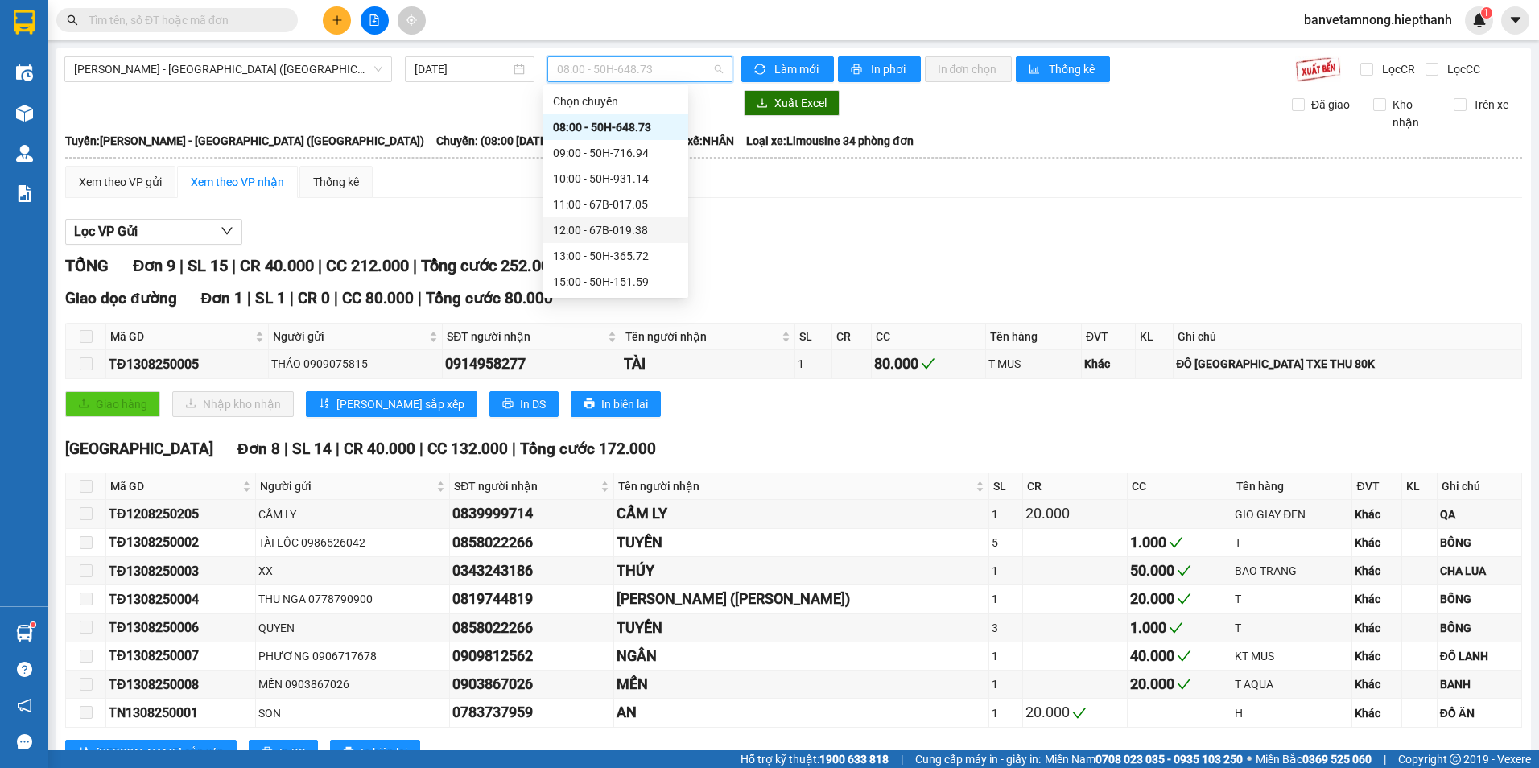
drag, startPoint x: 570, startPoint y: 242, endPoint x: 572, endPoint y: 253, distance: 11.5
click at [572, 253] on div "Chọn chuyến 08:00 - 50H-648.73 09:00 - 50H-716.94 10:00 - 50H-931.14 11:00 - 67…" at bounding box center [615, 243] width 145 height 309
click at [573, 253] on div "13:00 - 50H-365.72" at bounding box center [616, 256] width 126 height 18
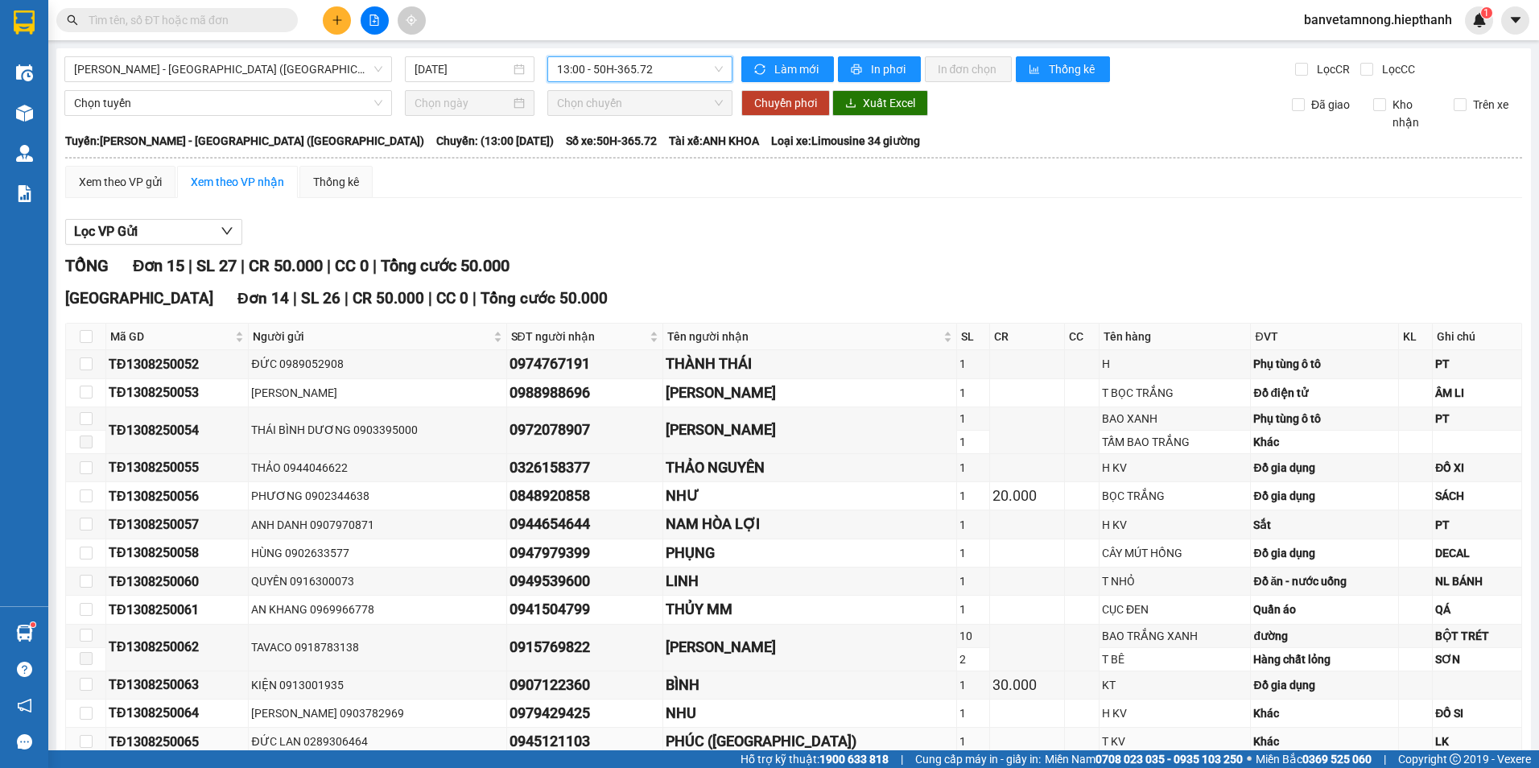
scroll to position [267, 0]
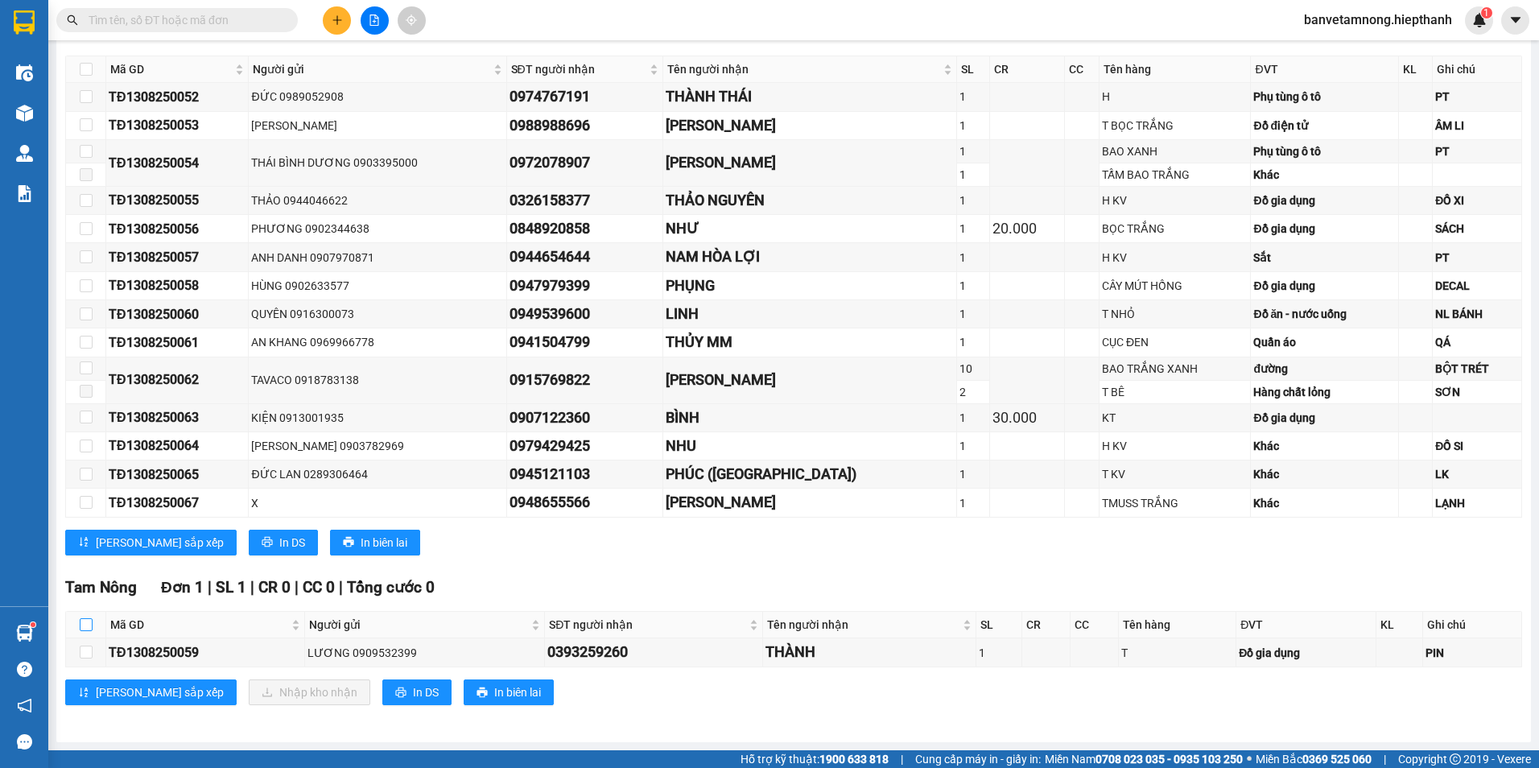
click at [91, 623] on input "checkbox" at bounding box center [86, 624] width 13 height 13
checkbox input "true"
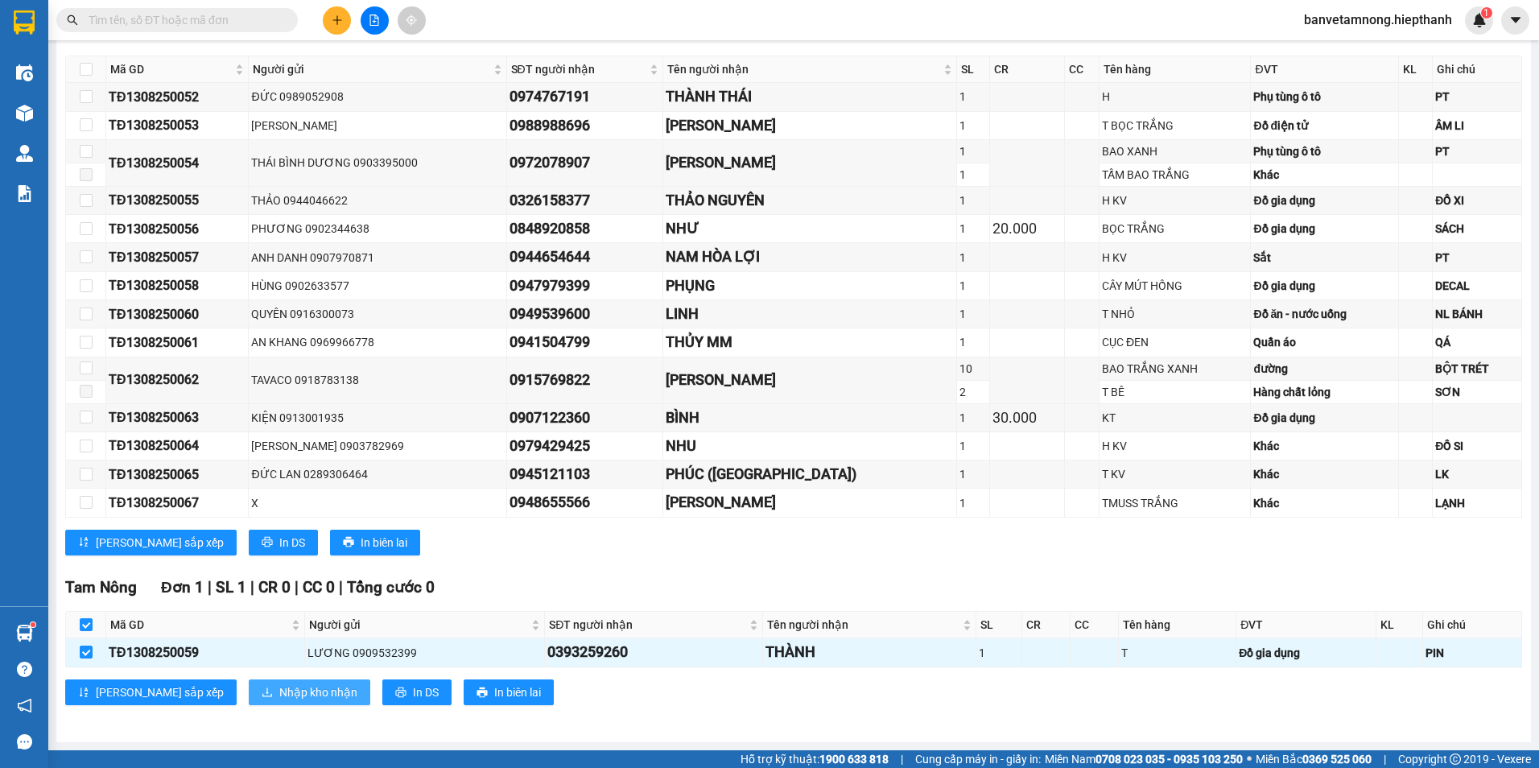
click at [279, 696] on span "Nhập kho nhận" at bounding box center [318, 693] width 78 height 18
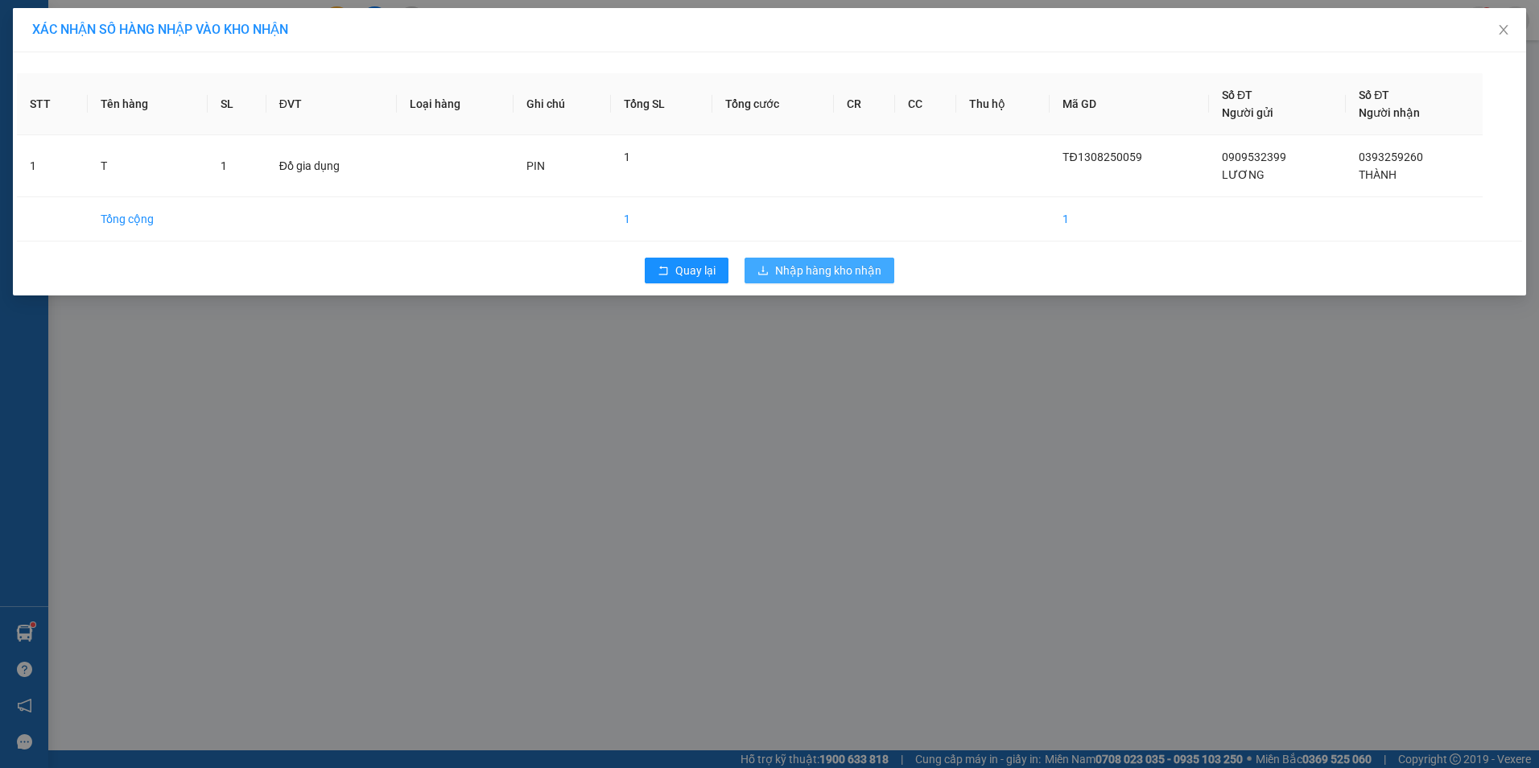
click at [814, 276] on span "Nhập hàng kho nhận" at bounding box center [828, 271] width 106 height 18
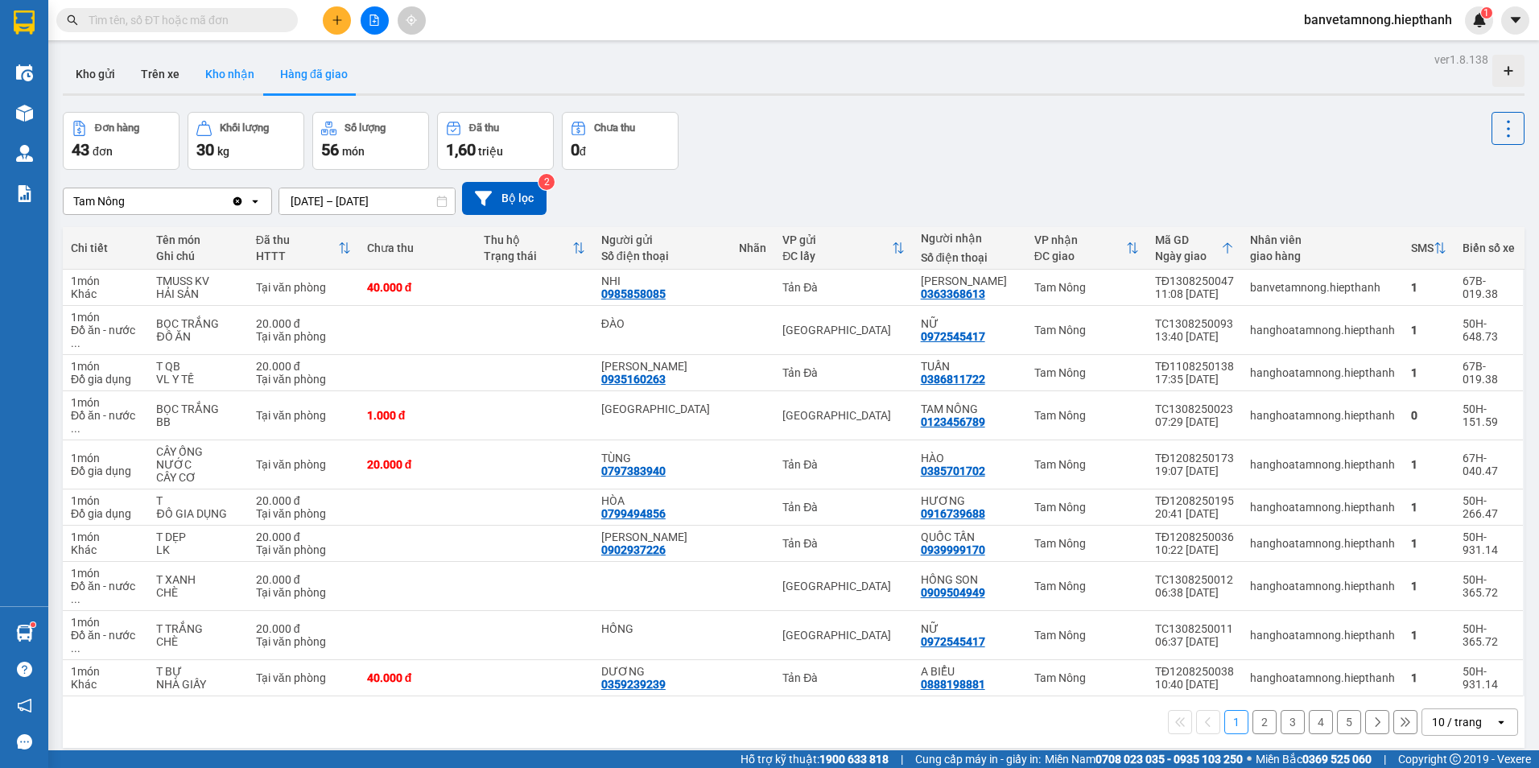
click at [197, 75] on button "Kho nhận" at bounding box center [229, 74] width 75 height 39
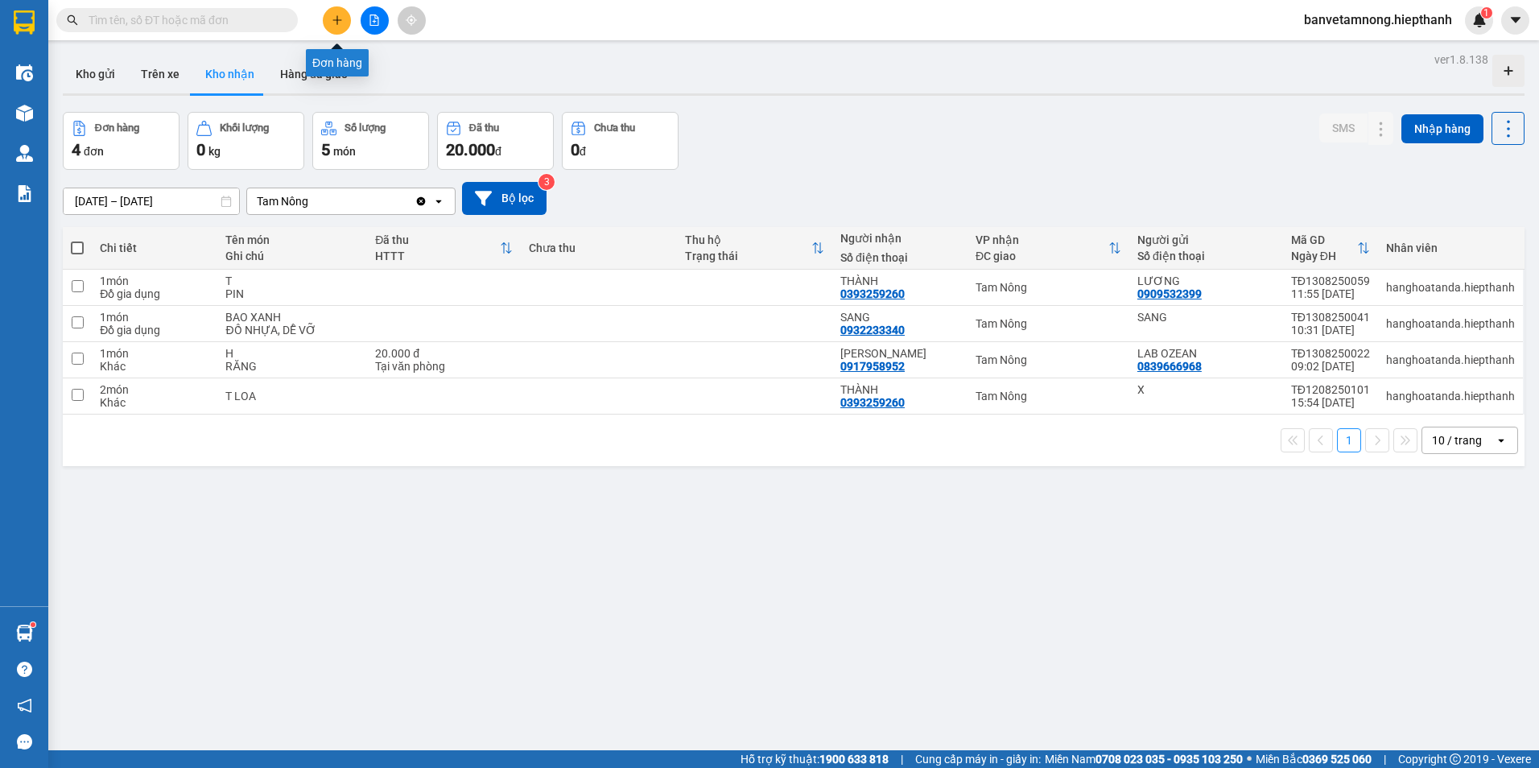
click at [327, 25] on button at bounding box center [337, 20] width 28 height 28
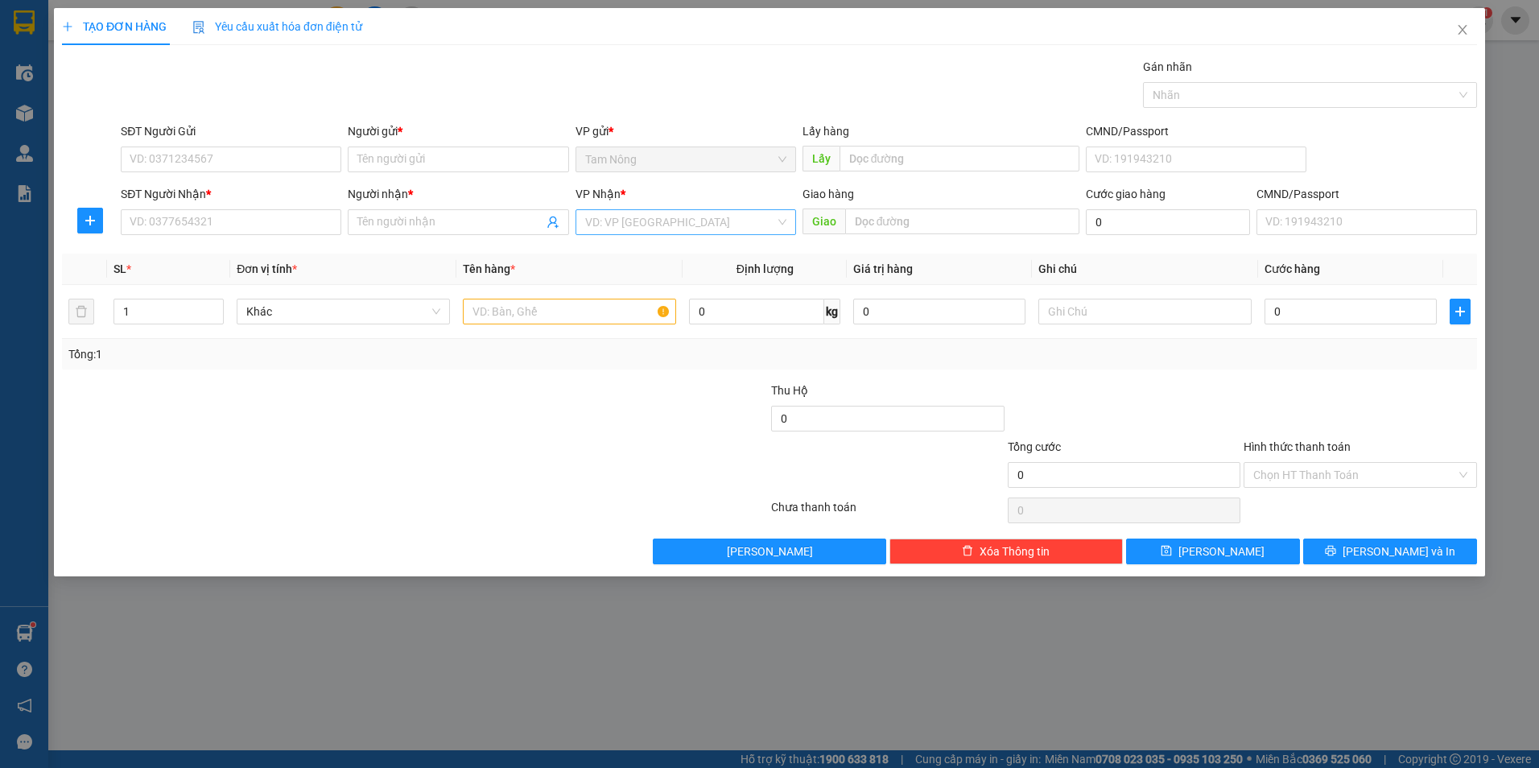
click at [679, 218] on input "search" at bounding box center [680, 222] width 190 height 24
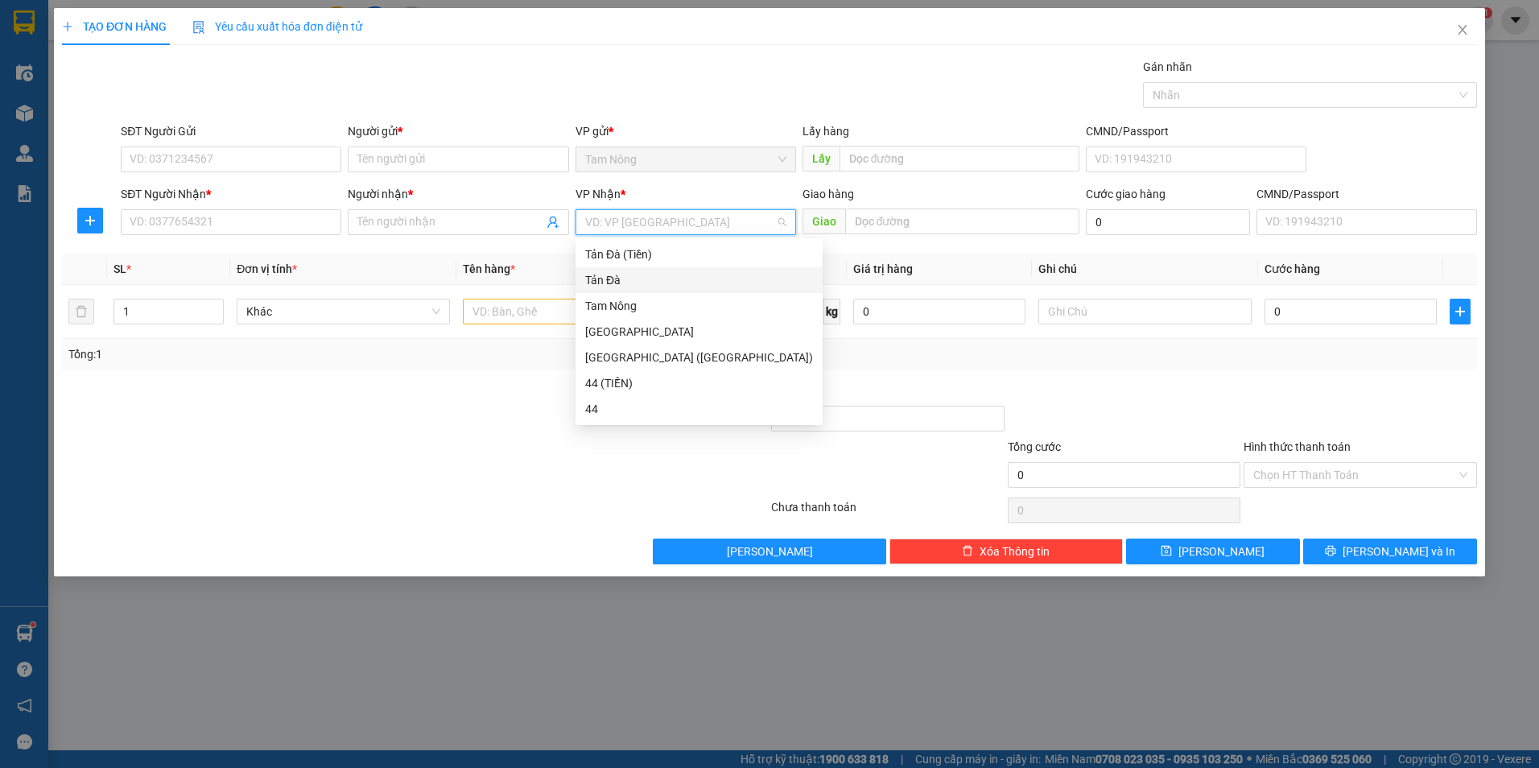
click at [619, 277] on div "Tản Đà" at bounding box center [699, 280] width 228 height 18
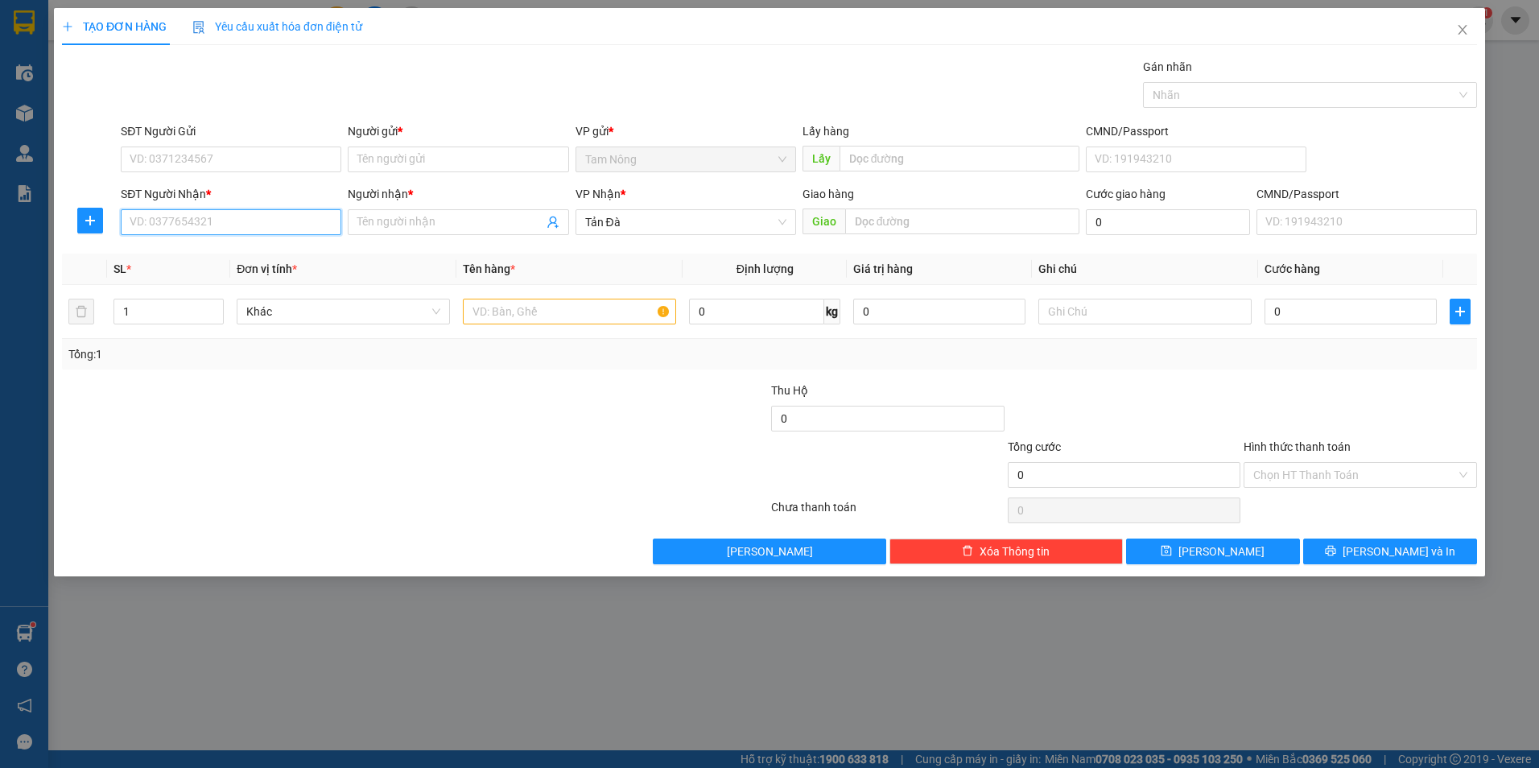
click at [262, 229] on input "SĐT Người Nhận *" at bounding box center [231, 222] width 221 height 26
type input "0797383940"
click at [204, 251] on div "0797383940 - TÙNG" at bounding box center [230, 255] width 201 height 18
type input "TÙNG"
type input "0797383940"
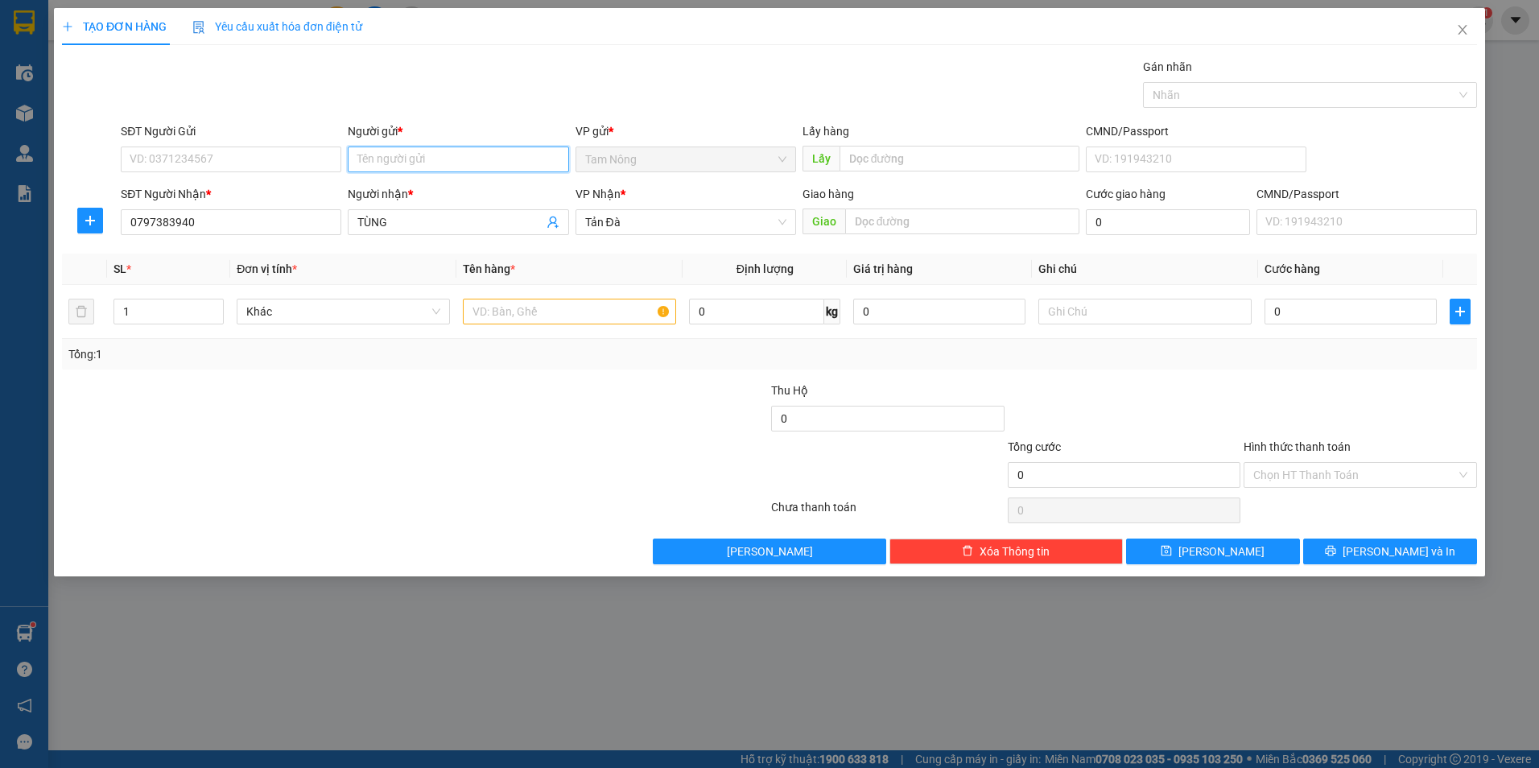
click at [437, 163] on input "Người gửi *" at bounding box center [458, 160] width 221 height 26
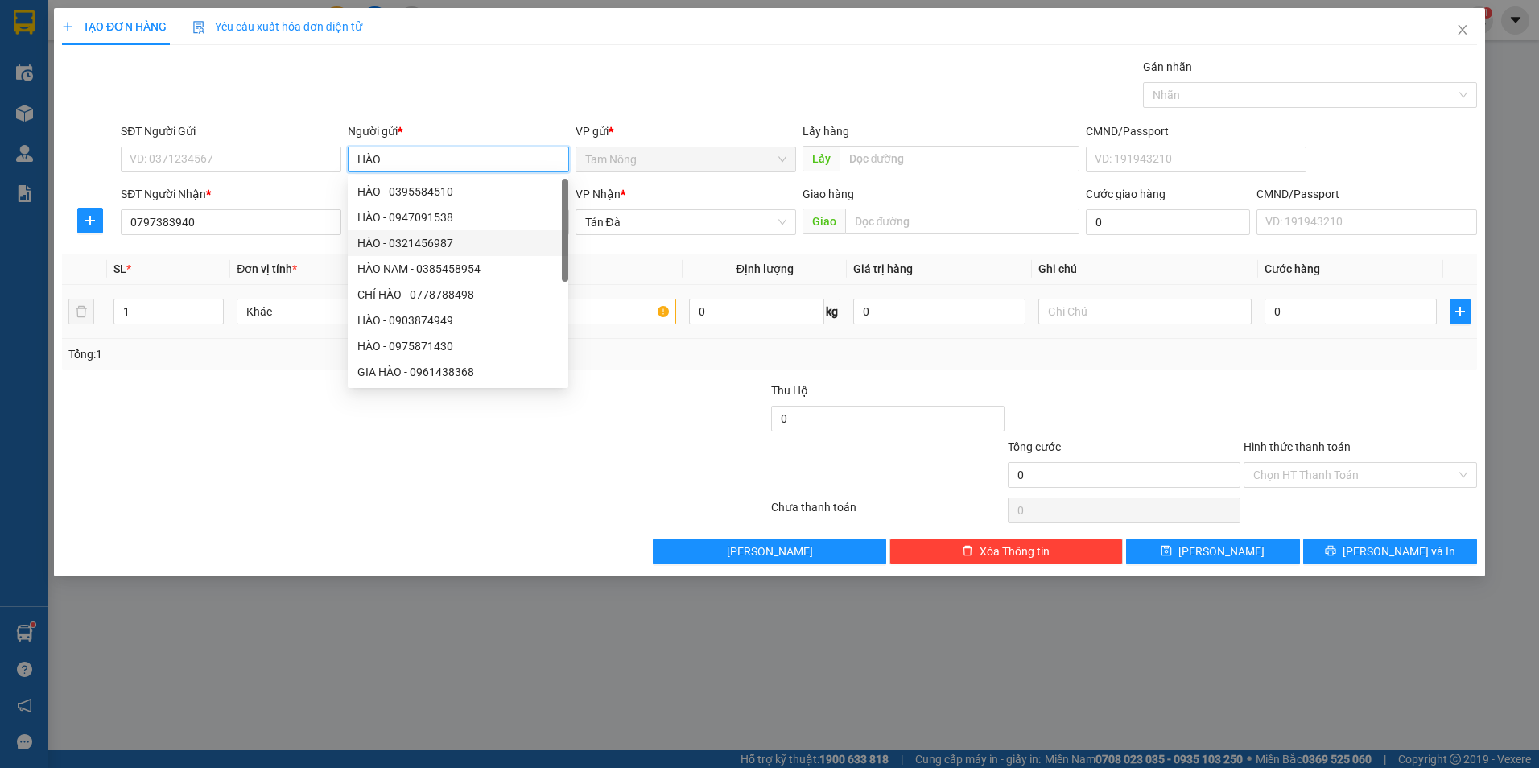
type input "HÀO"
click at [598, 313] on input "text" at bounding box center [569, 312] width 213 height 26
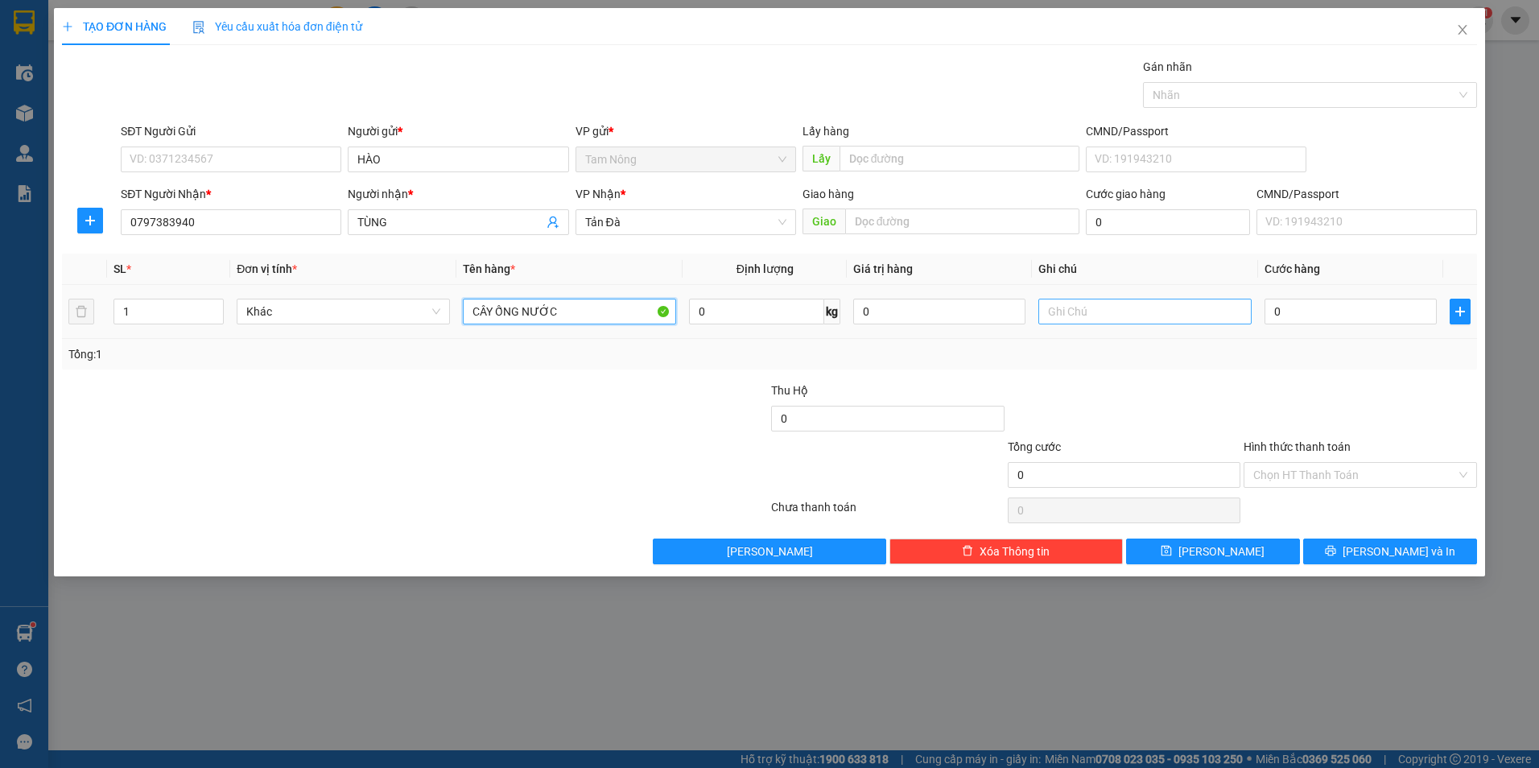
type input "CÂY ỐNG NƯỚC"
click at [1085, 312] on input "text" at bounding box center [1145, 312] width 213 height 26
type input "CÂY CƠ TĐ THU BAGA"
click at [395, 426] on div at bounding box center [296, 410] width 473 height 56
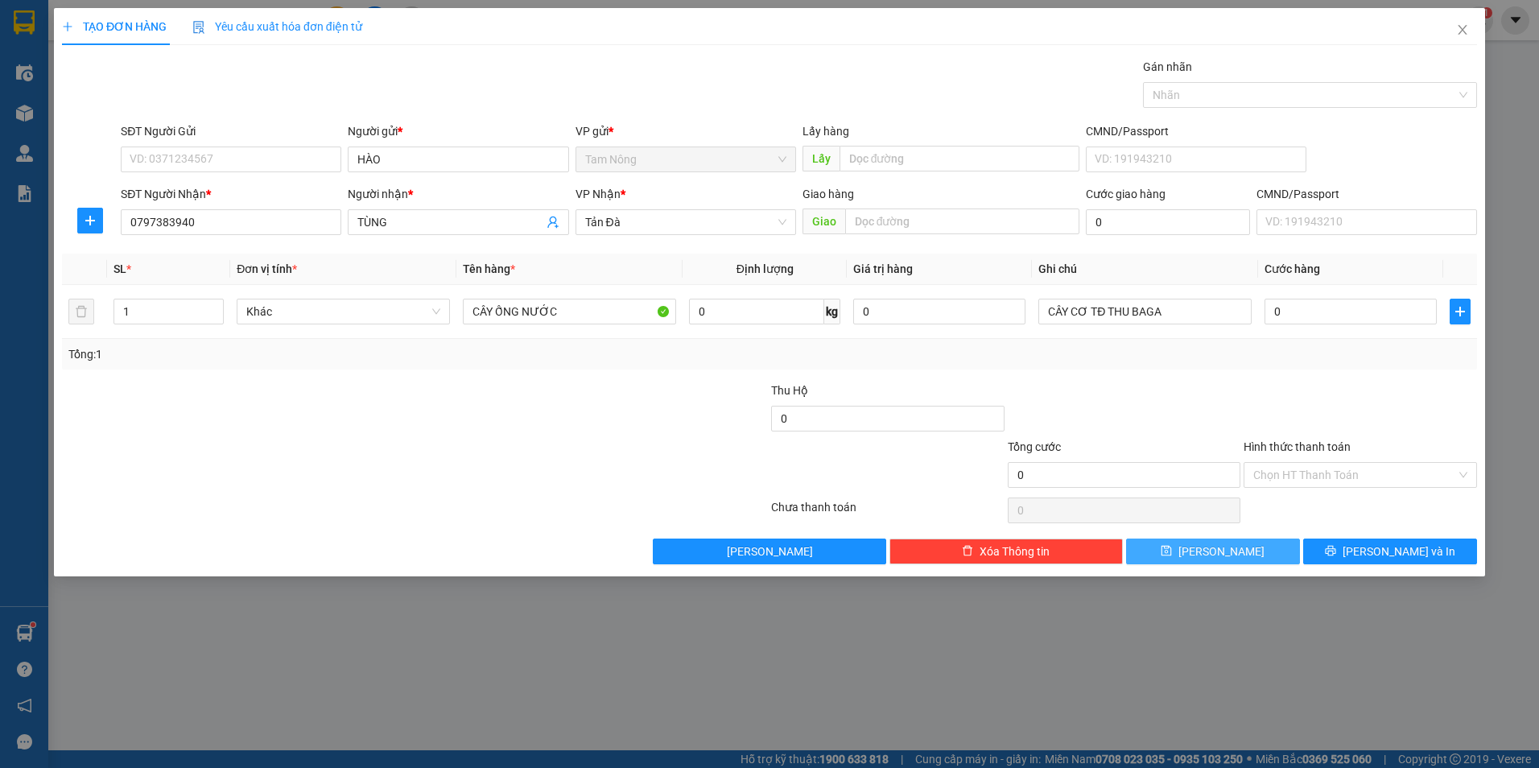
click at [1211, 549] on button "[PERSON_NAME]" at bounding box center [1213, 552] width 174 height 26
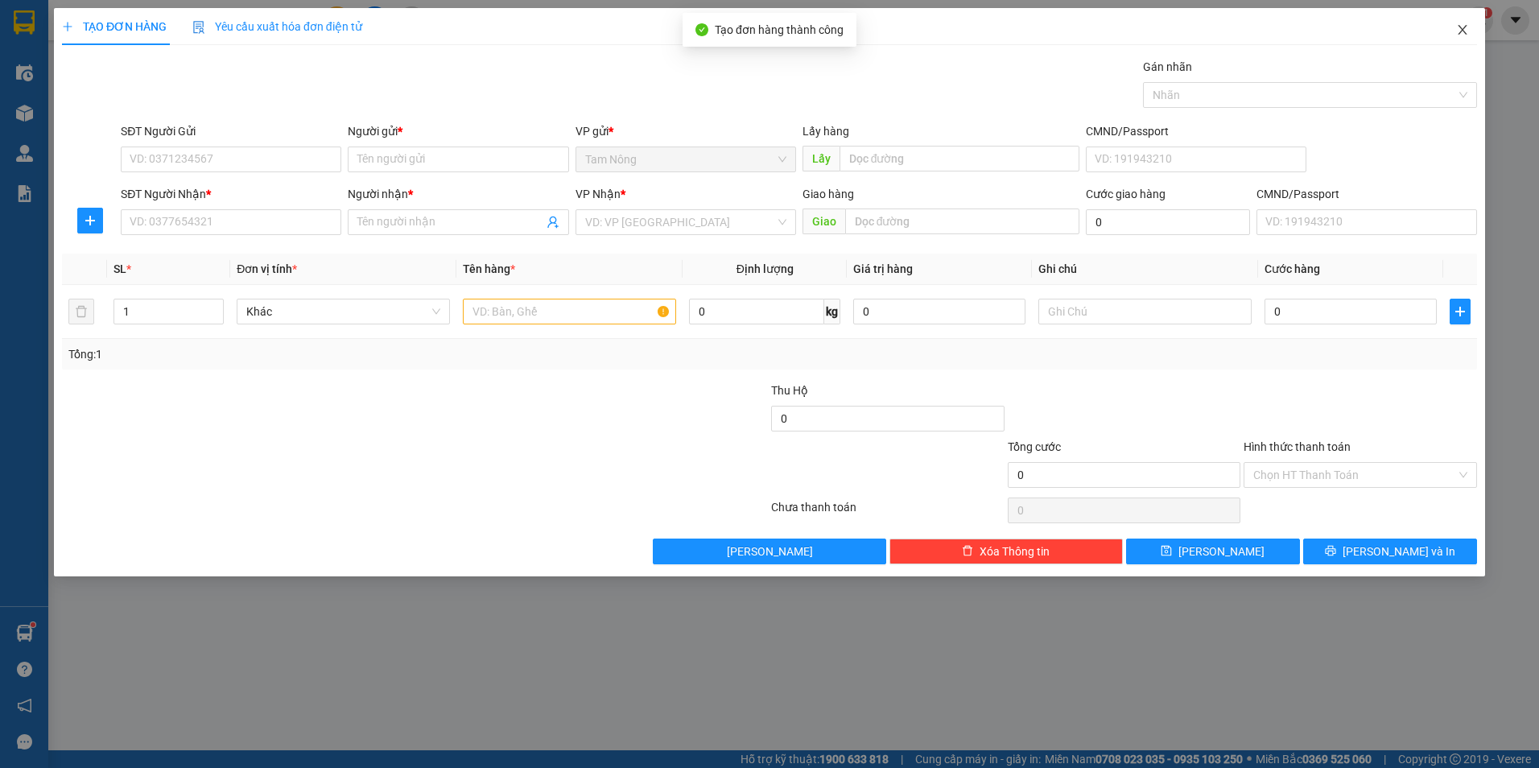
click at [1468, 31] on icon "close" at bounding box center [1462, 29] width 13 height 13
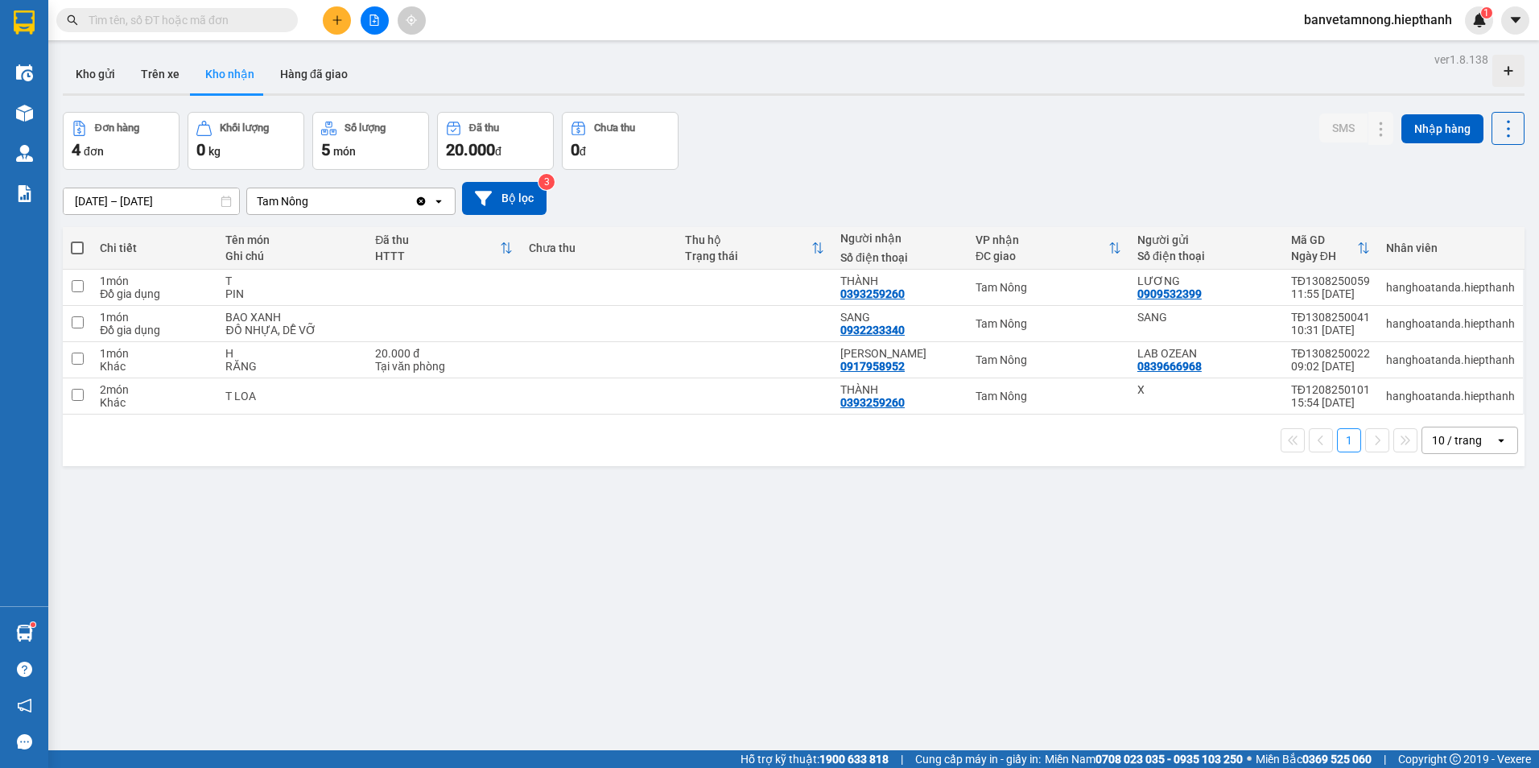
click at [370, 24] on icon "file-add" at bounding box center [374, 19] width 11 height 11
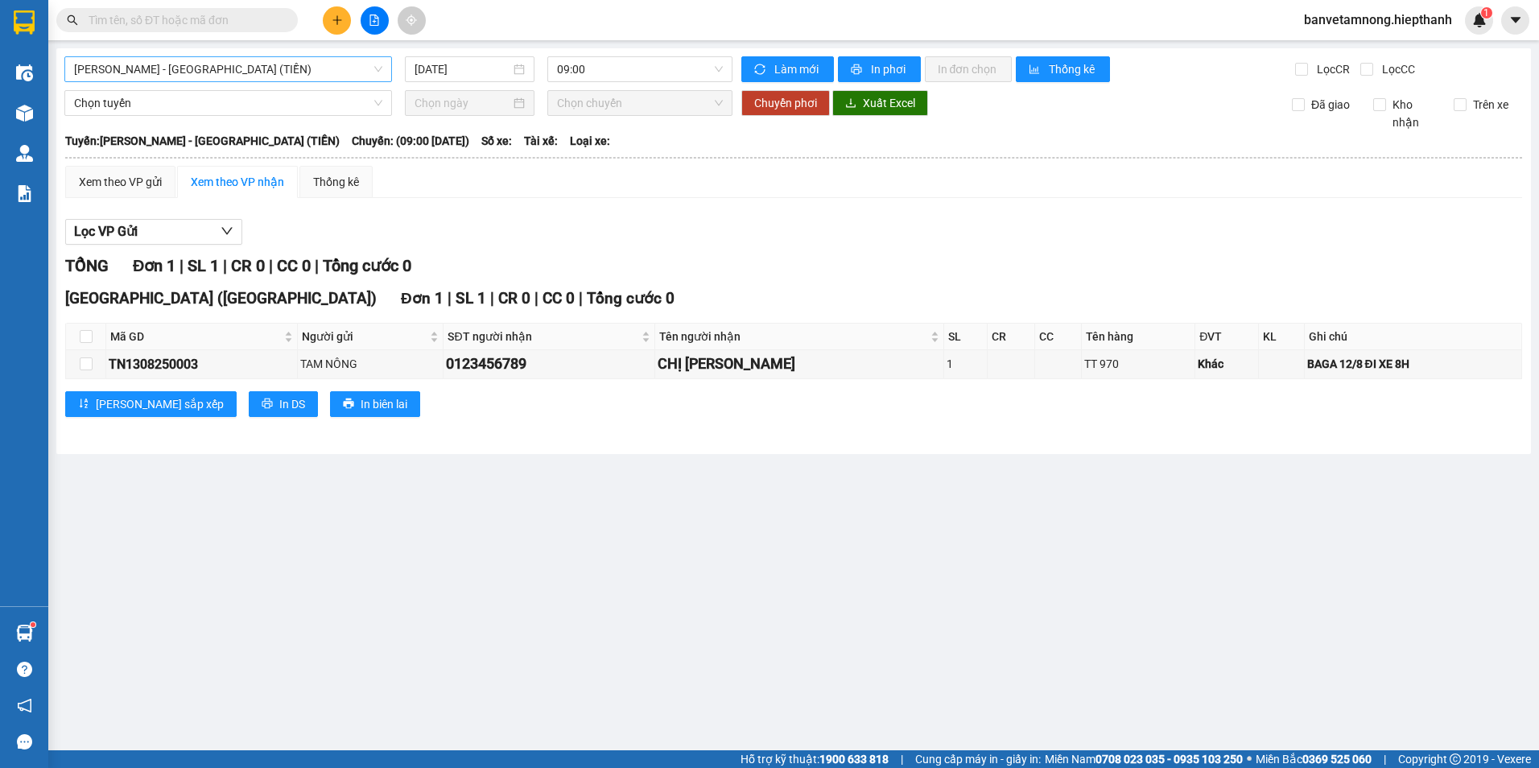
drag, startPoint x: 164, startPoint y: 63, endPoint x: 159, endPoint y: 82, distance: 20.1
click at [164, 64] on span "[PERSON_NAME] - [GEOGRAPHIC_DATA] (TIỀN)" at bounding box center [228, 69] width 308 height 24
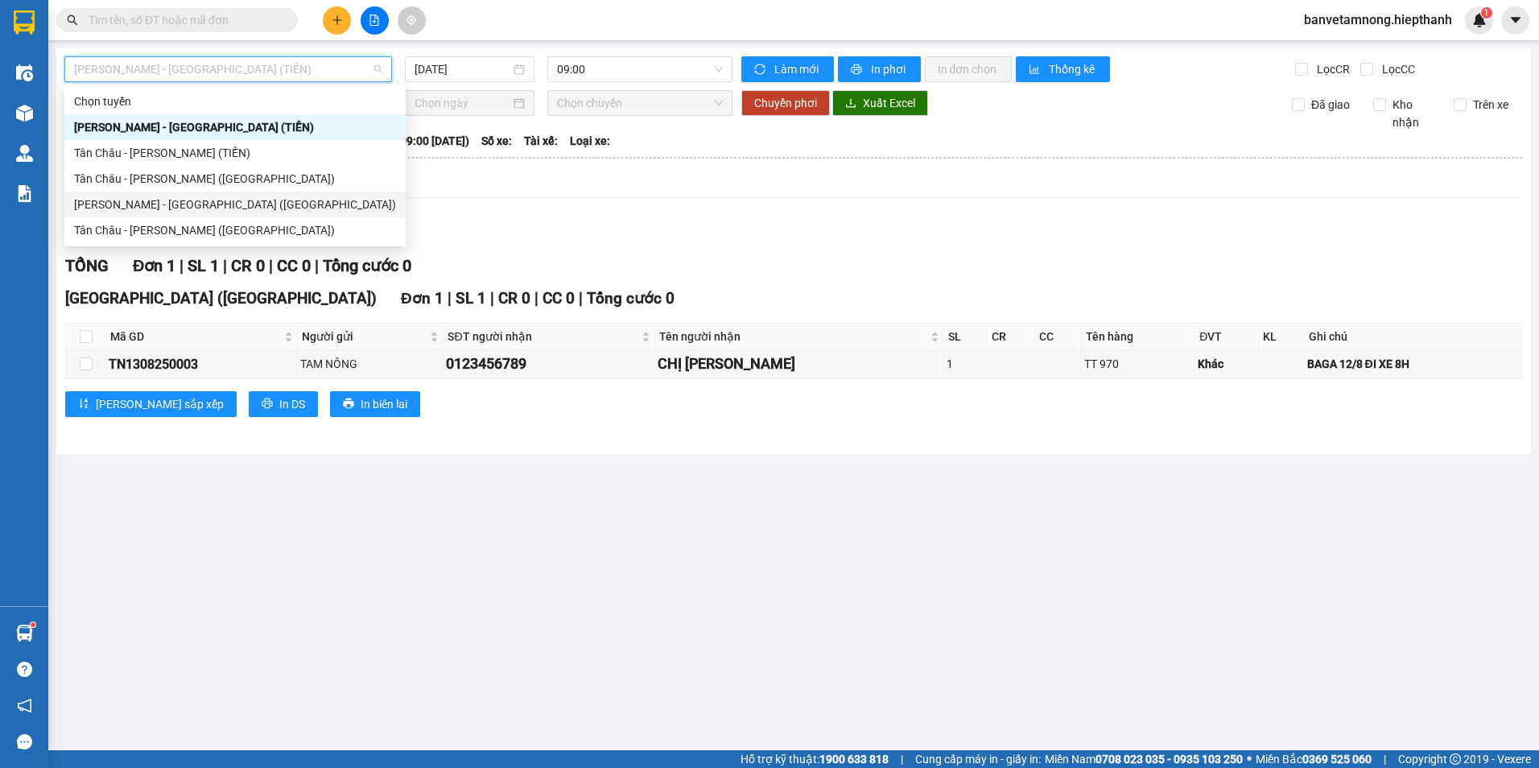
click at [139, 201] on div "[PERSON_NAME] - [GEOGRAPHIC_DATA] ([GEOGRAPHIC_DATA])" at bounding box center [235, 205] width 322 height 18
type input "[DATE]"
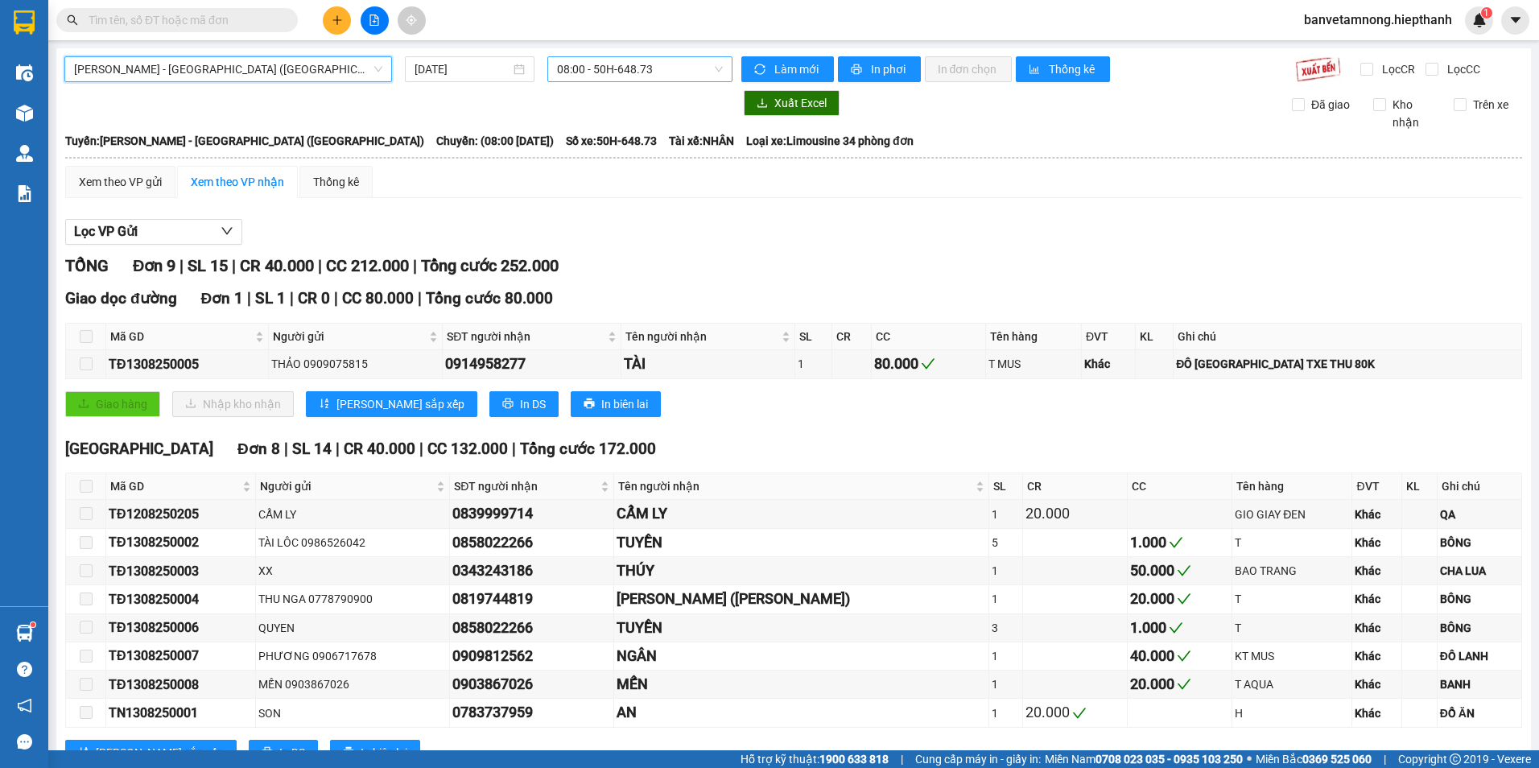
click at [581, 79] on span "08:00 - 50H-648.73" at bounding box center [640, 69] width 167 height 24
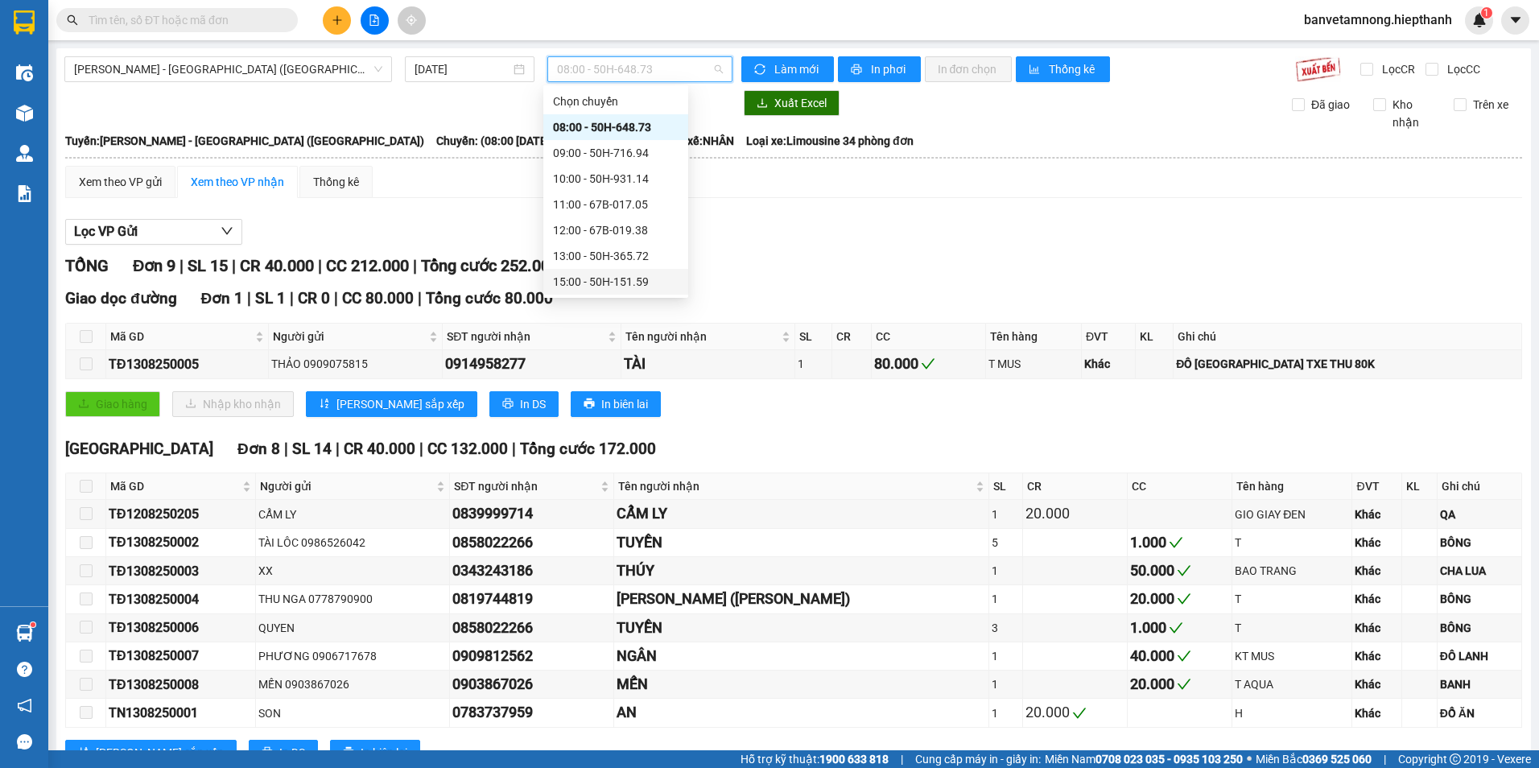
click at [564, 286] on div "15:00 - 50H-151.59" at bounding box center [616, 282] width 126 height 18
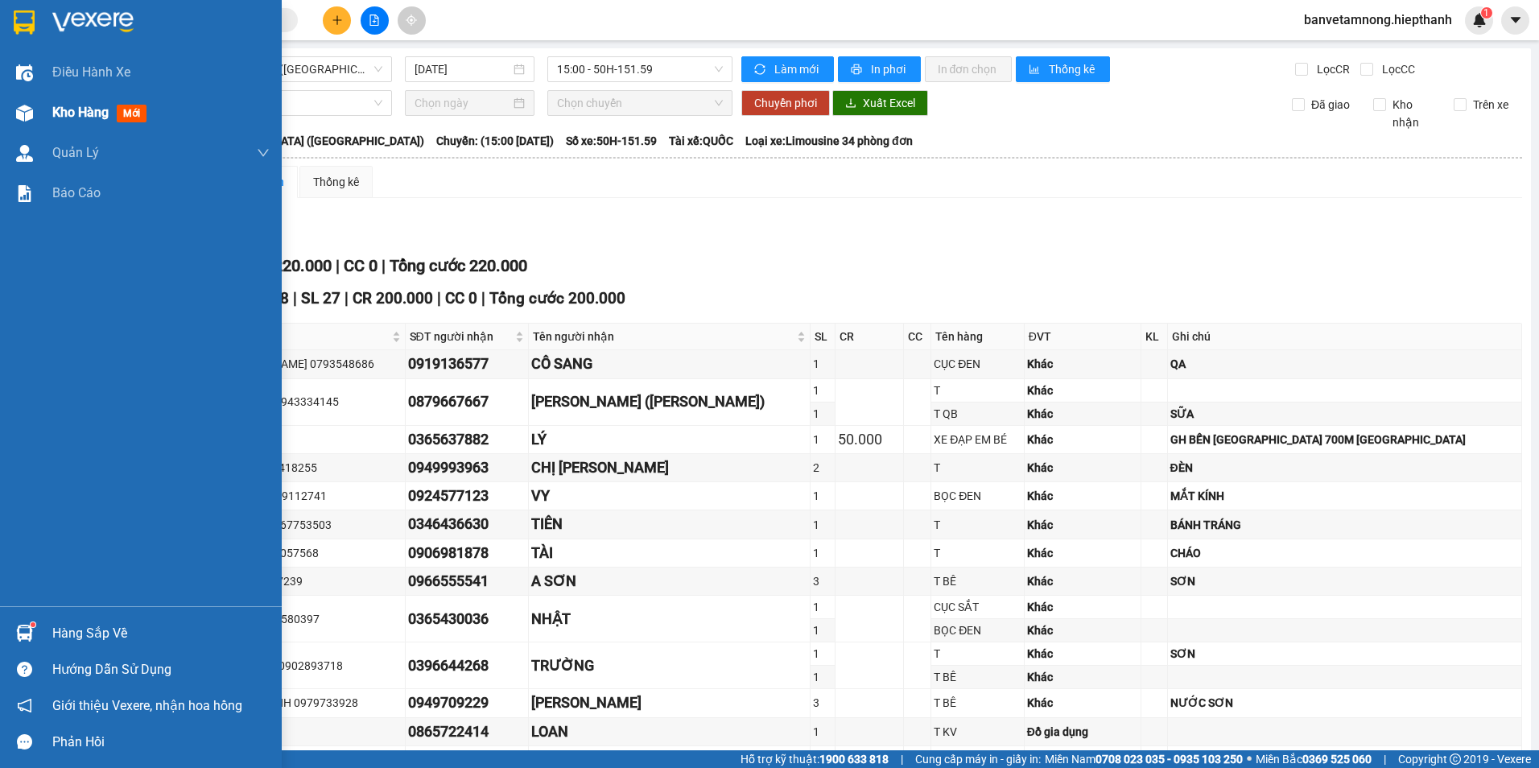
click at [35, 114] on div at bounding box center [24, 113] width 28 height 28
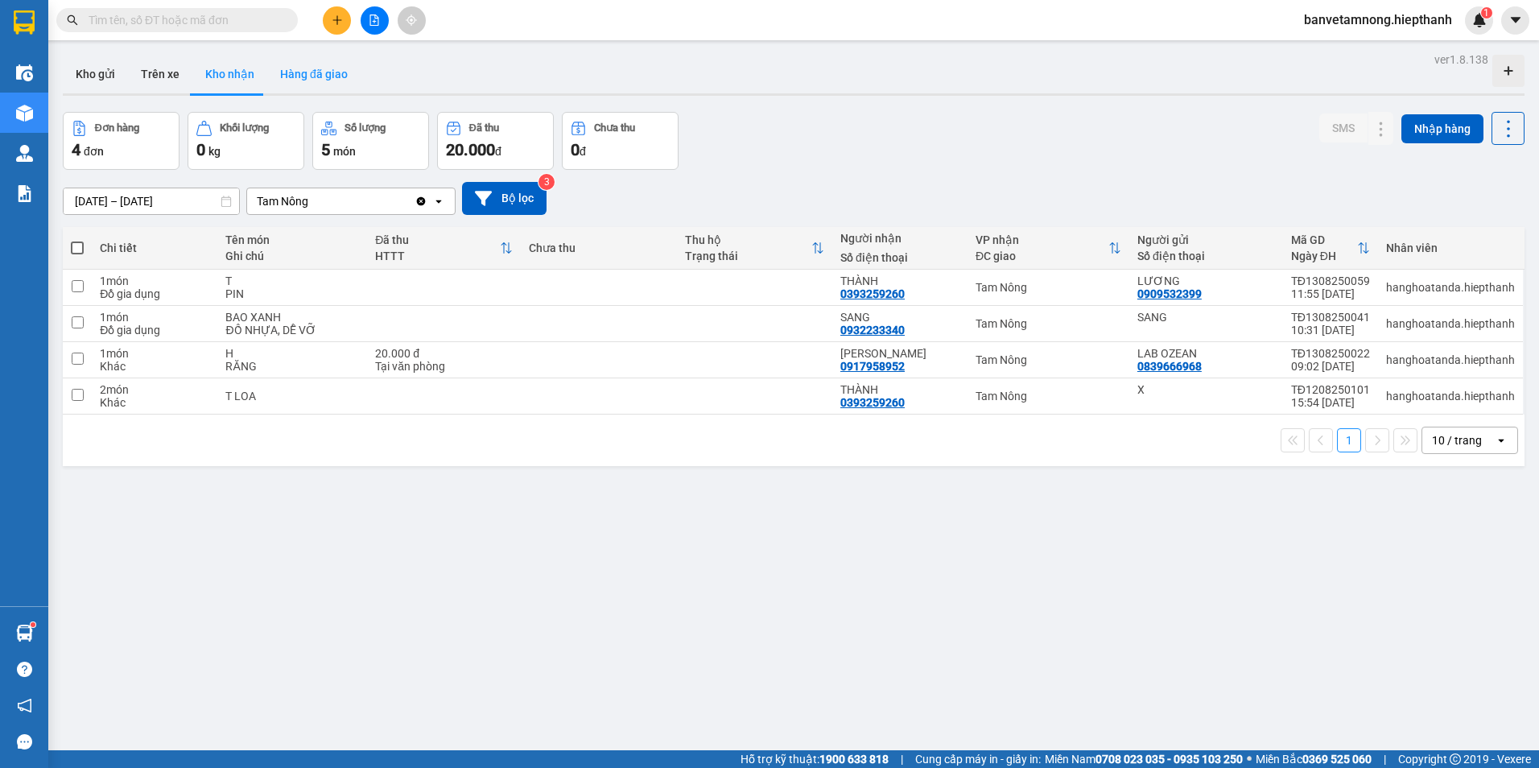
click at [316, 71] on button "Hàng đã giao" at bounding box center [313, 74] width 93 height 39
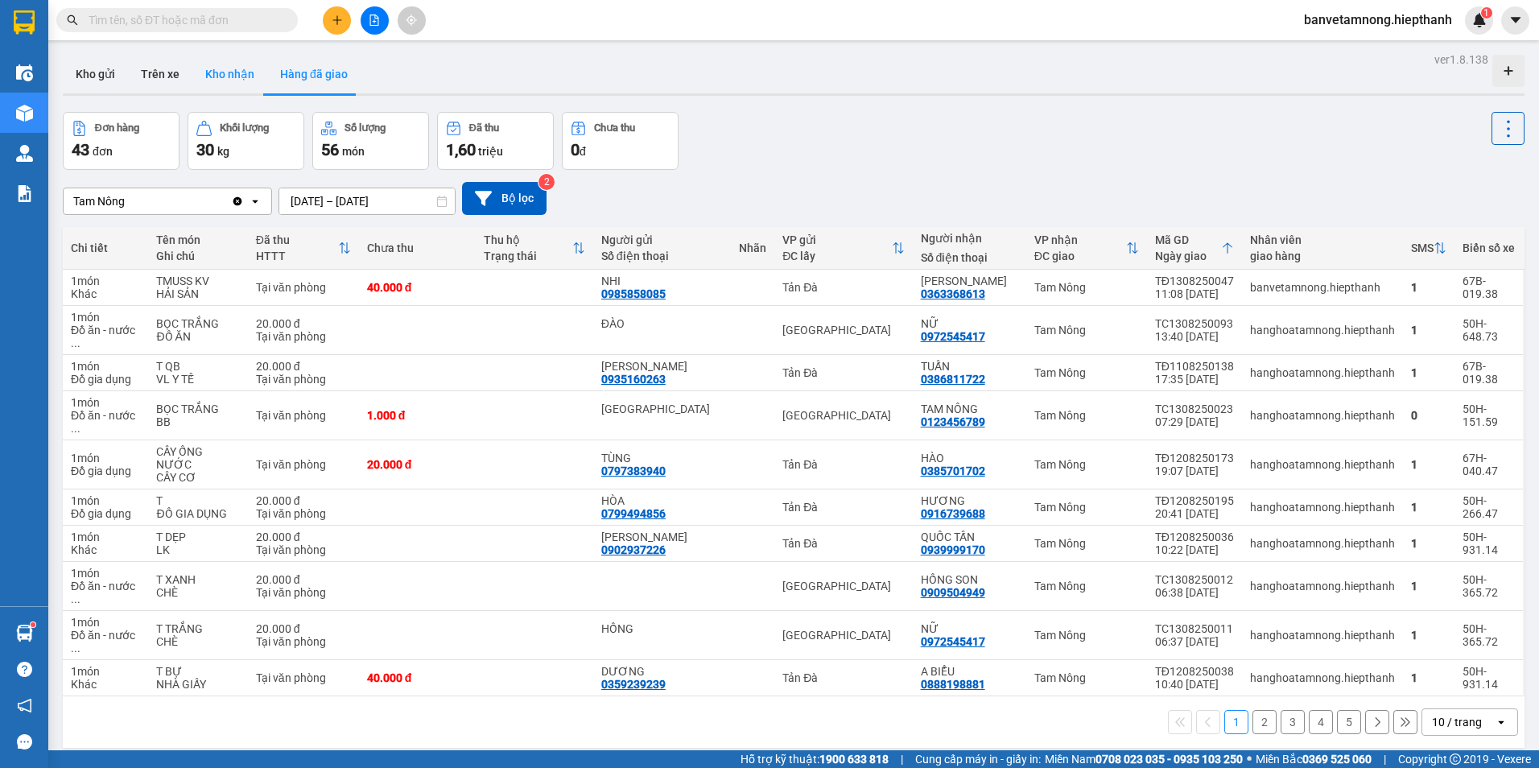
click at [240, 73] on button "Kho nhận" at bounding box center [229, 74] width 75 height 39
